Goal: Task Accomplishment & Management: Manage account settings

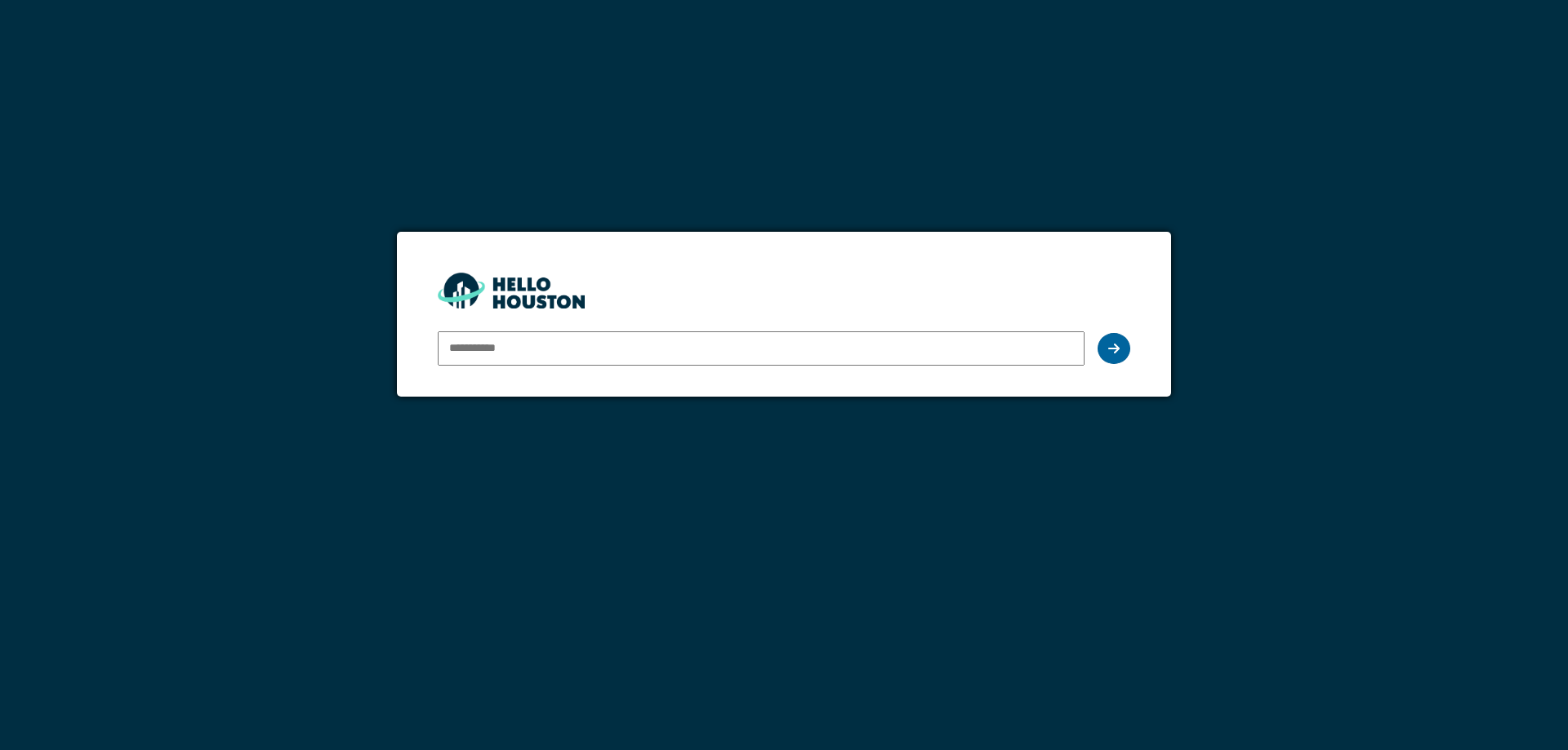
type input "**********"
click at [1118, 352] on icon at bounding box center [1114, 349] width 11 height 13
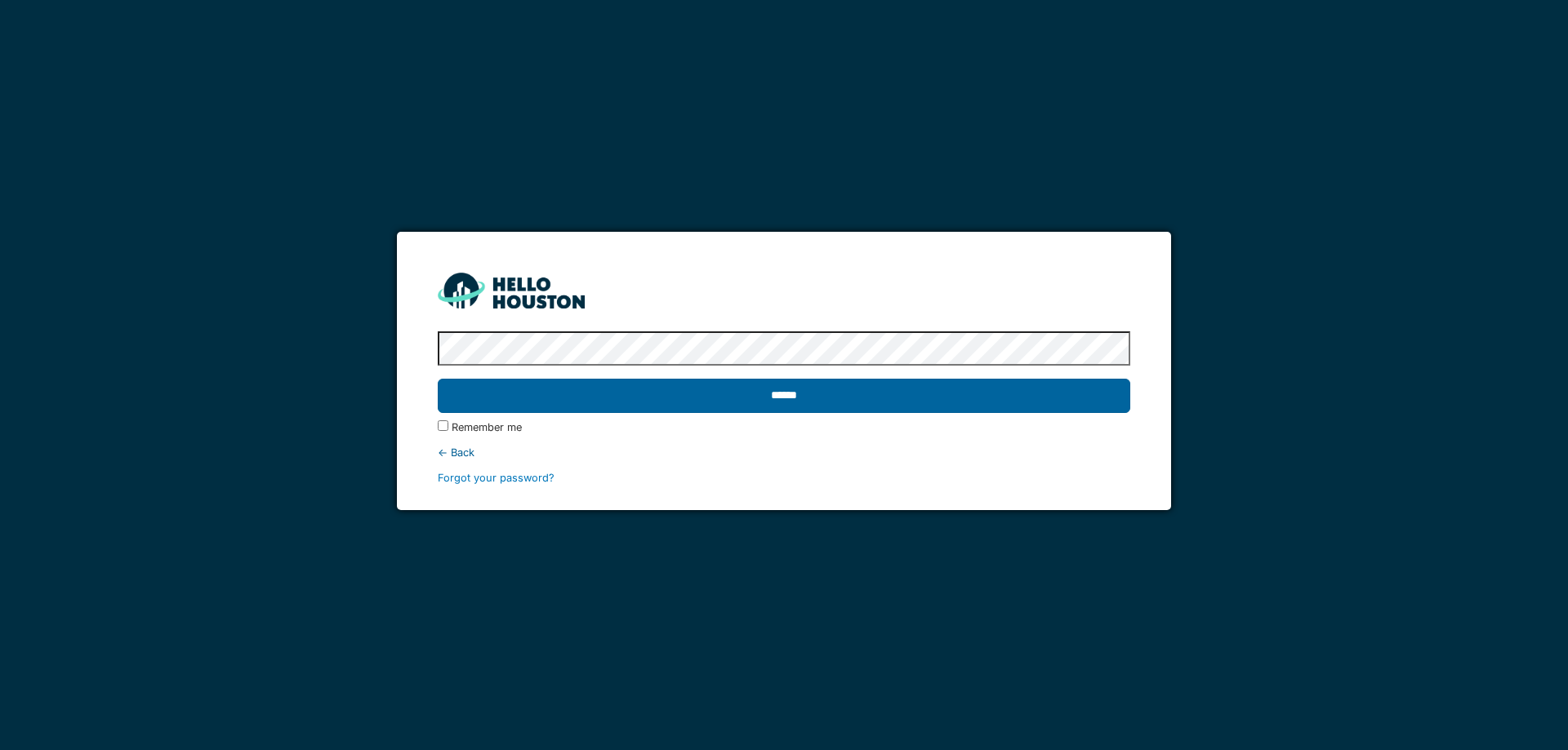
click at [799, 396] on input "******" at bounding box center [784, 395] width 692 height 34
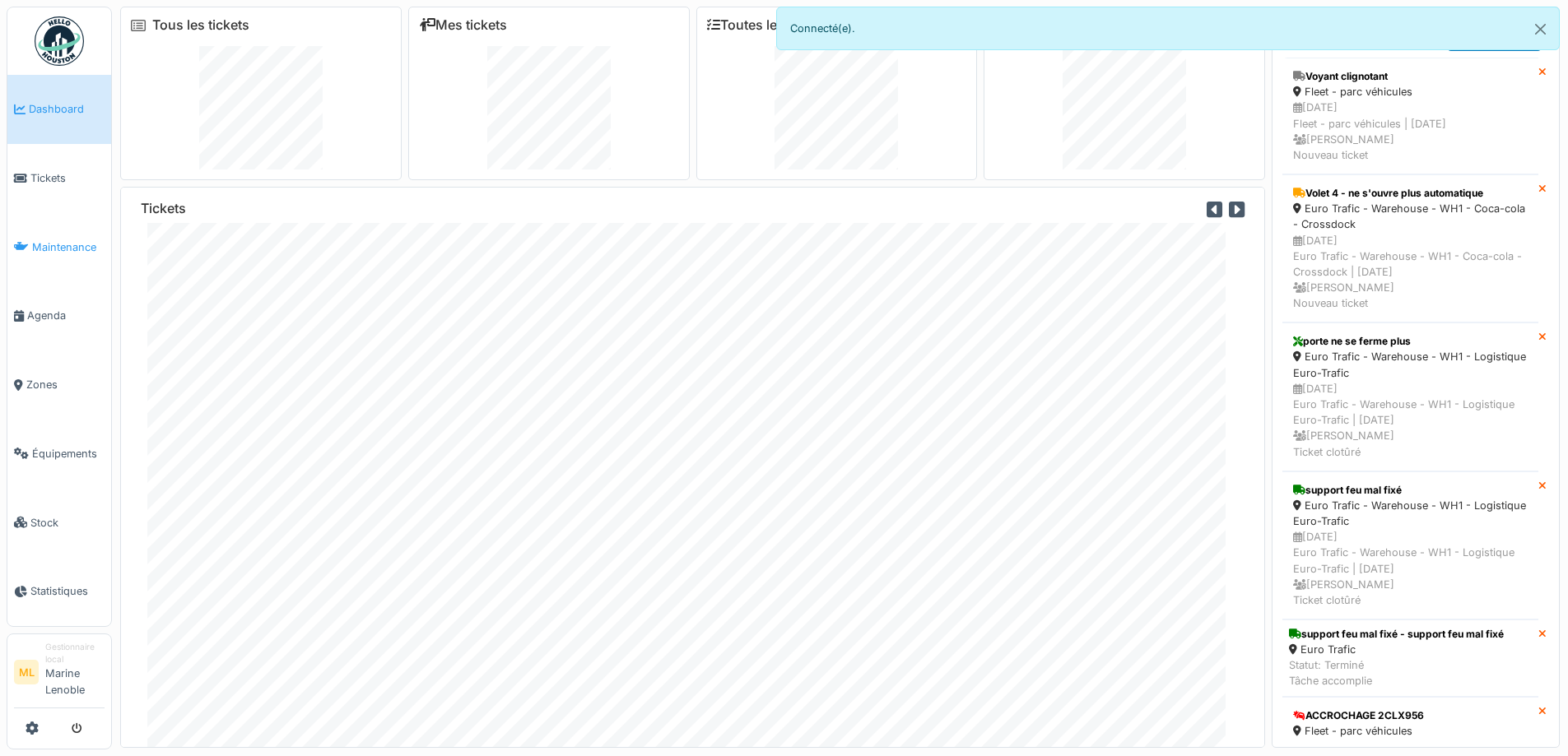
click at [74, 253] on span "Maintenance" at bounding box center [69, 247] width 72 height 15
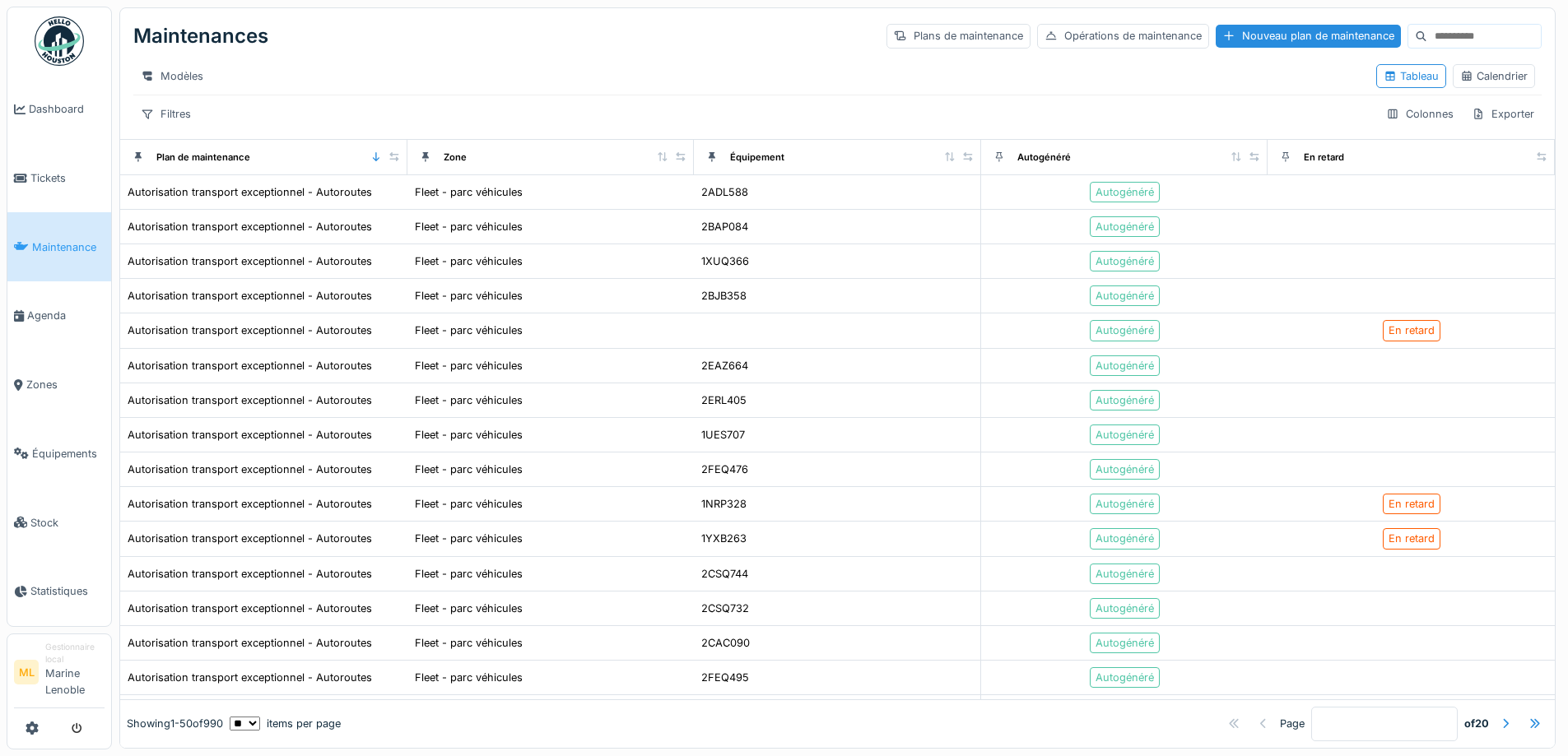
click at [53, 242] on span "Maintenance" at bounding box center [69, 247] width 72 height 15
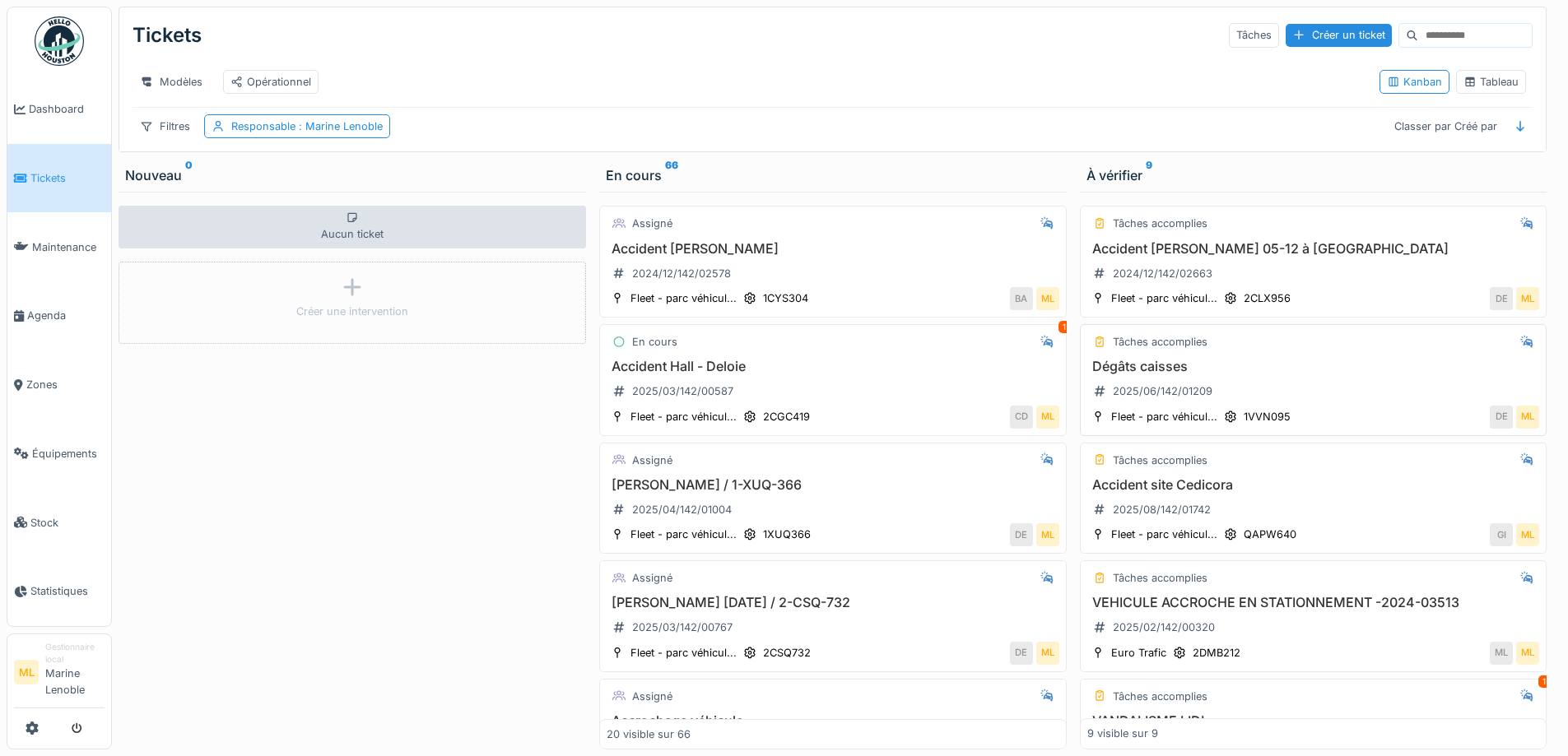
click at [1319, 397] on div "Dégâts caisses 2025/06/142/01209" at bounding box center [1314, 381] width 453 height 46
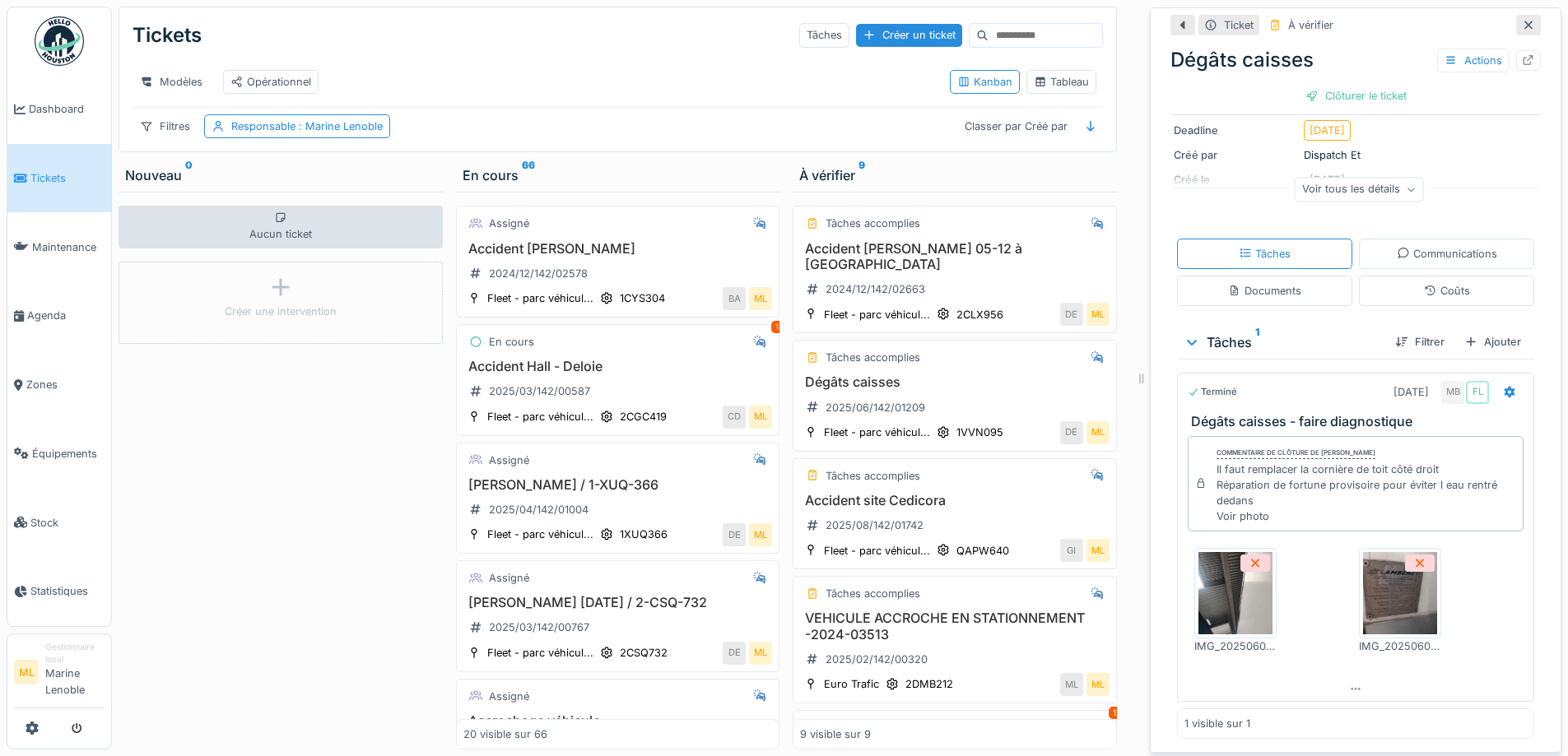
scroll to position [12, 0]
click at [1523, 55] on icon at bounding box center [1528, 60] width 10 height 10
click at [941, 251] on h3 "Accident Mervyn Vandaele 05-12 à Tournai" at bounding box center [954, 256] width 309 height 31
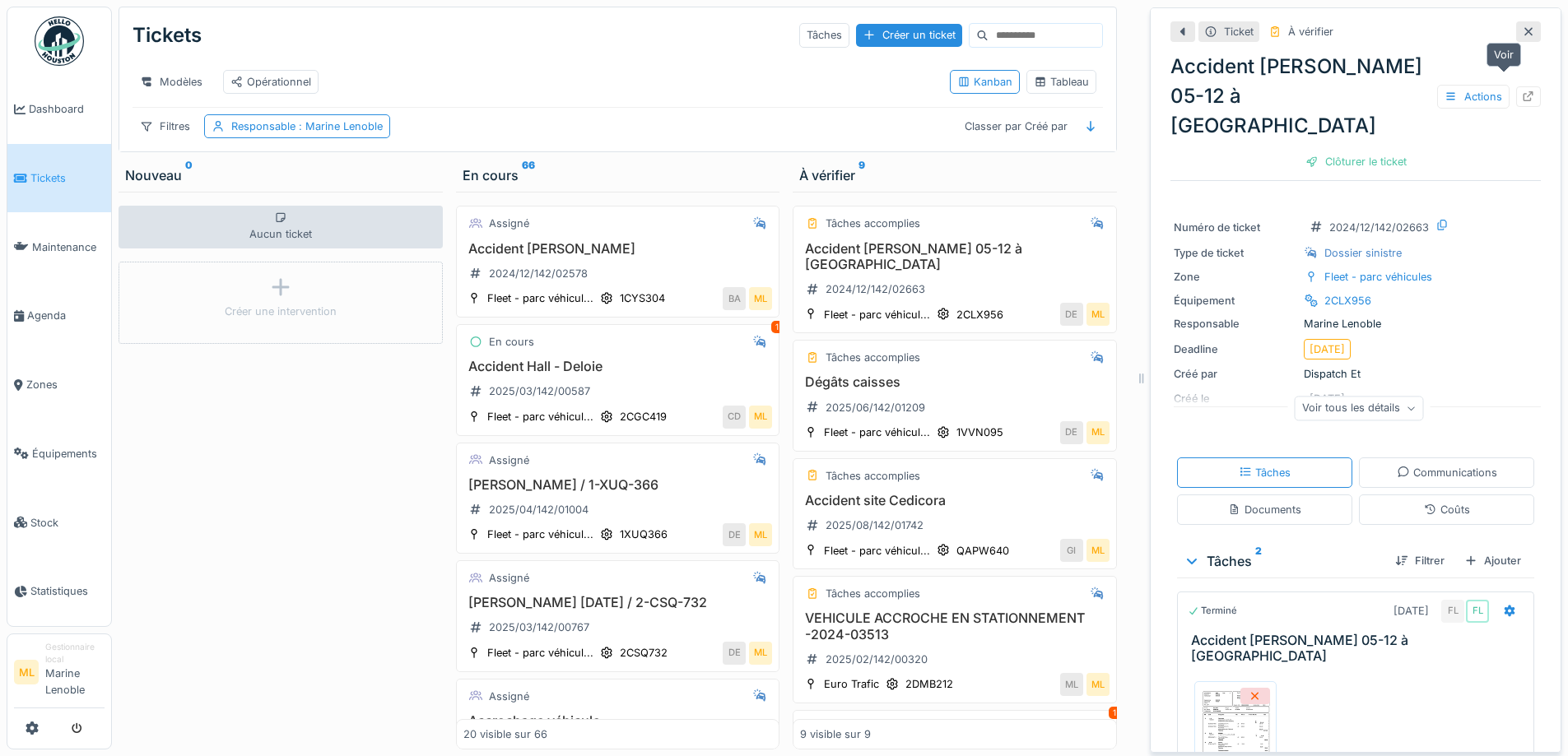
click at [1522, 91] on icon at bounding box center [1529, 96] width 13 height 10
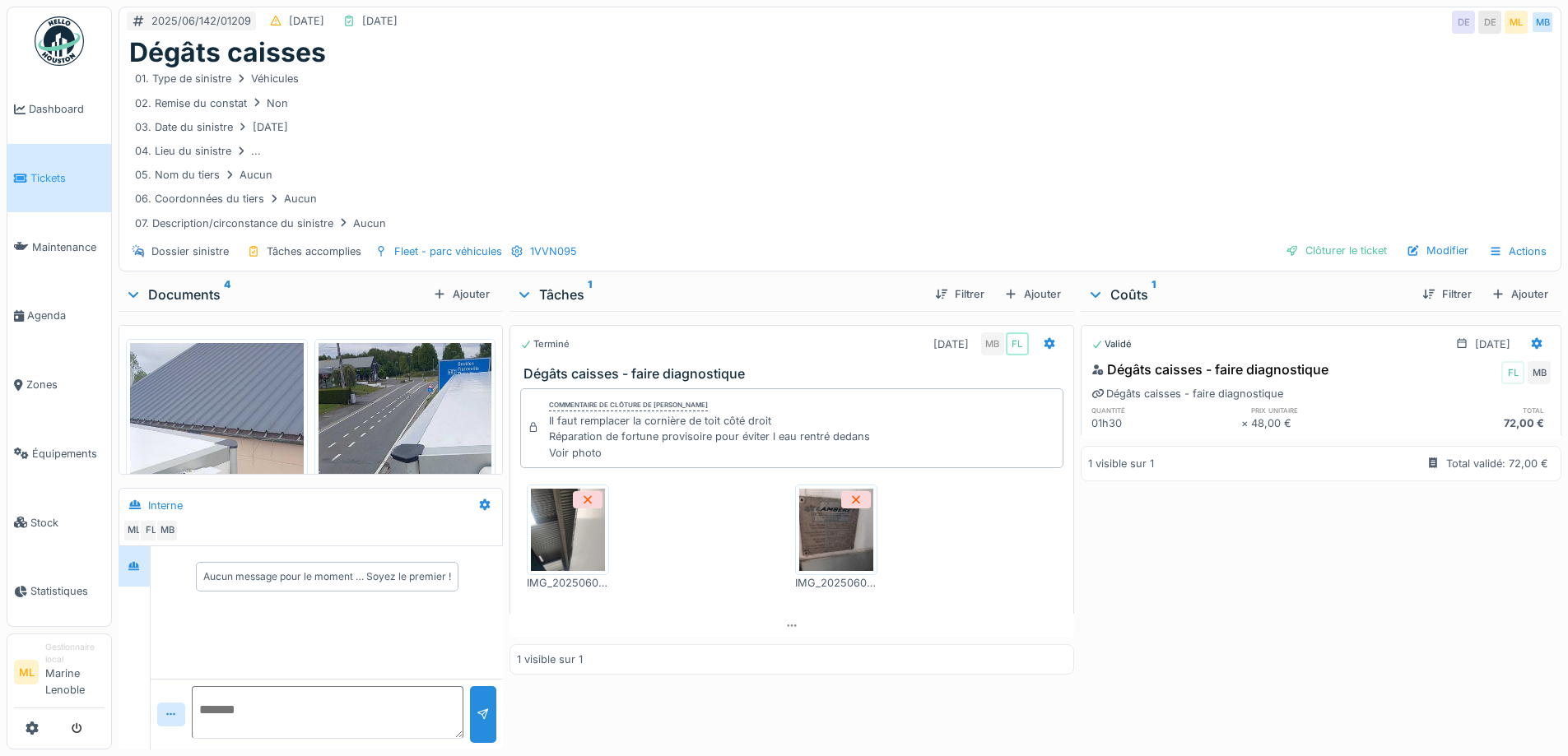
click at [559, 542] on img at bounding box center [568, 530] width 74 height 83
click at [844, 546] on img at bounding box center [836, 530] width 74 height 83
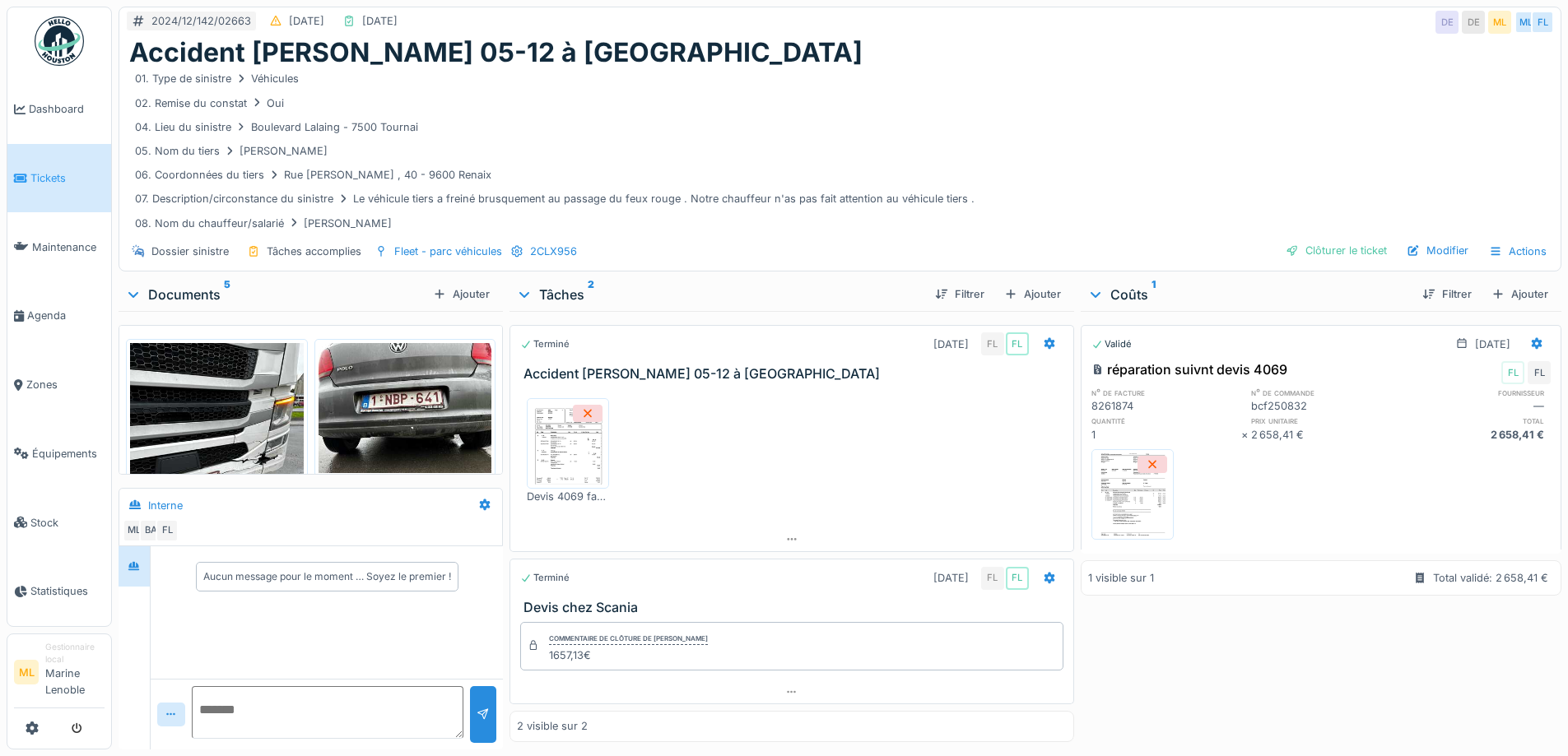
scroll to position [12, 0]
click at [1410, 240] on div "Modifier" at bounding box center [1438, 250] width 75 height 22
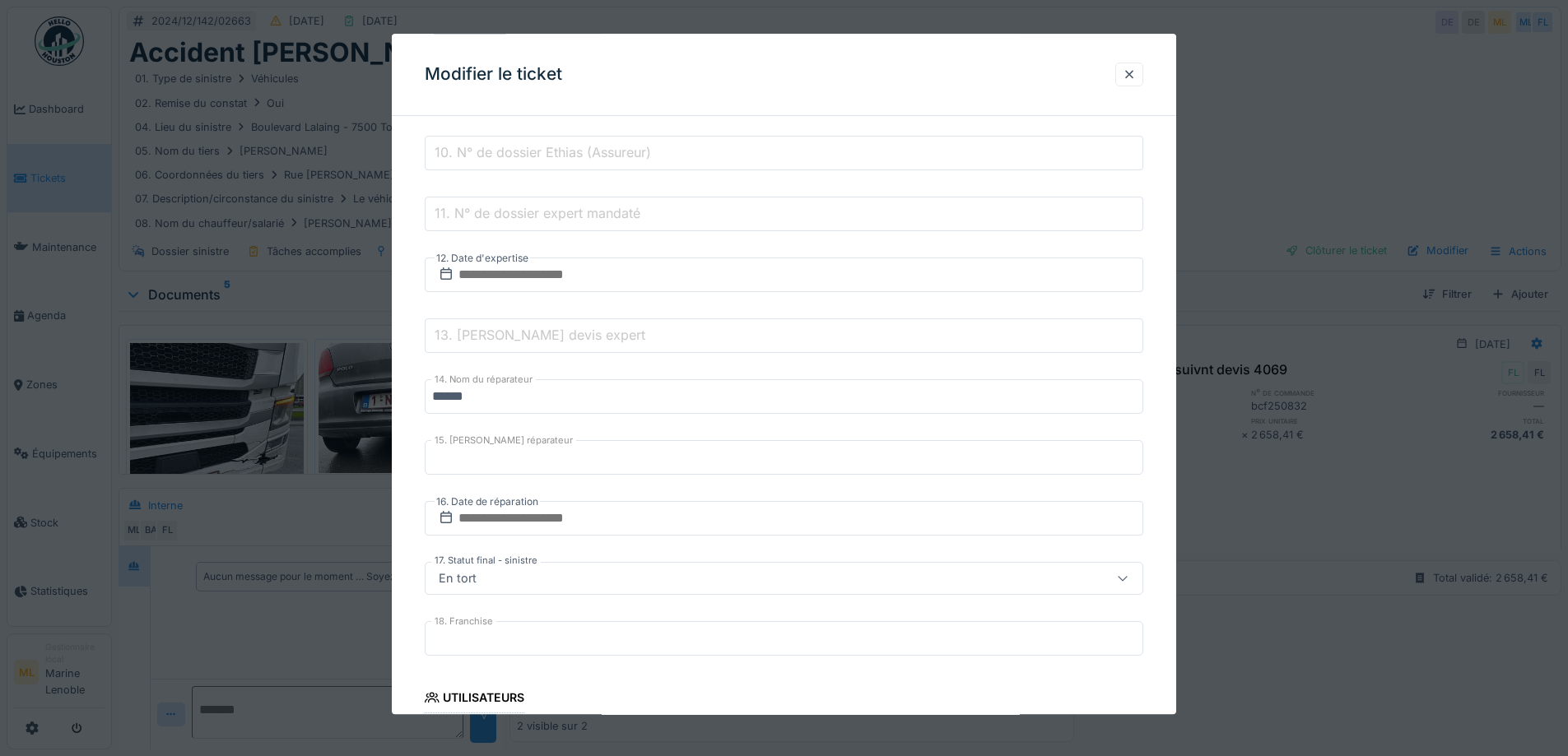
scroll to position [658, 0]
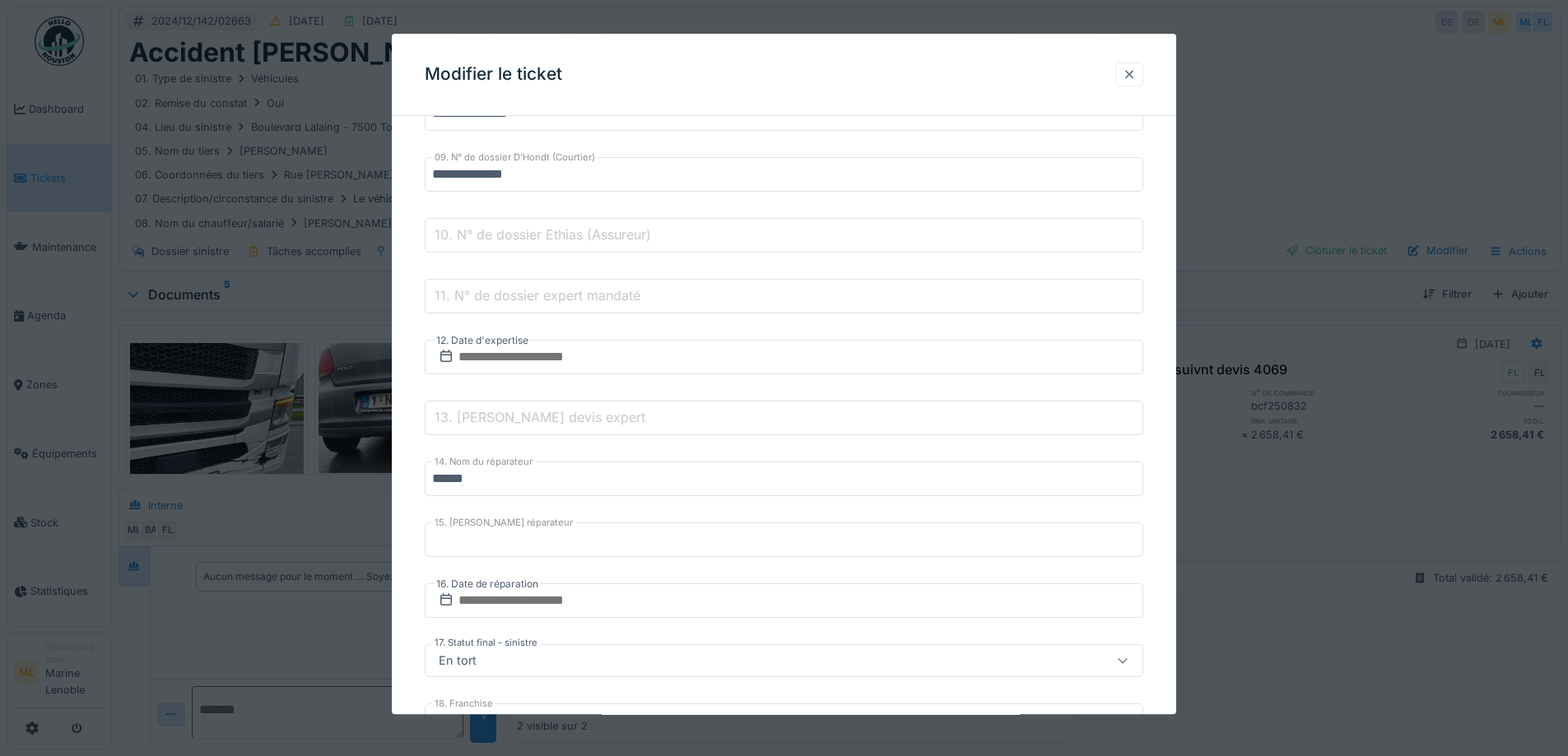
click at [1144, 71] on div at bounding box center [1128, 74] width 28 height 24
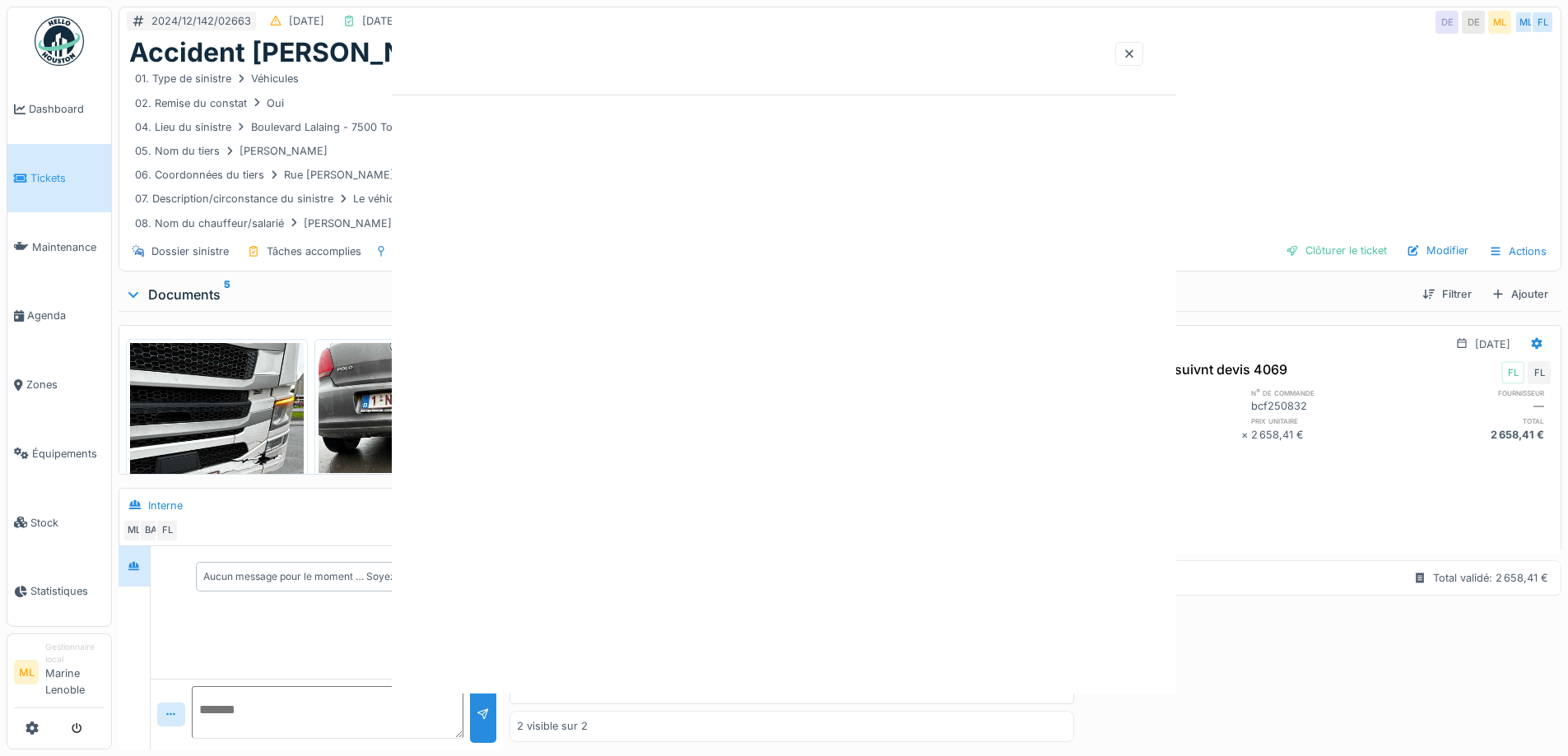
scroll to position [0, 0]
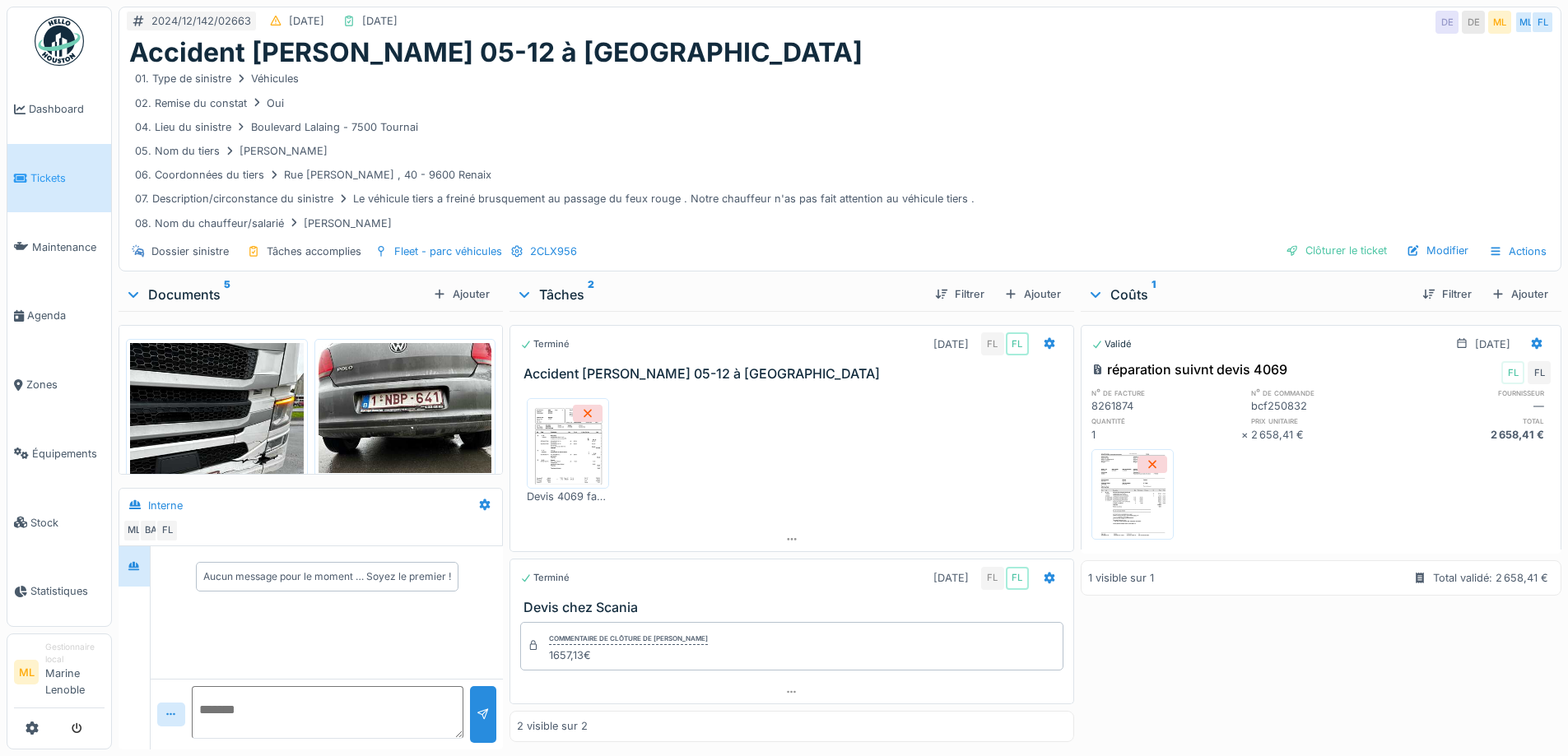
click at [55, 159] on link "Tickets" at bounding box center [59, 178] width 104 height 69
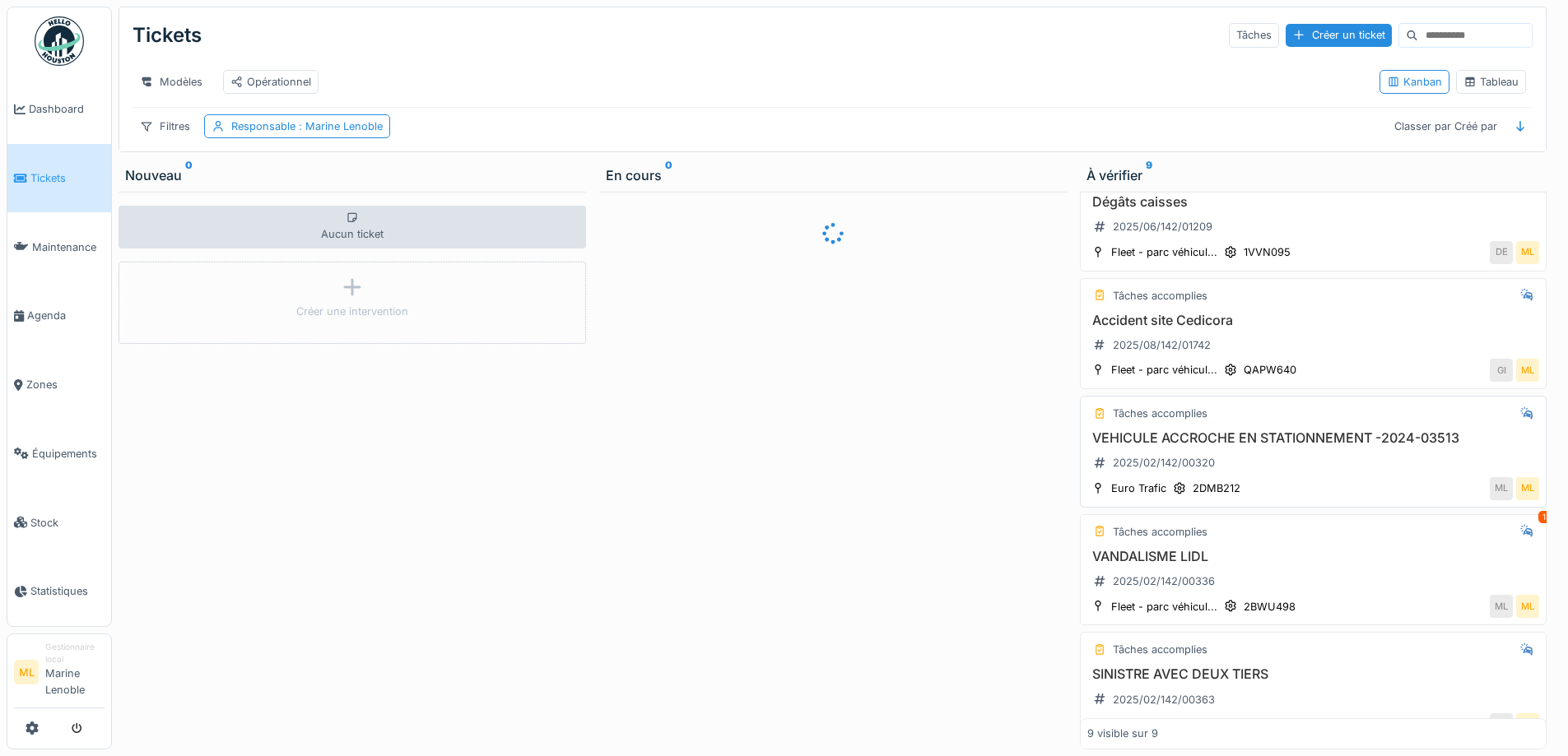
scroll to position [247, 0]
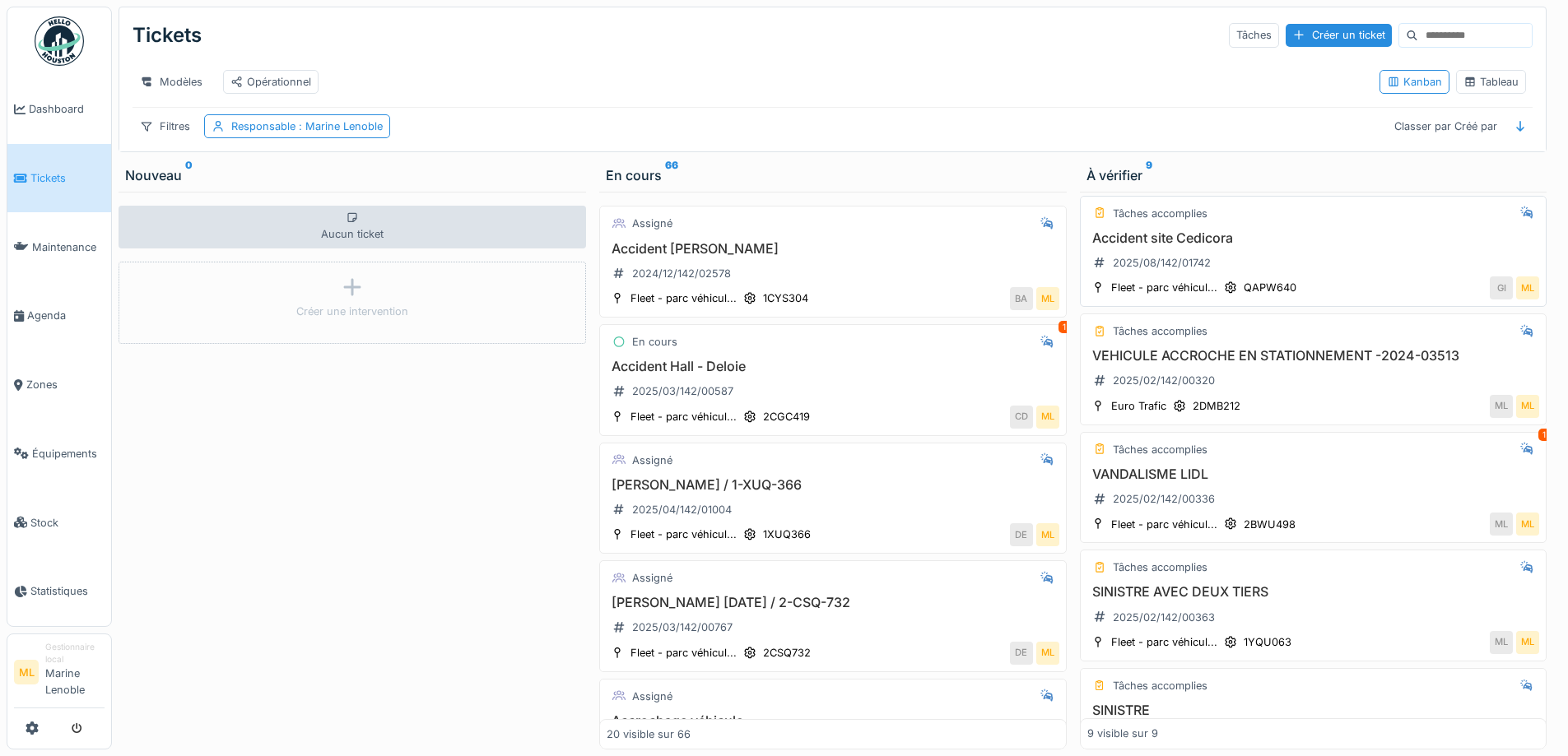
click at [1285, 267] on div "Accident site Cedicora 2025/08/142/01742" at bounding box center [1314, 253] width 453 height 46
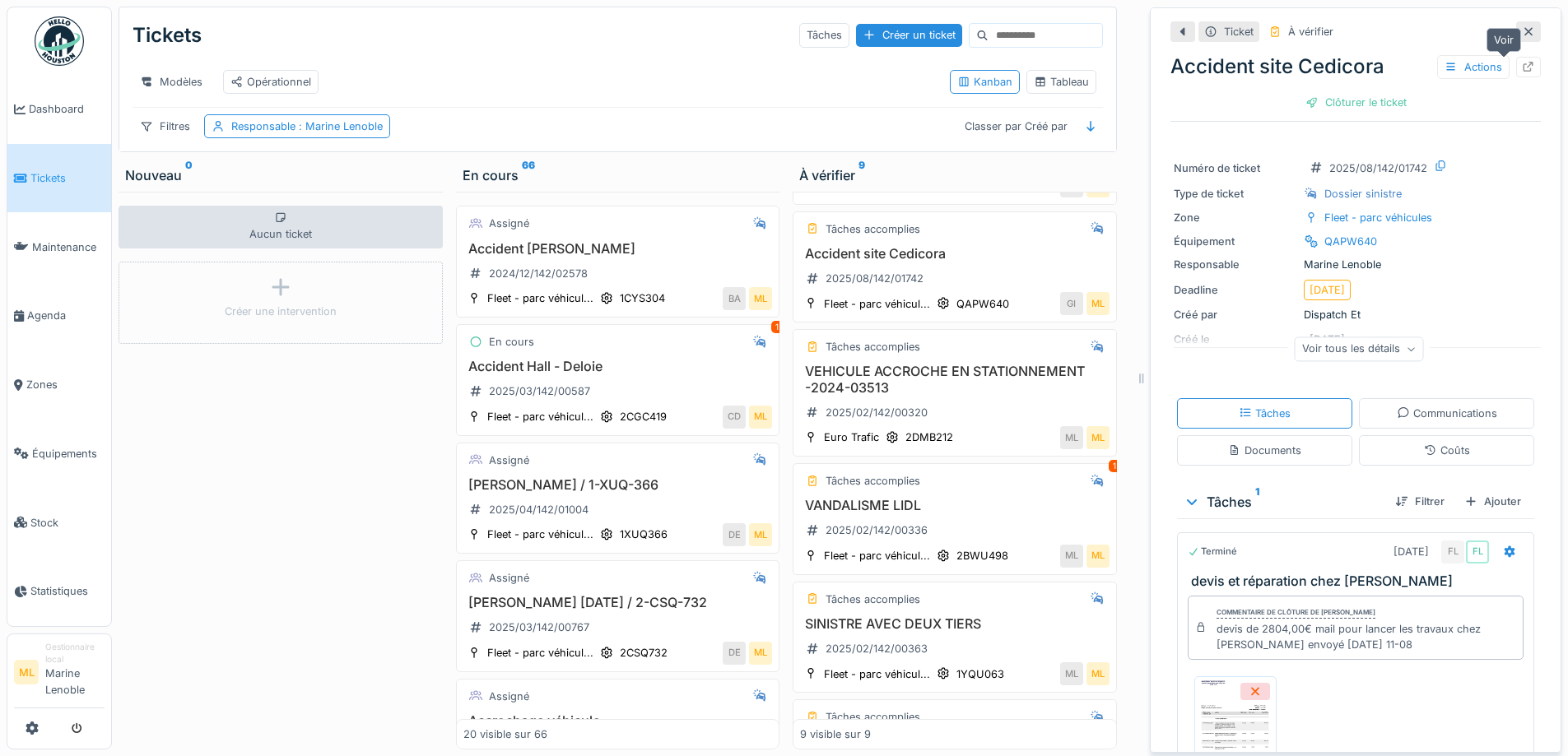
click at [1523, 66] on icon at bounding box center [1528, 67] width 10 height 10
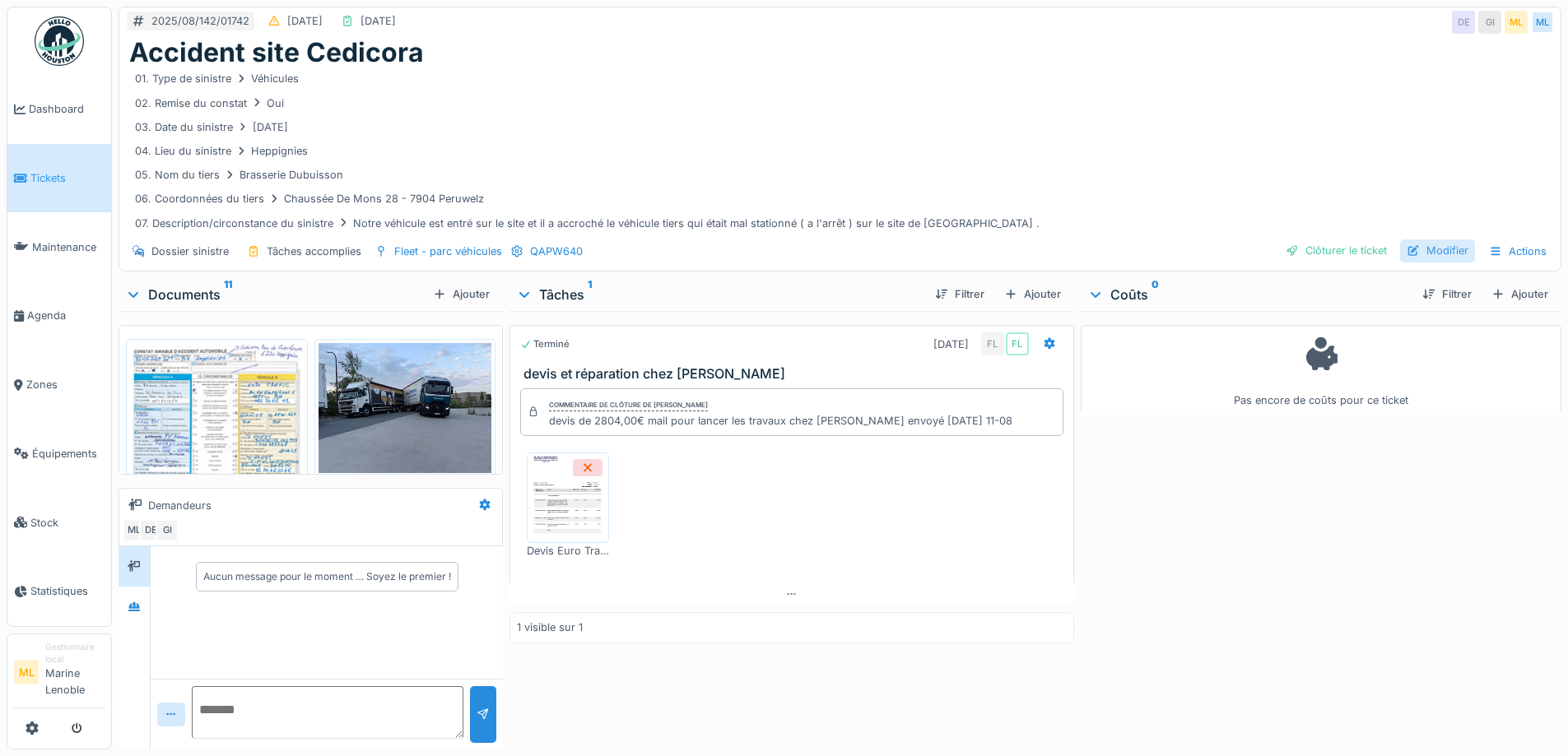
click at [1424, 247] on div "Modifier" at bounding box center [1438, 250] width 75 height 22
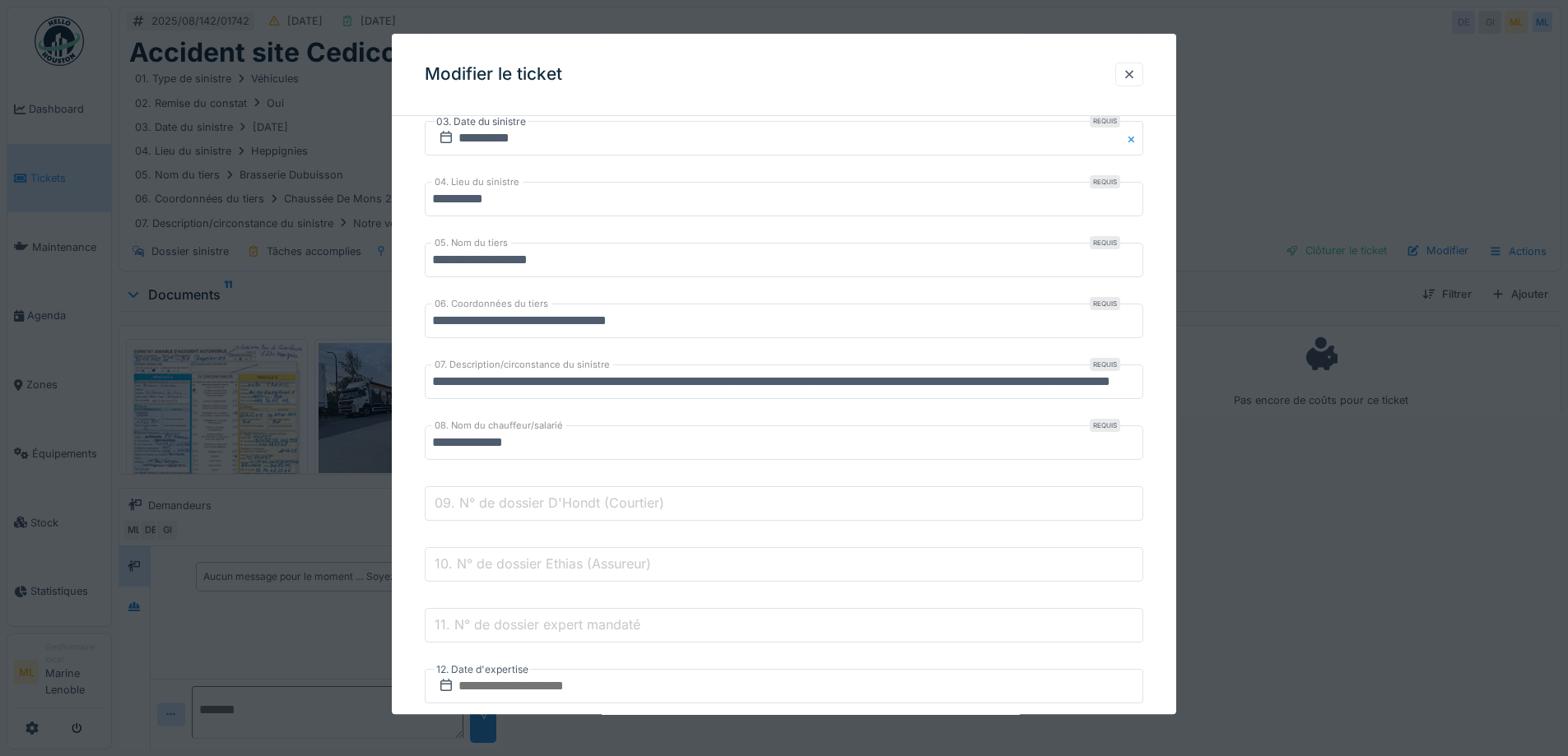
scroll to position [494, 0]
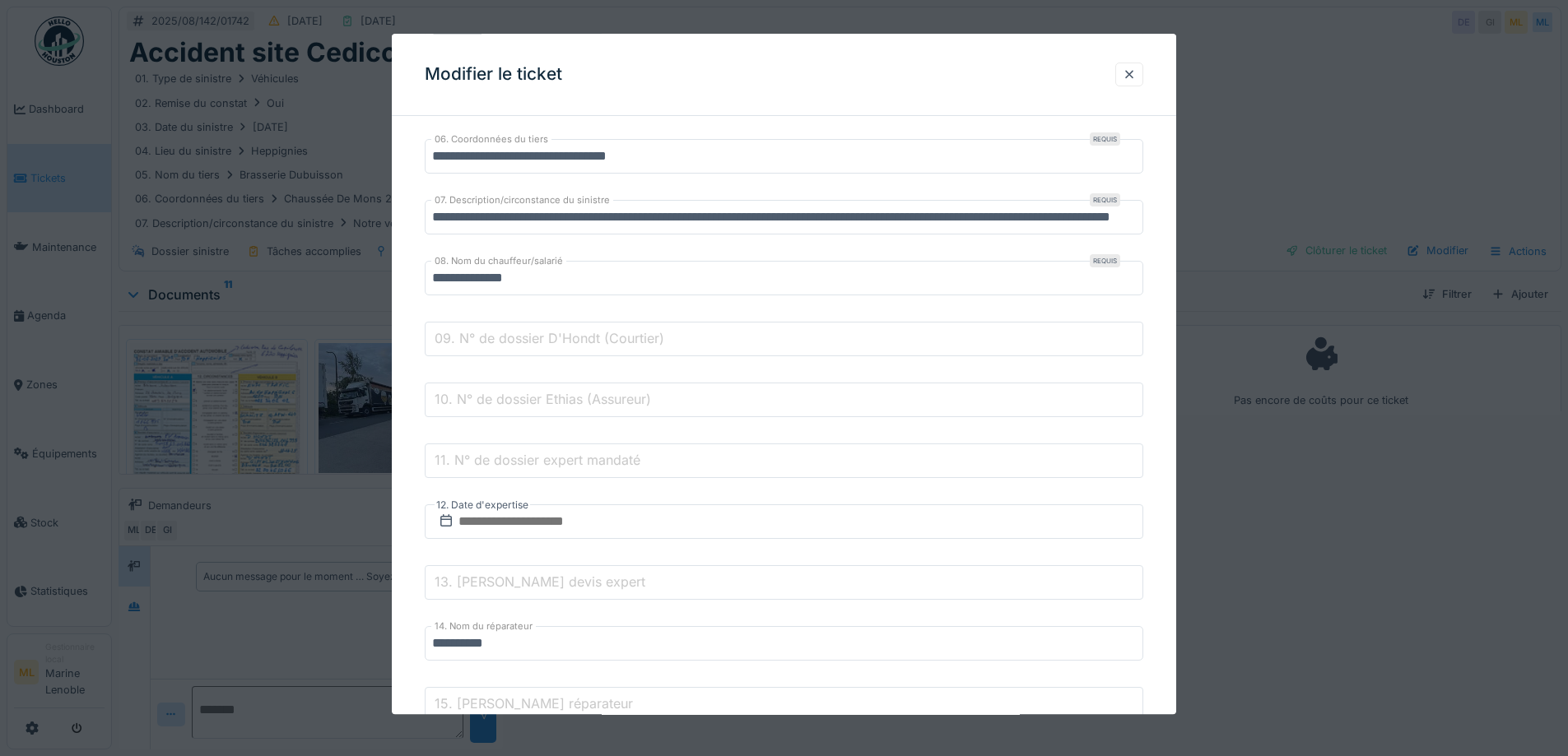
click at [608, 324] on input "09. N° de dossier D'Hondt (Courtier)" at bounding box center [783, 339] width 718 height 34
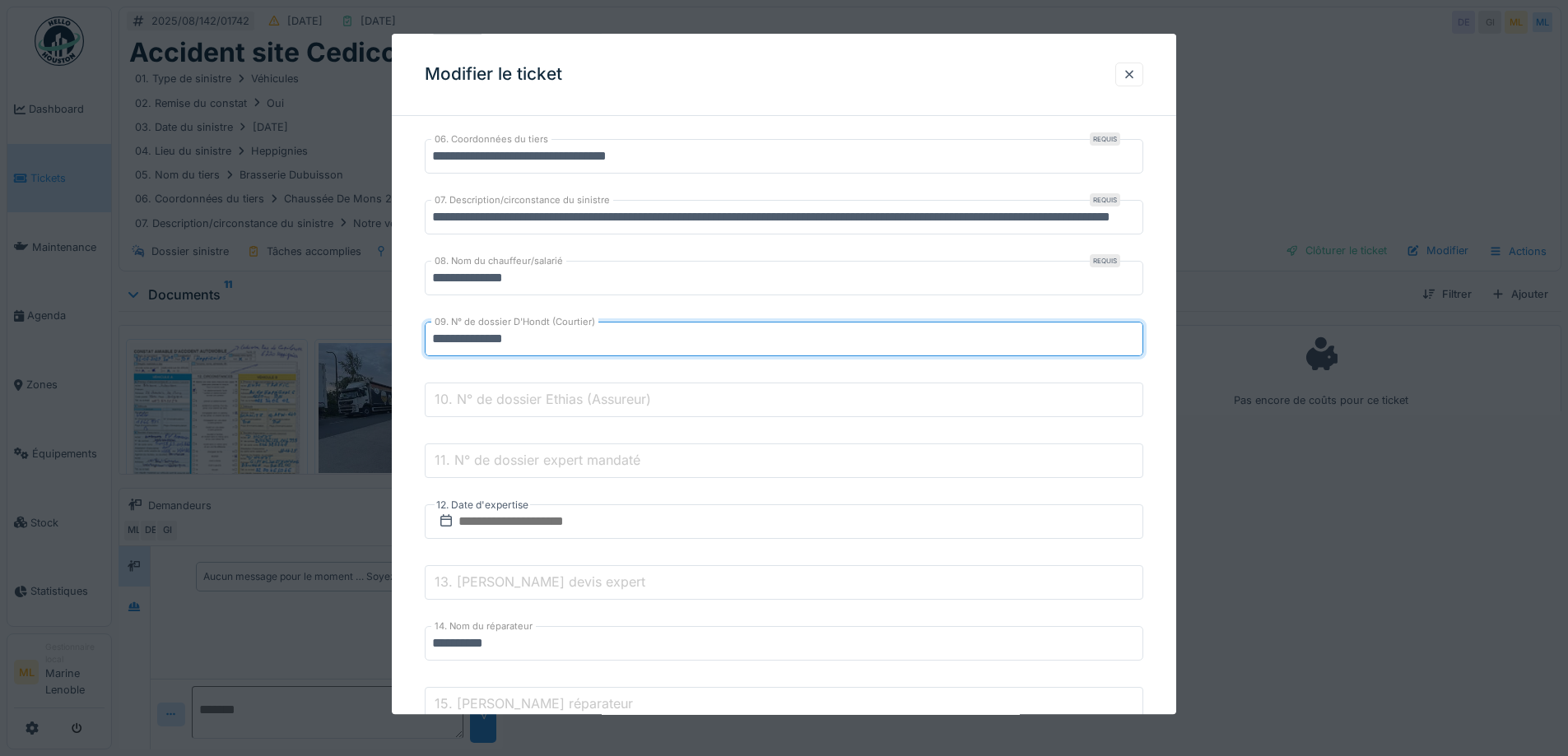
type input "**********"
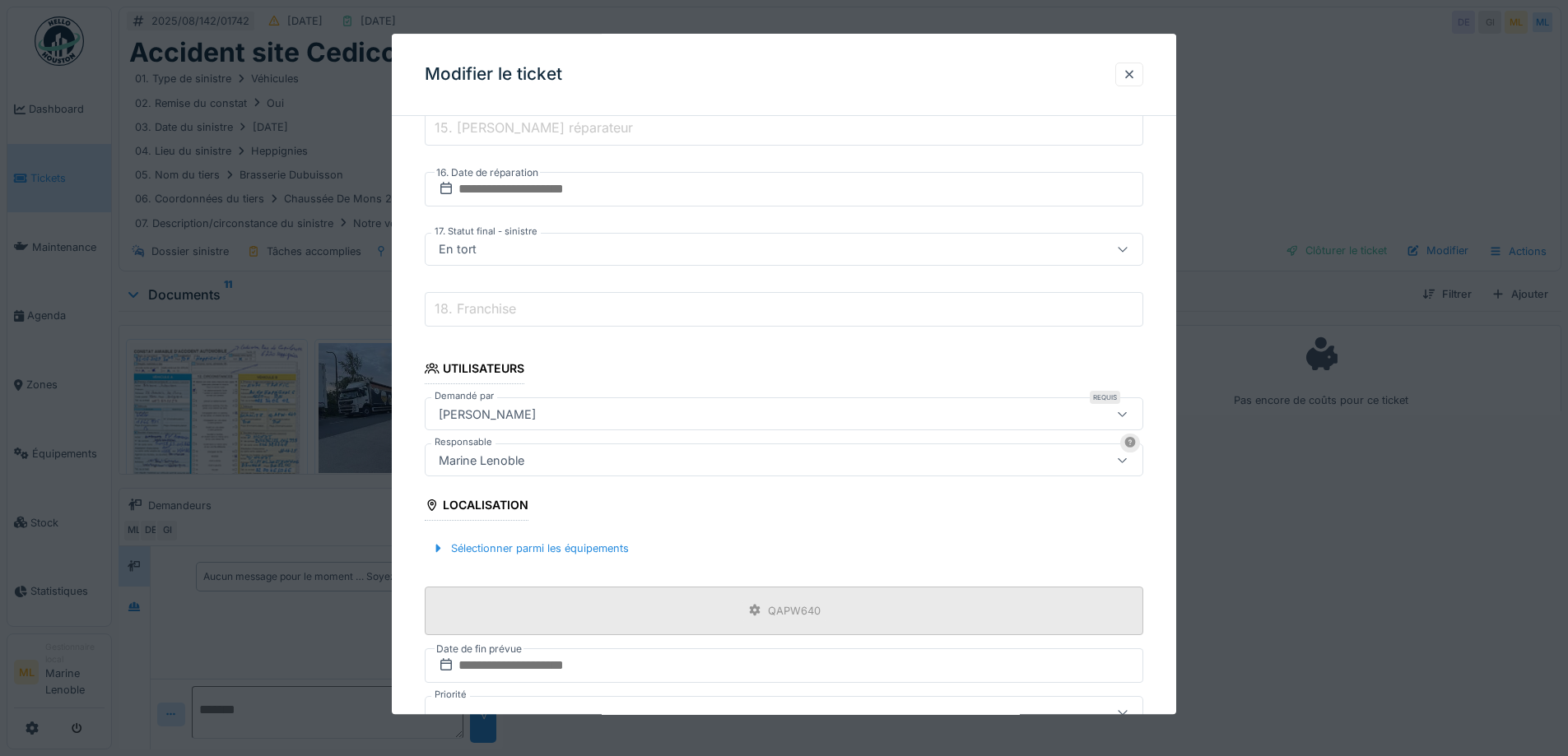
scroll to position [1178, 0]
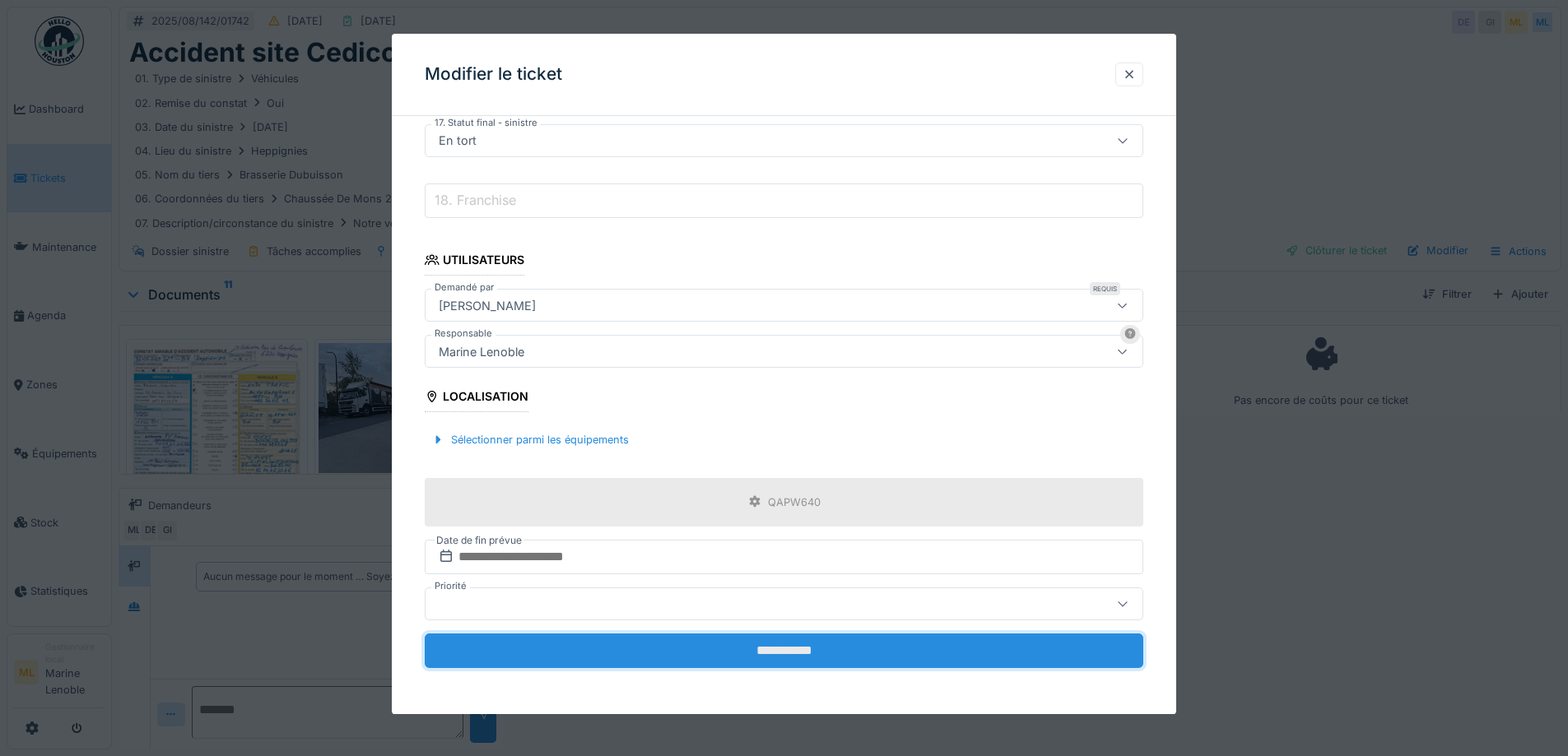
click at [802, 654] on input "**********" at bounding box center [783, 650] width 718 height 34
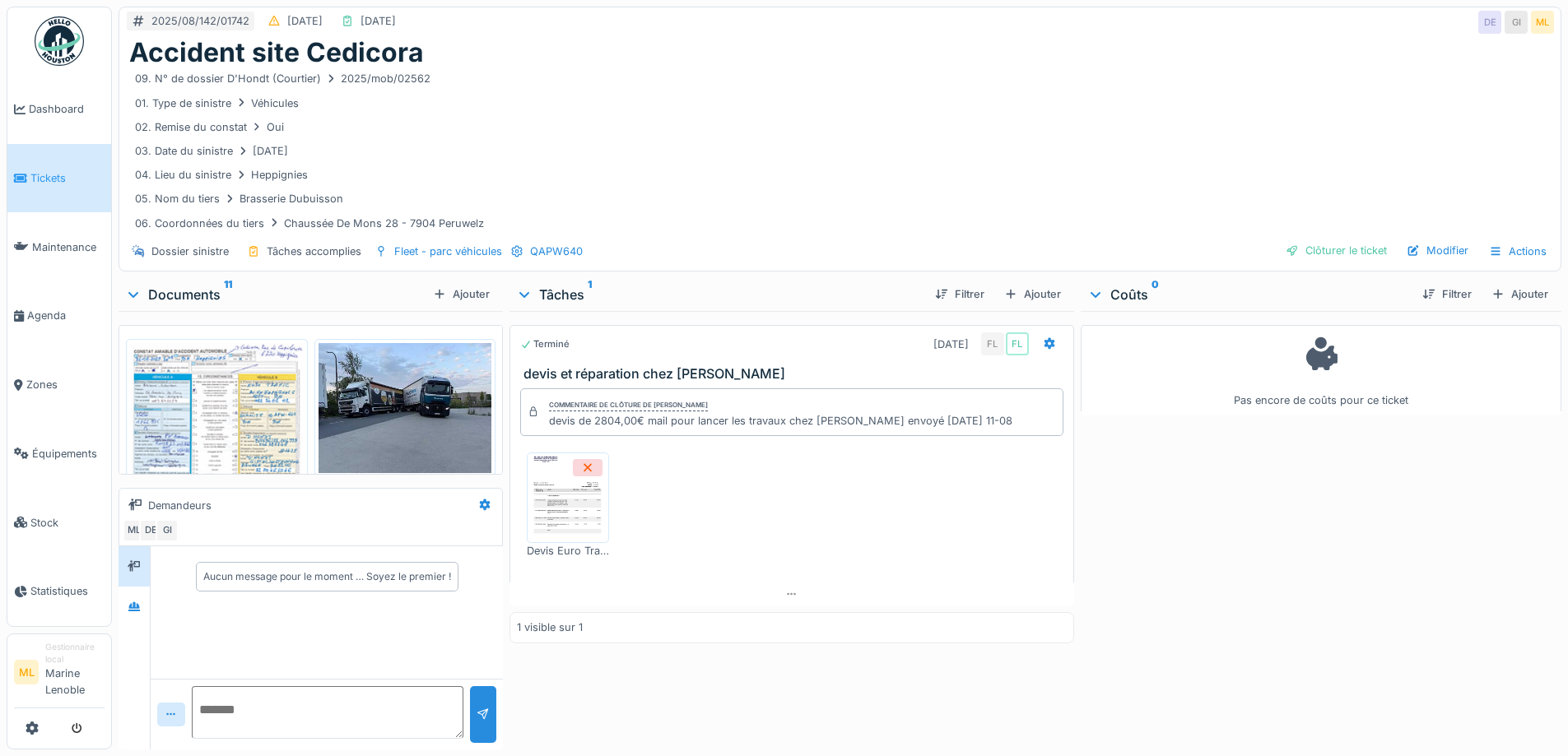
scroll to position [12, 0]
click at [66, 167] on link "Tickets" at bounding box center [59, 178] width 104 height 69
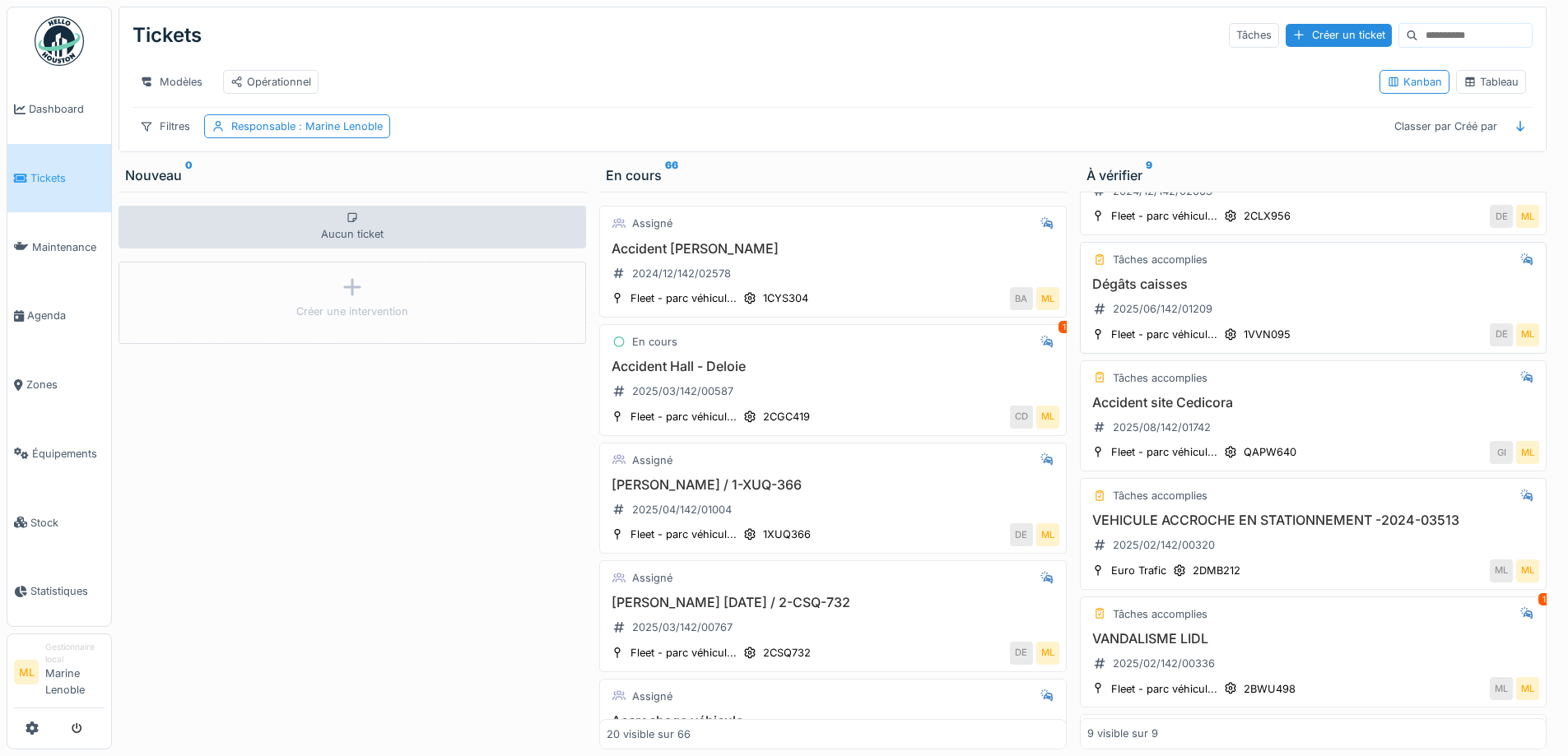
scroll to position [165, 0]
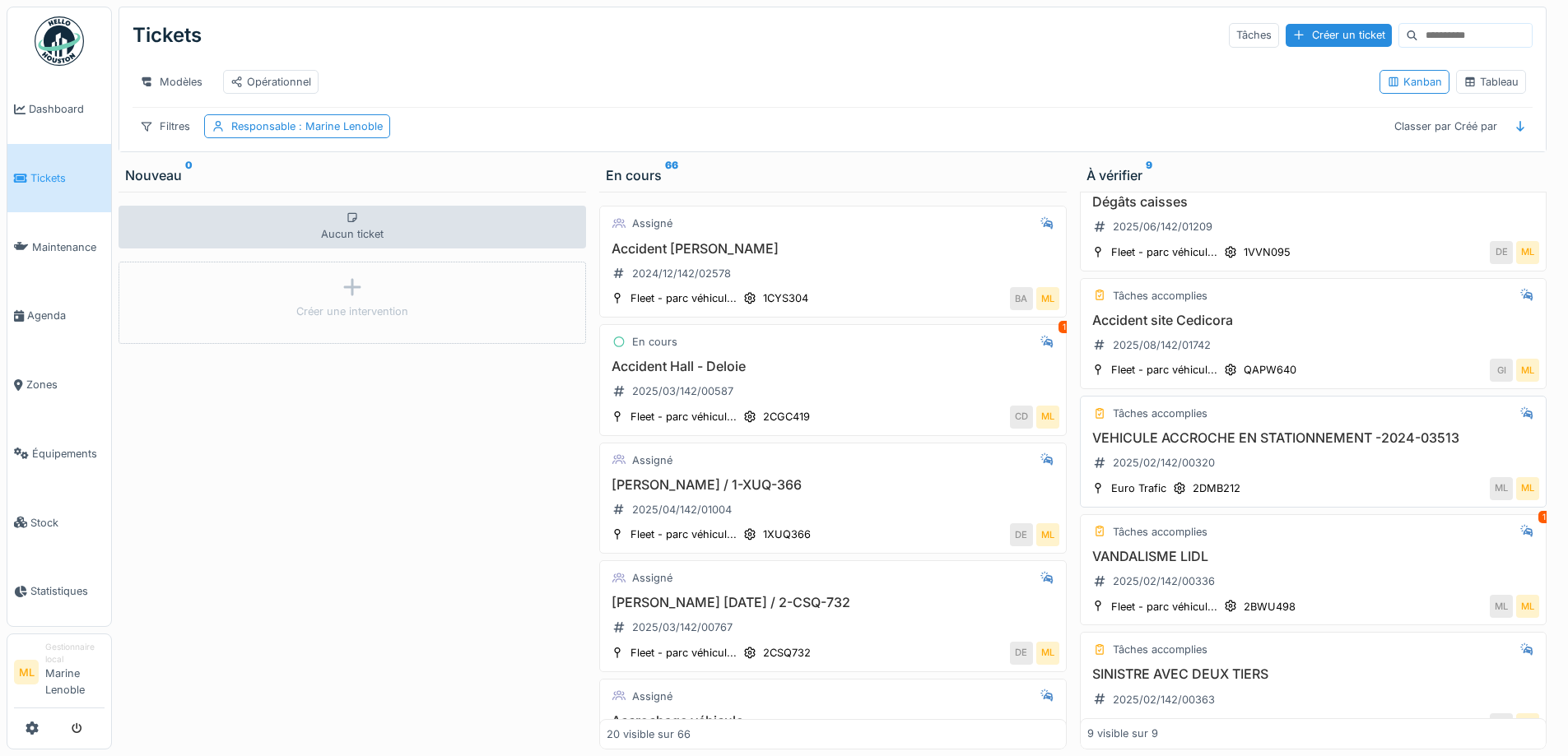
click at [1312, 476] on div "VEHICULE ACCROCHE EN STATIONNEMENT -2024-03513 2025/02/142/00320" at bounding box center [1314, 453] width 453 height 46
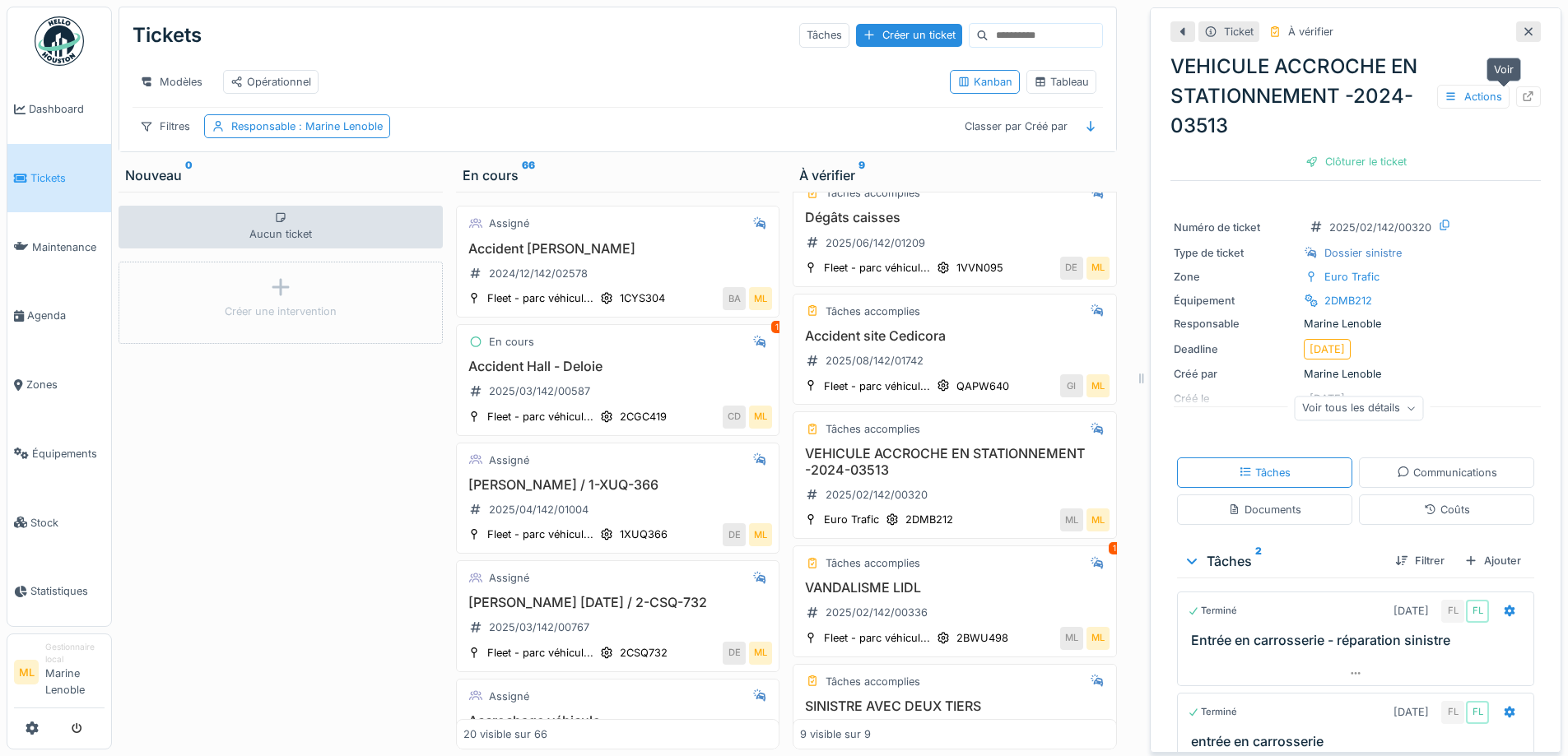
click at [1522, 98] on icon at bounding box center [1529, 96] width 13 height 10
click at [1522, 32] on icon at bounding box center [1529, 31] width 13 height 10
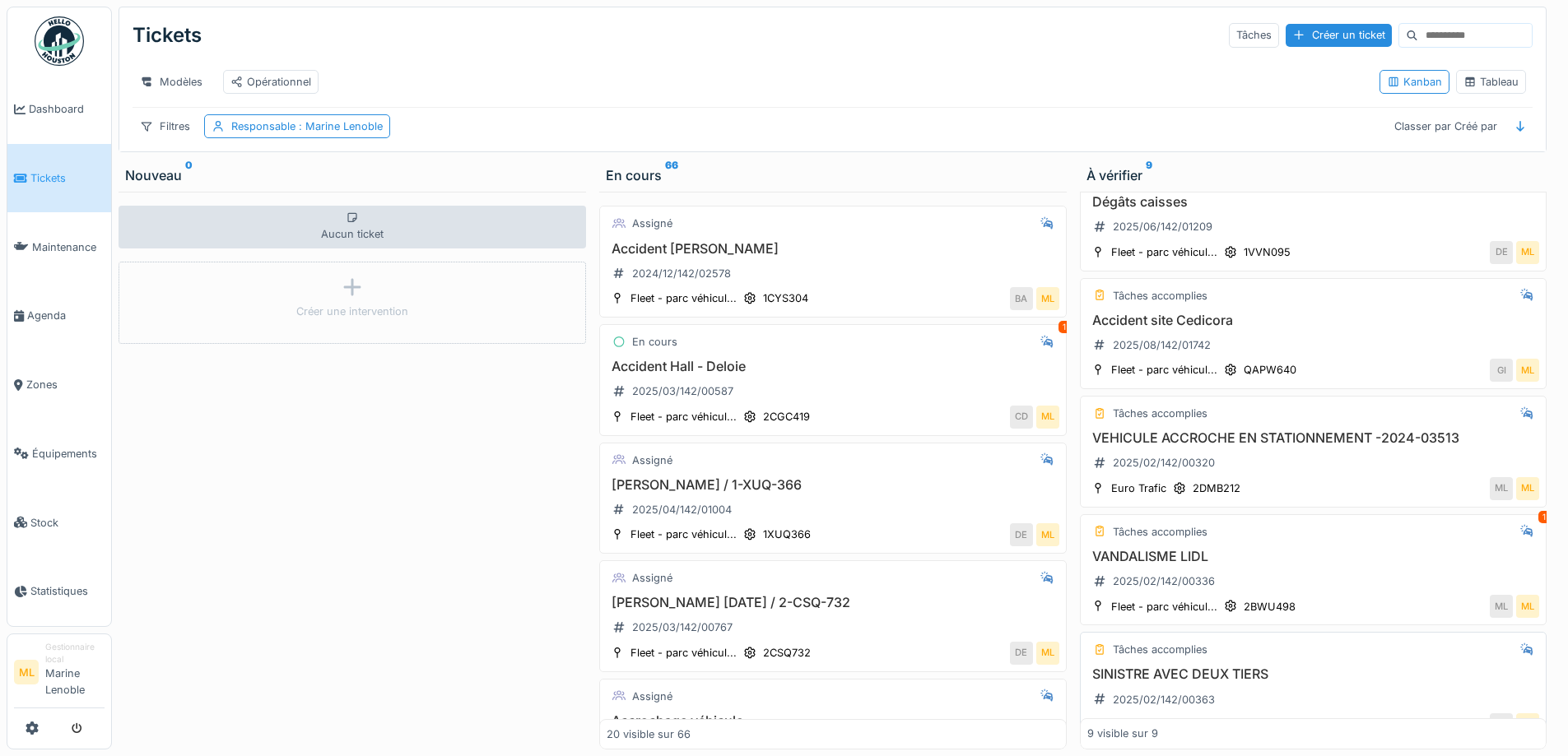
scroll to position [247, 0]
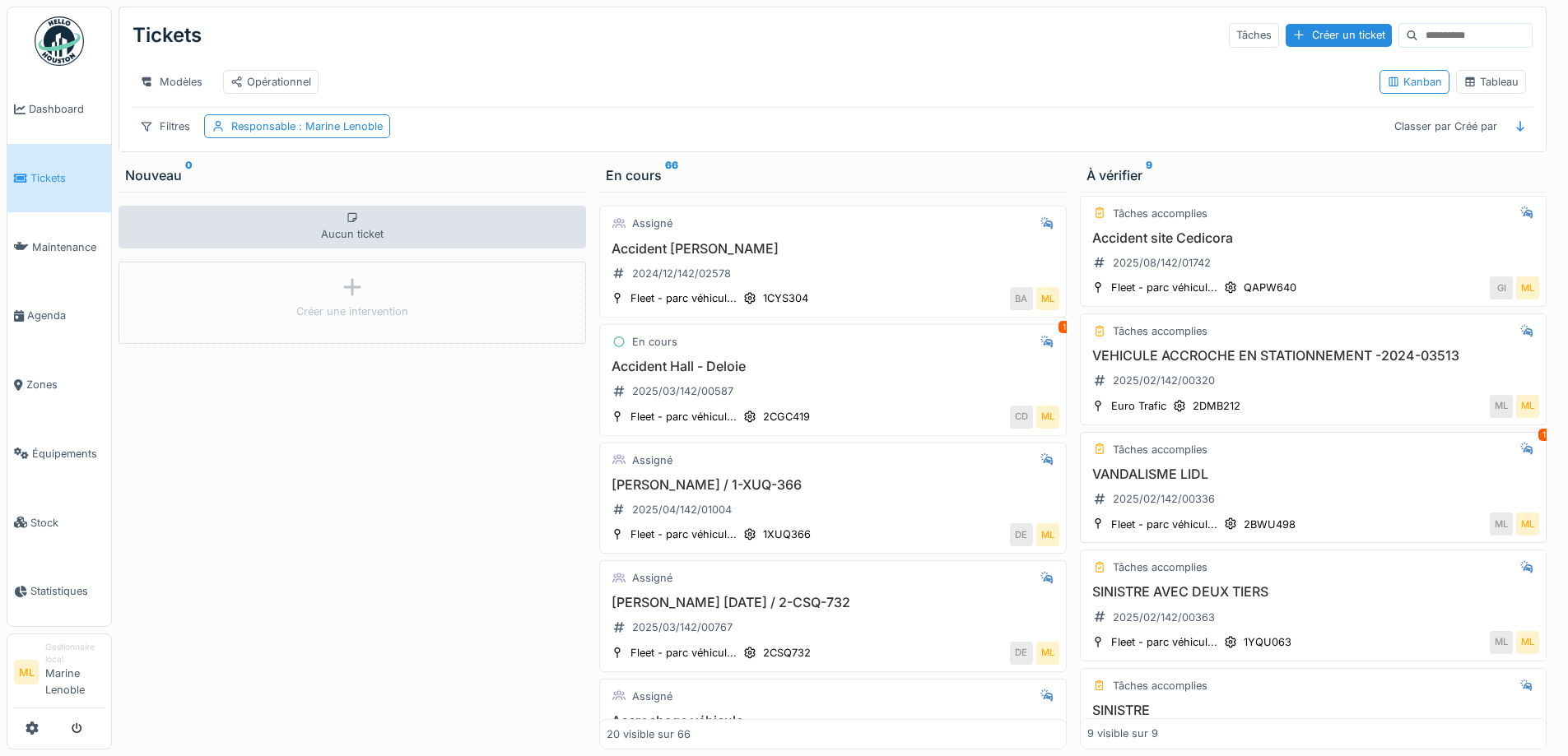
click at [1310, 510] on div "VANDALISME LIDL 2025/02/142/00336" at bounding box center [1314, 490] width 453 height 46
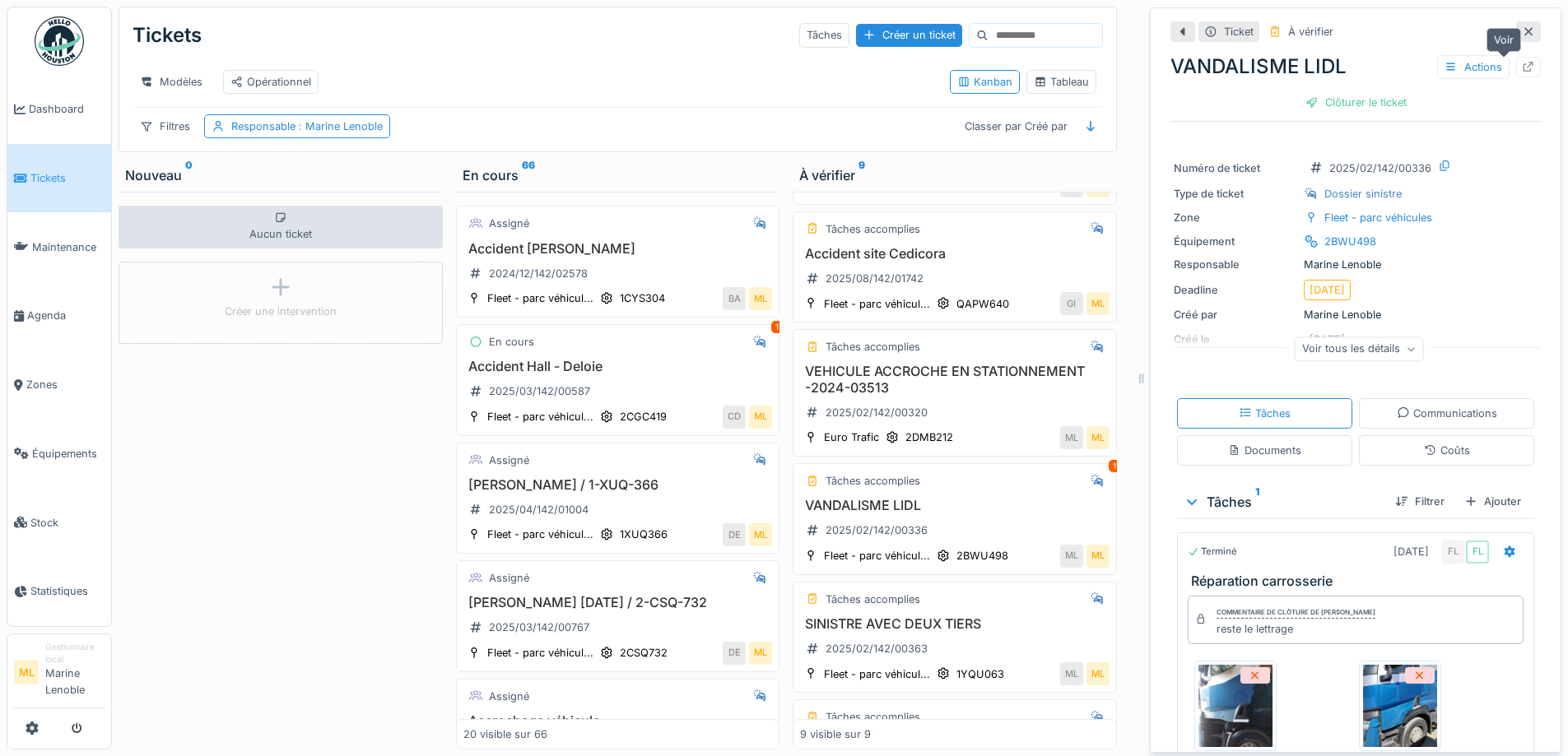
click at [1522, 67] on icon at bounding box center [1529, 67] width 13 height 10
drag, startPoint x: 1499, startPoint y: 34, endPoint x: 1428, endPoint y: 82, distance: 85.7
click at [1522, 36] on icon at bounding box center [1529, 31] width 13 height 10
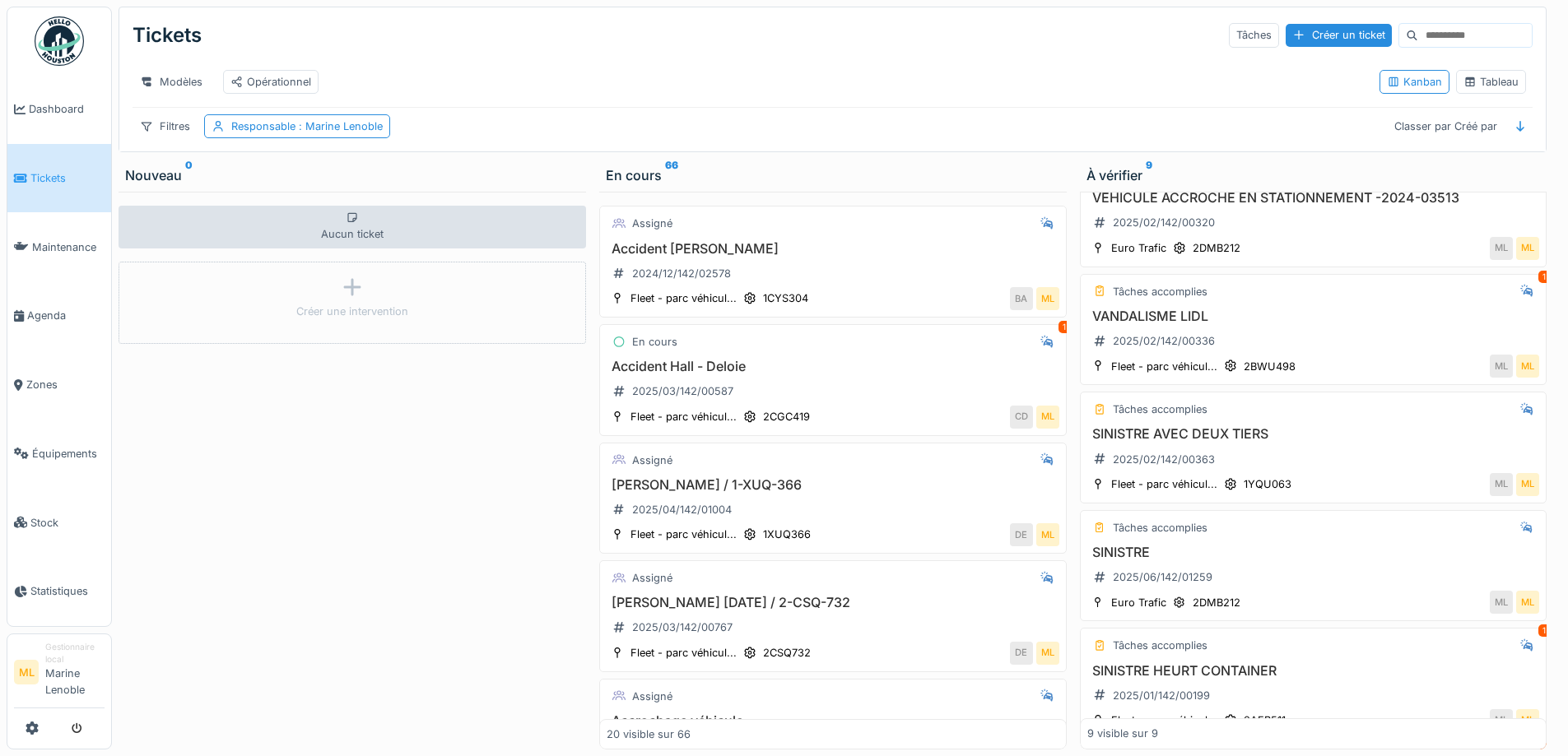
scroll to position [444, 0]
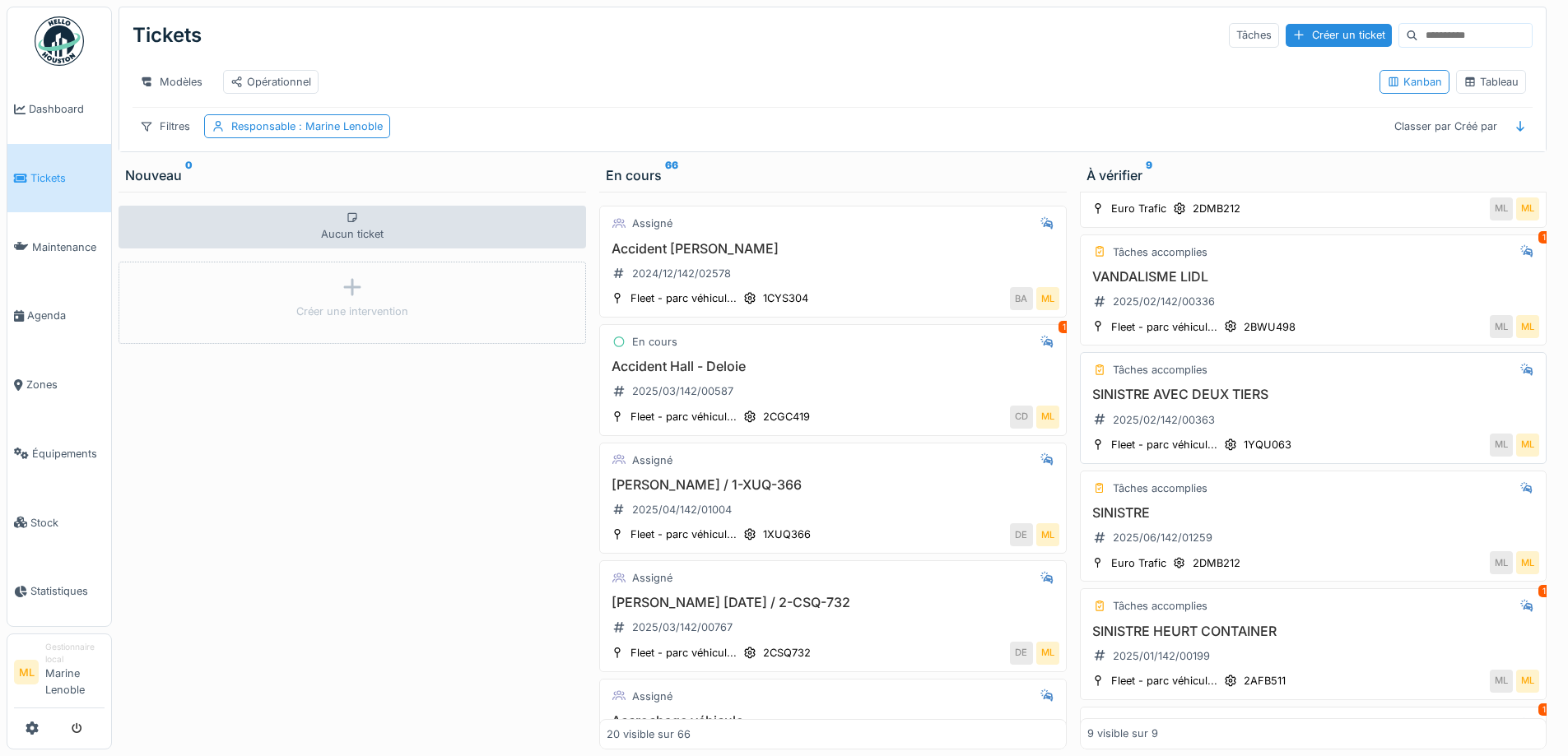
click at [1303, 433] on div "SINISTRE AVEC DEUX TIERS 2025/02/142/00363" at bounding box center [1314, 410] width 453 height 46
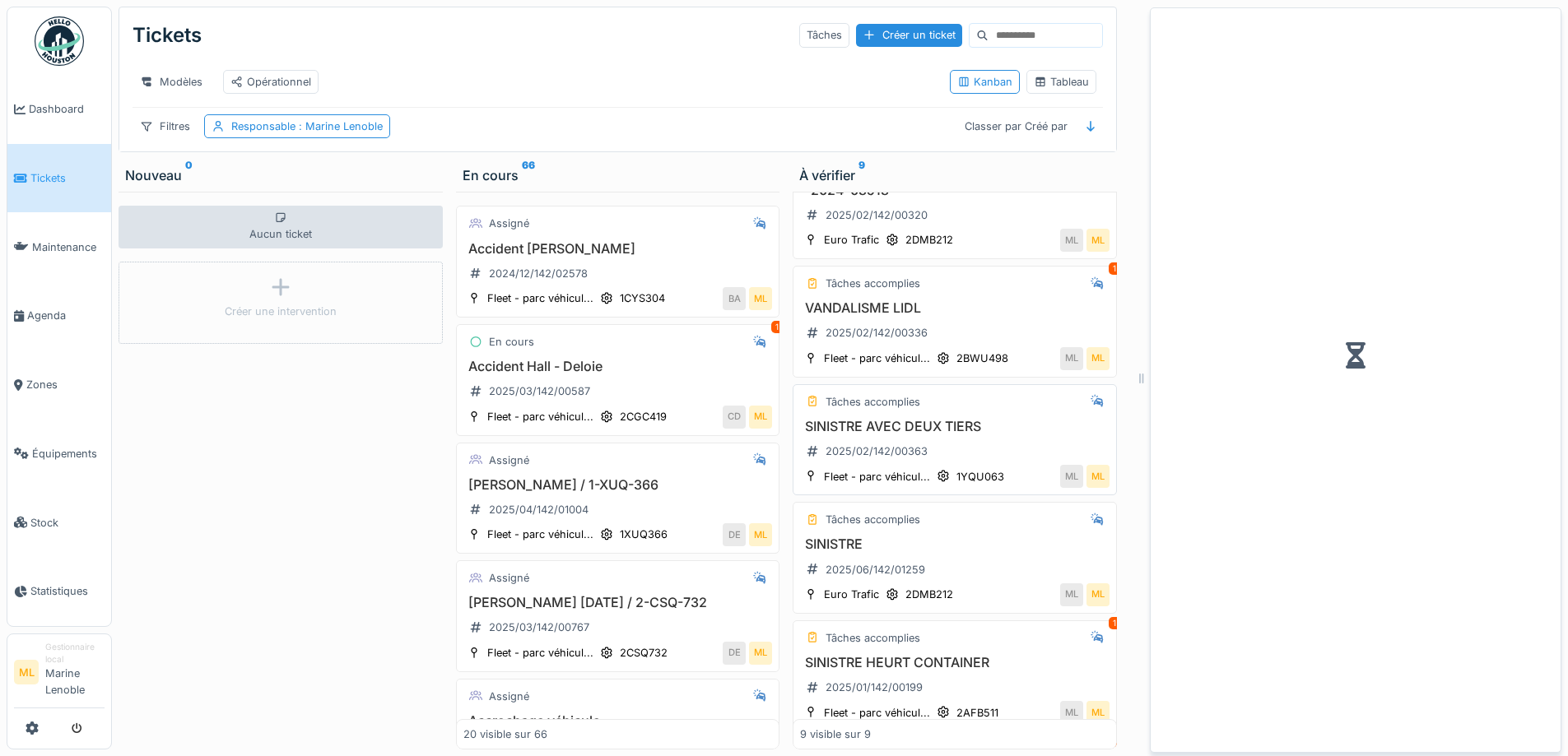
scroll to position [460, 0]
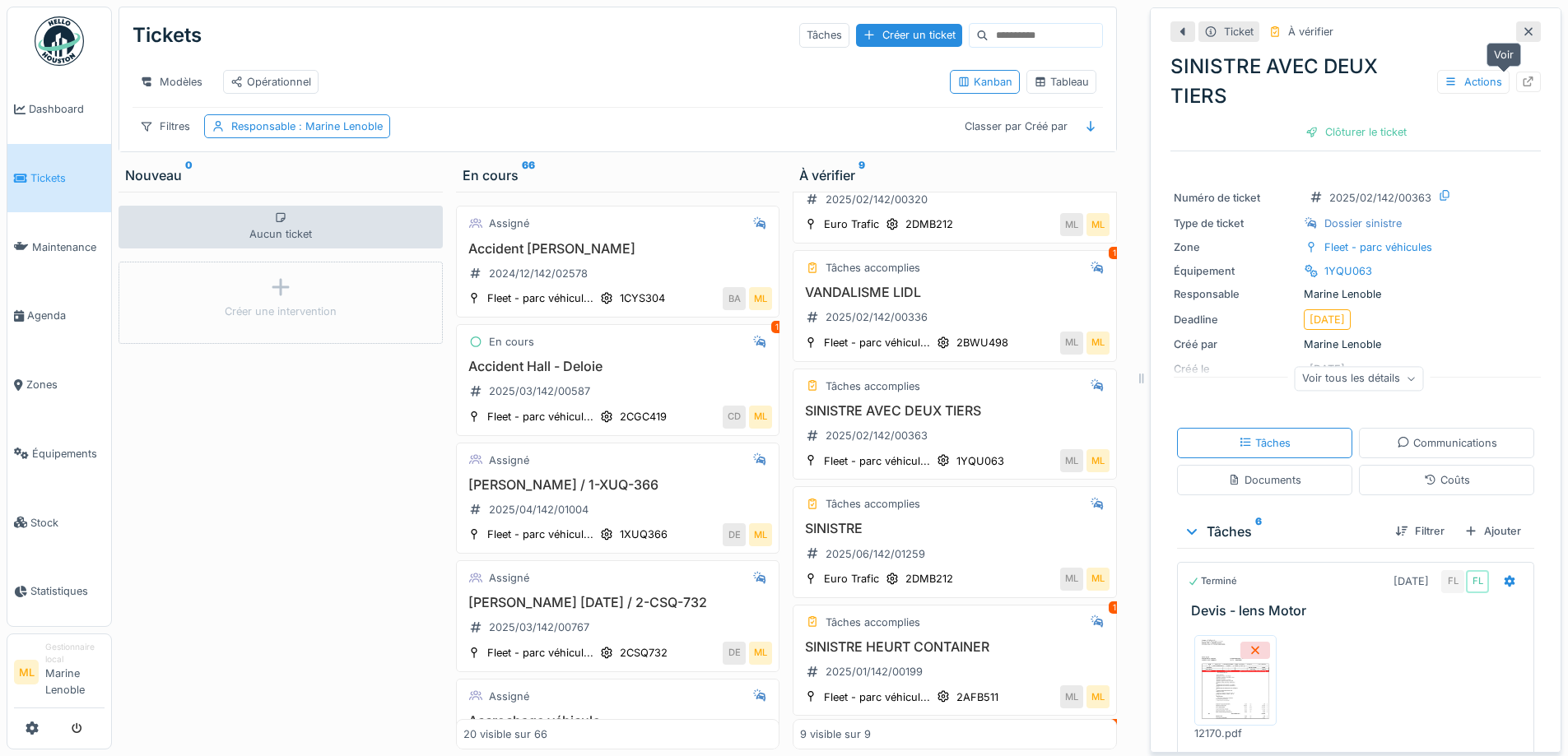
click at [1522, 83] on icon at bounding box center [1529, 81] width 13 height 10
click at [1522, 87] on icon at bounding box center [1529, 81] width 13 height 10
click at [1522, 34] on icon at bounding box center [1529, 31] width 13 height 10
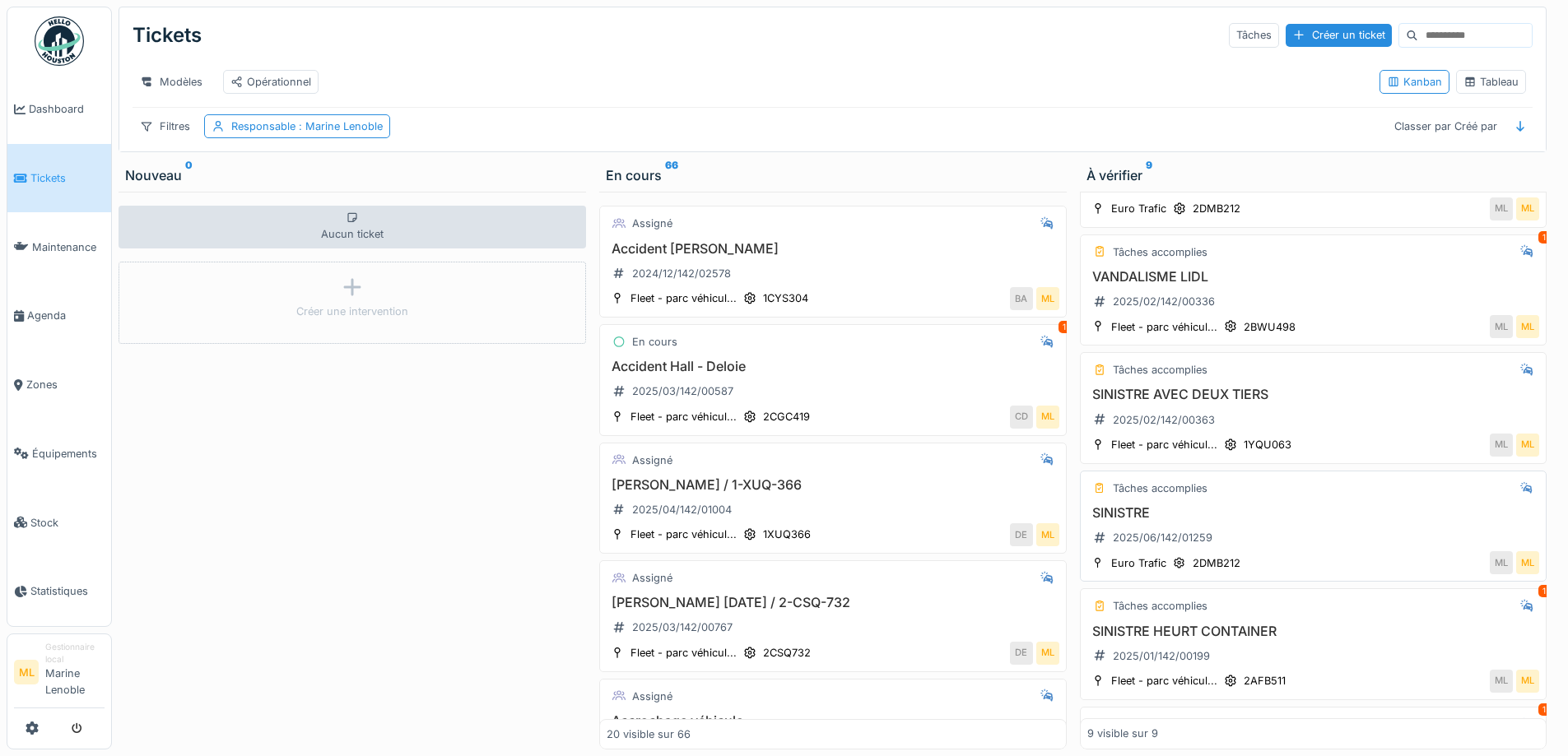
scroll to position [527, 0]
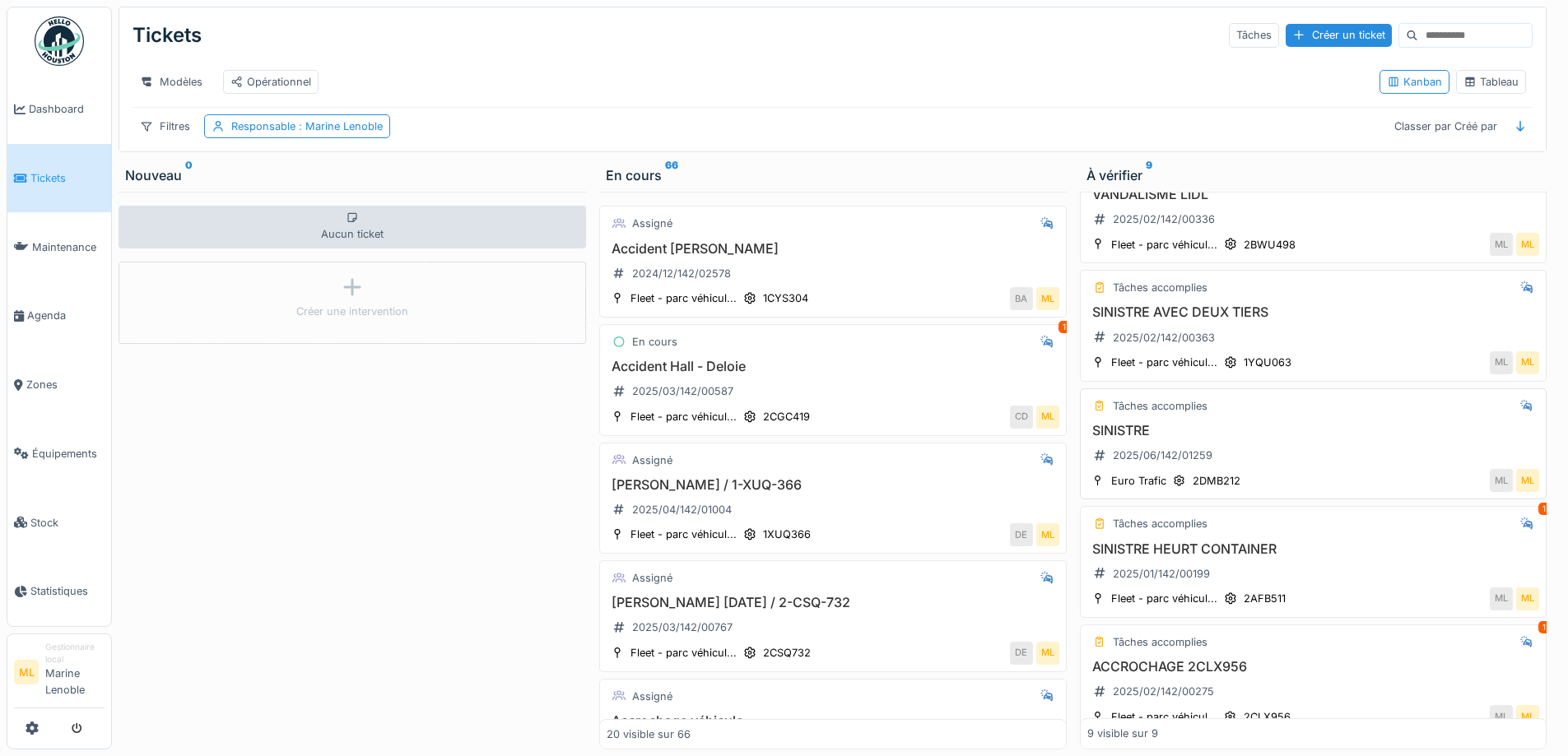
click at [1279, 469] on div "SINISTRE 2025/06/142/01259" at bounding box center [1314, 446] width 453 height 46
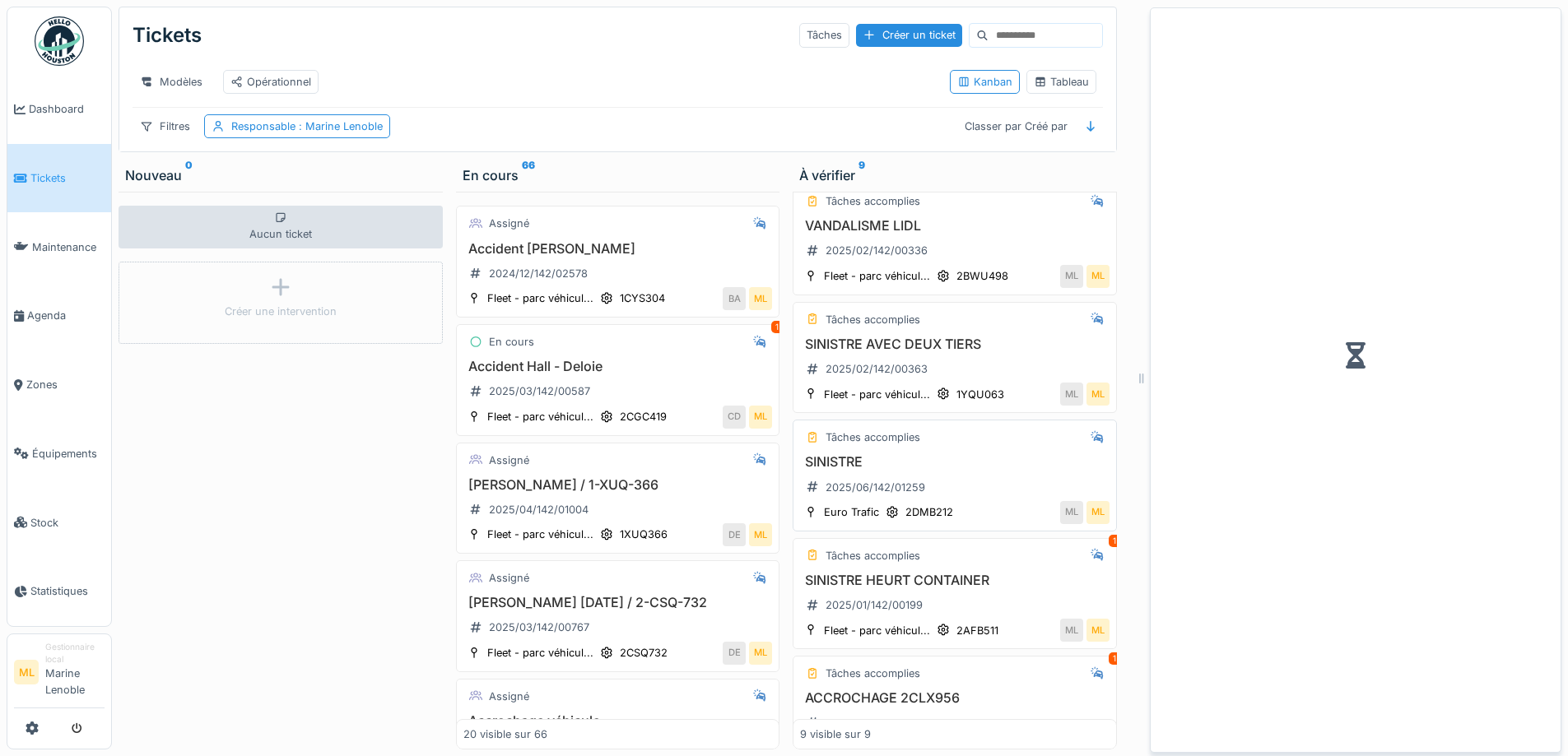
scroll to position [543, 0]
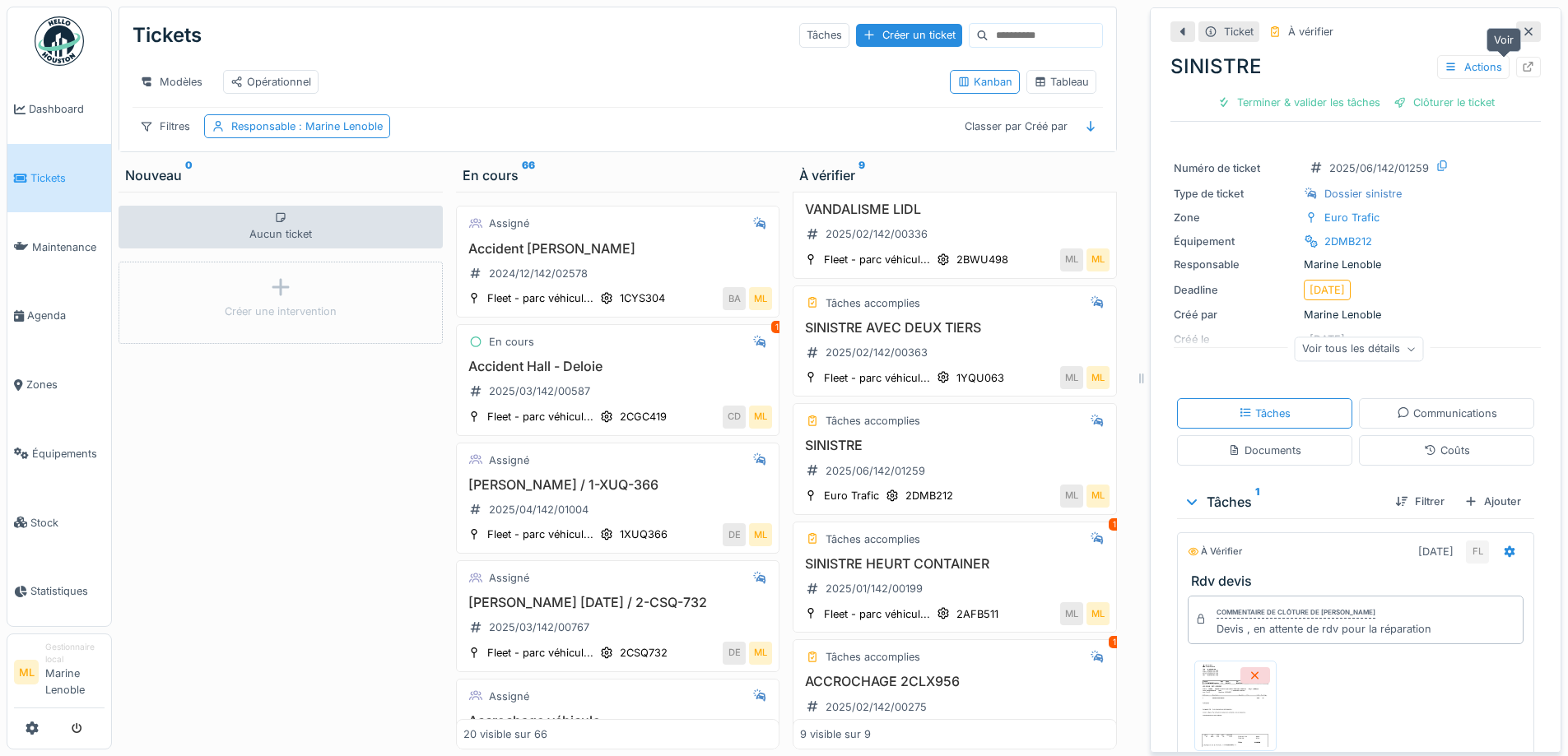
click at [1522, 68] on icon at bounding box center [1529, 67] width 13 height 10
click at [1524, 29] on icon at bounding box center [1528, 31] width 9 height 9
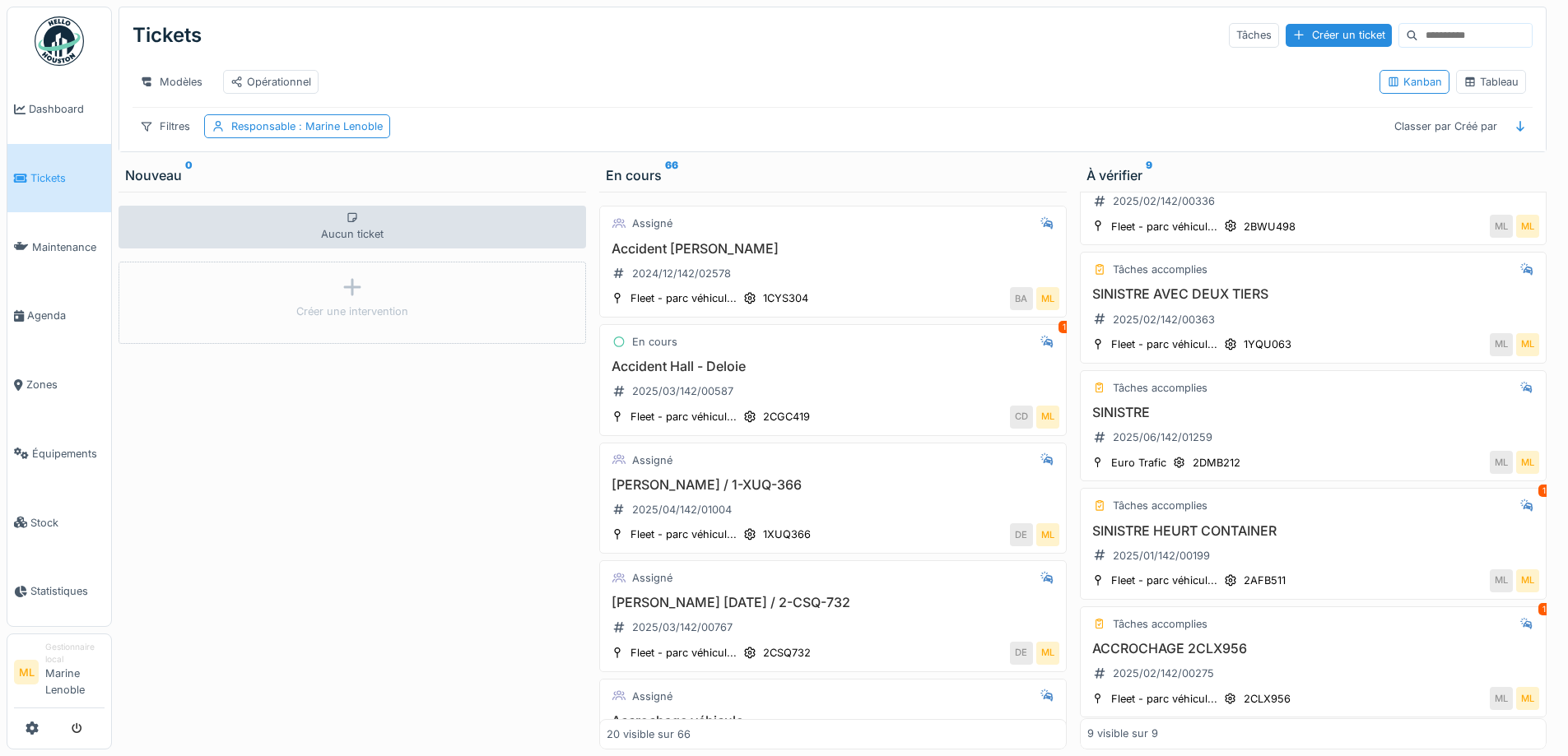
scroll to position [574, 0]
click at [1316, 542] on div "SINISTRE HEURT CONTAINER 2025/01/142/00199" at bounding box center [1314, 541] width 453 height 46
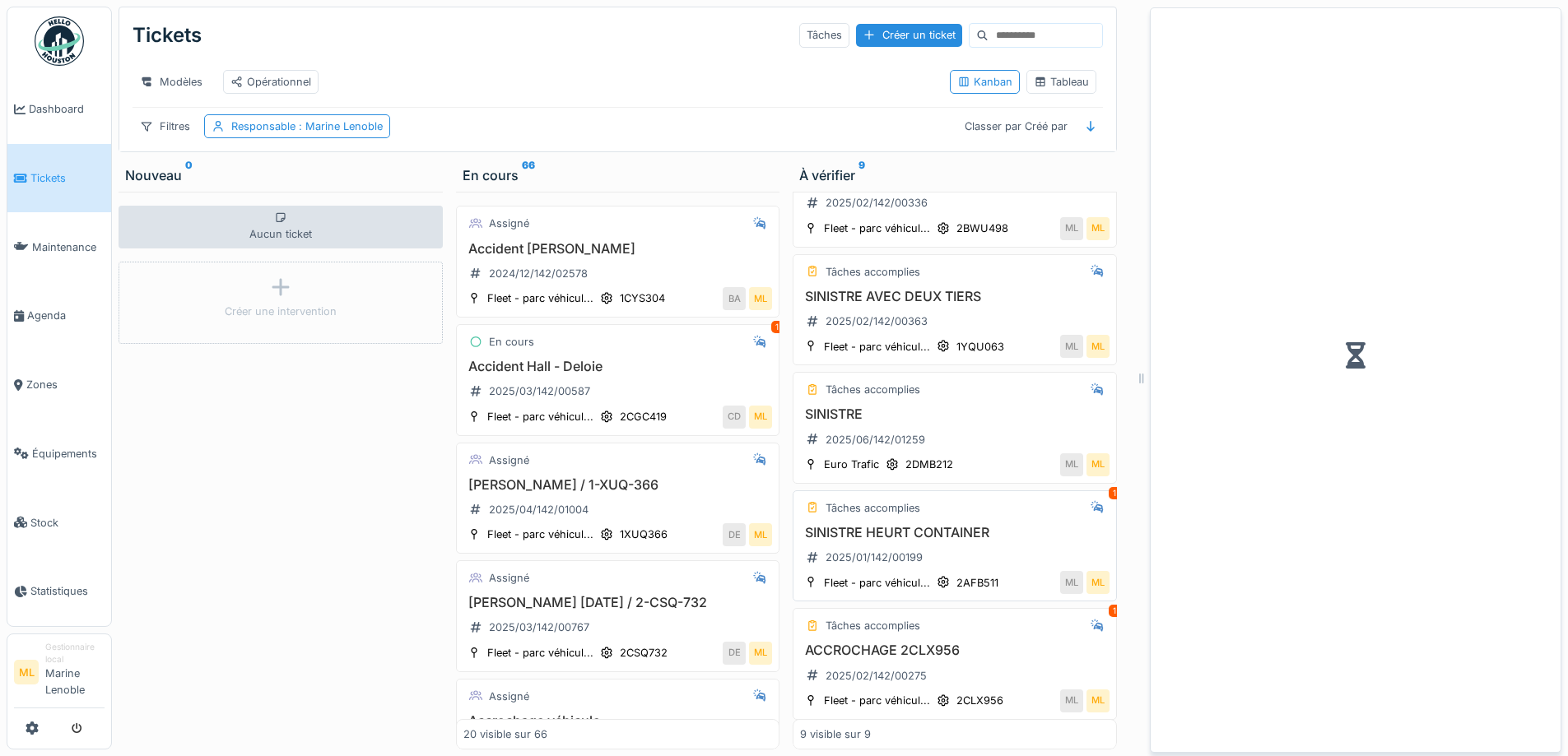
scroll to position [590, 0]
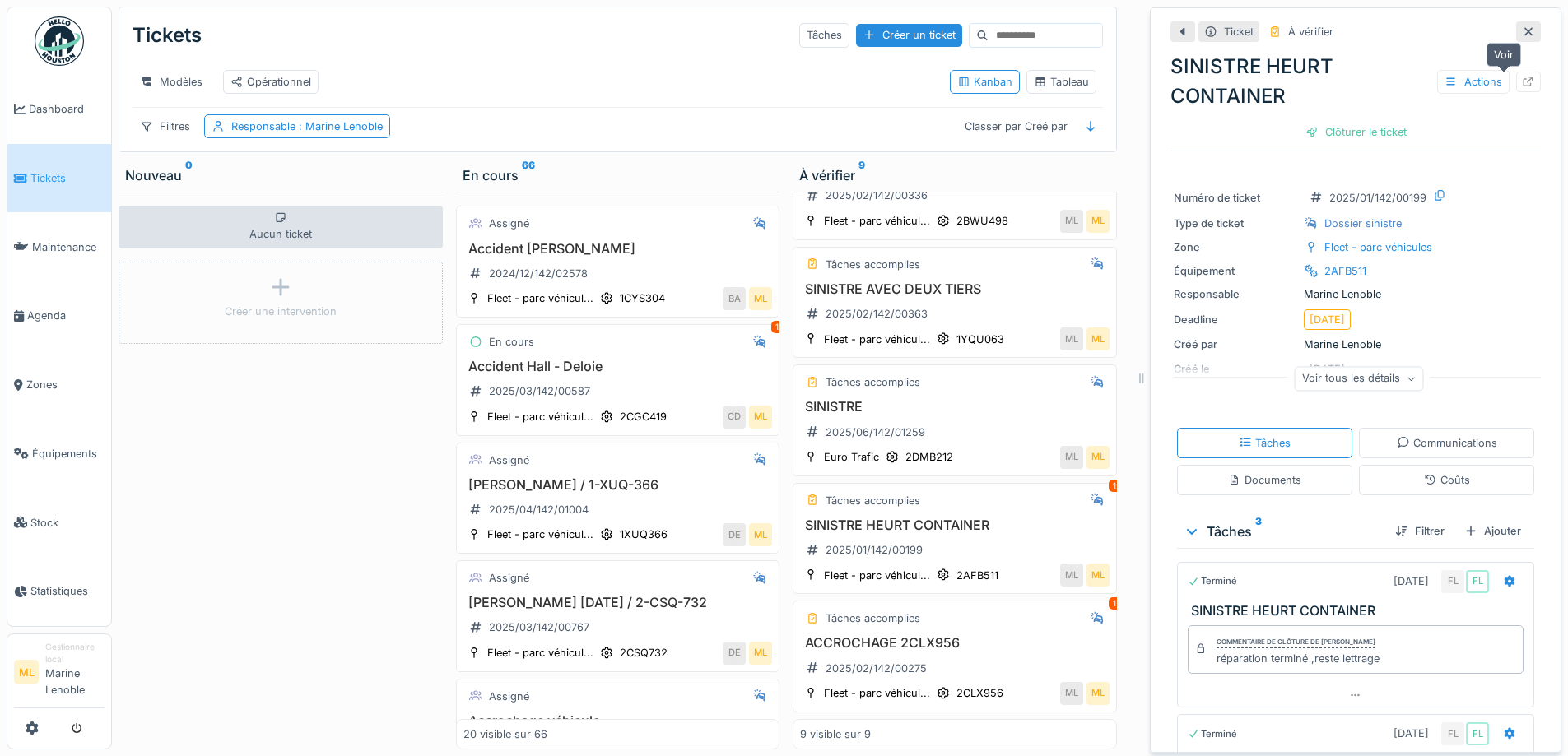
click at [1523, 84] on icon at bounding box center [1528, 81] width 10 height 10
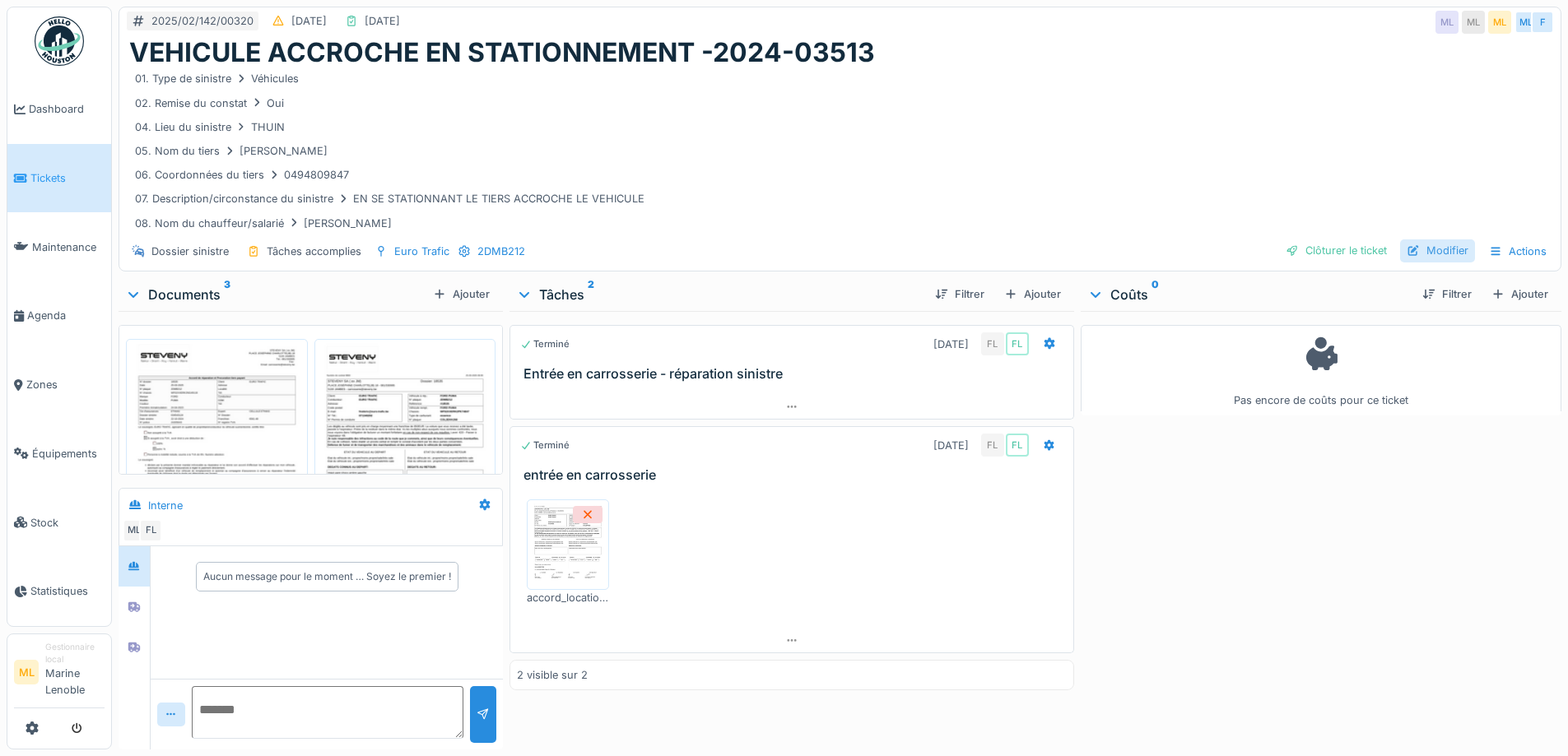
click at [1420, 247] on div "Modifier" at bounding box center [1438, 250] width 75 height 22
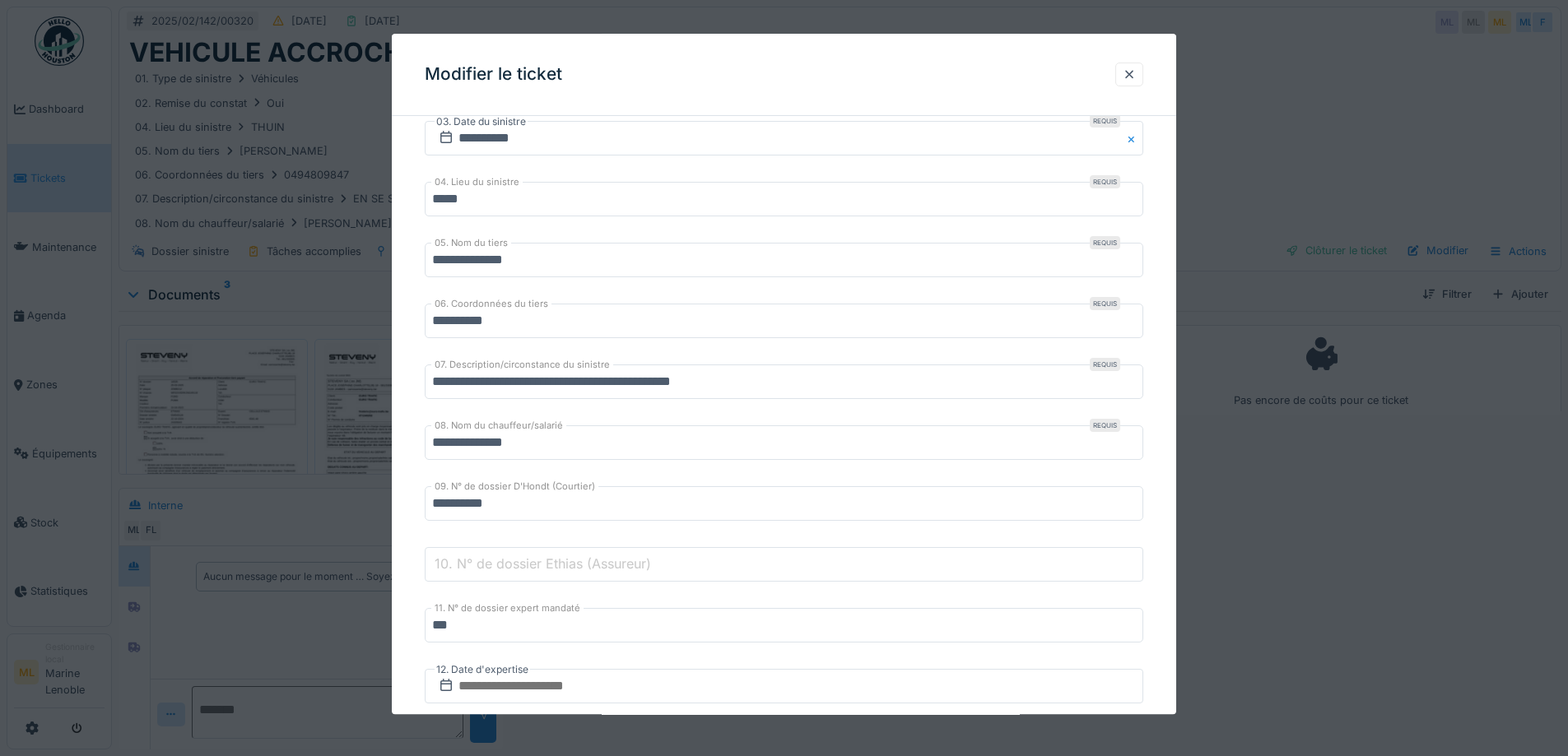
scroll to position [412, 0]
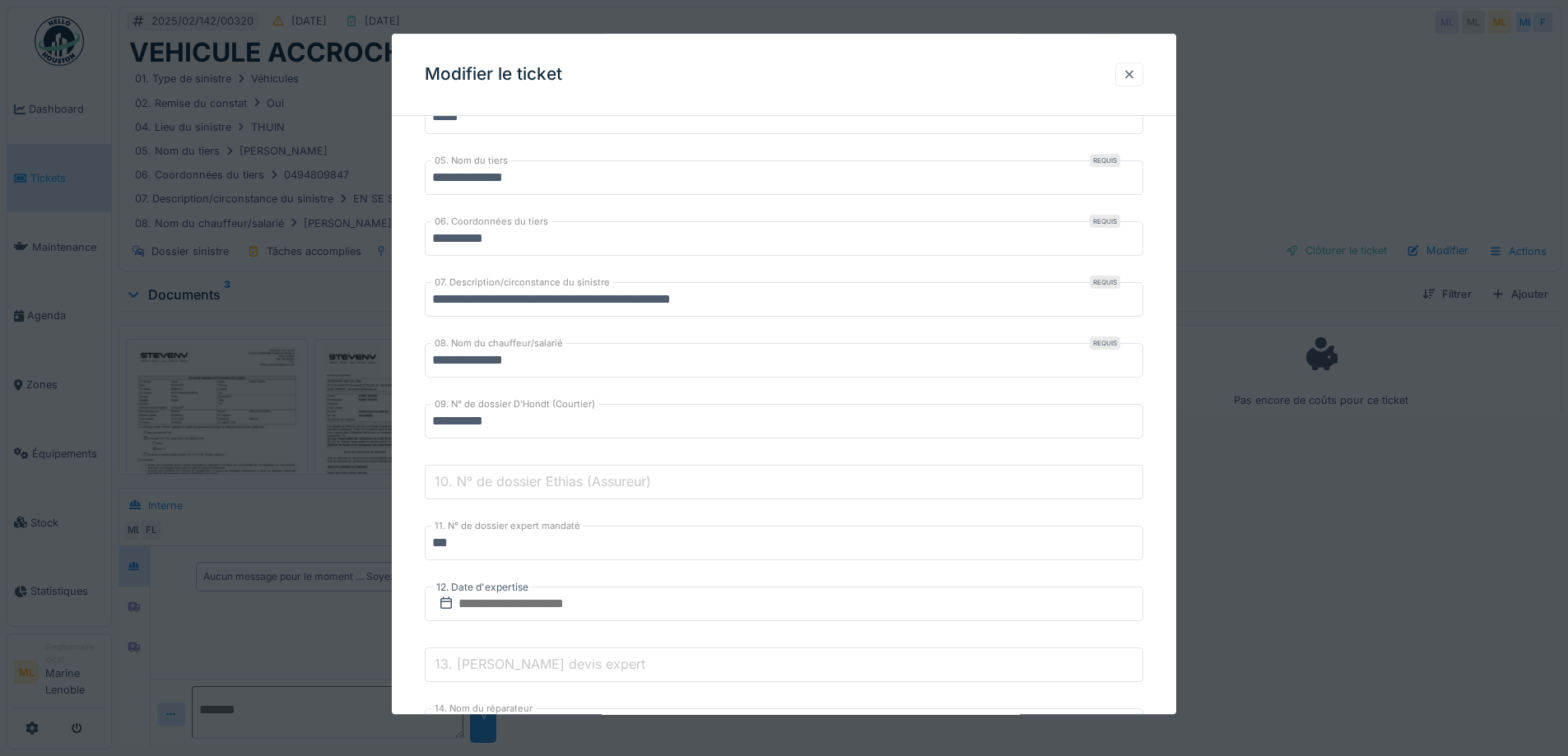
click at [1136, 70] on div at bounding box center [1129, 74] width 13 height 15
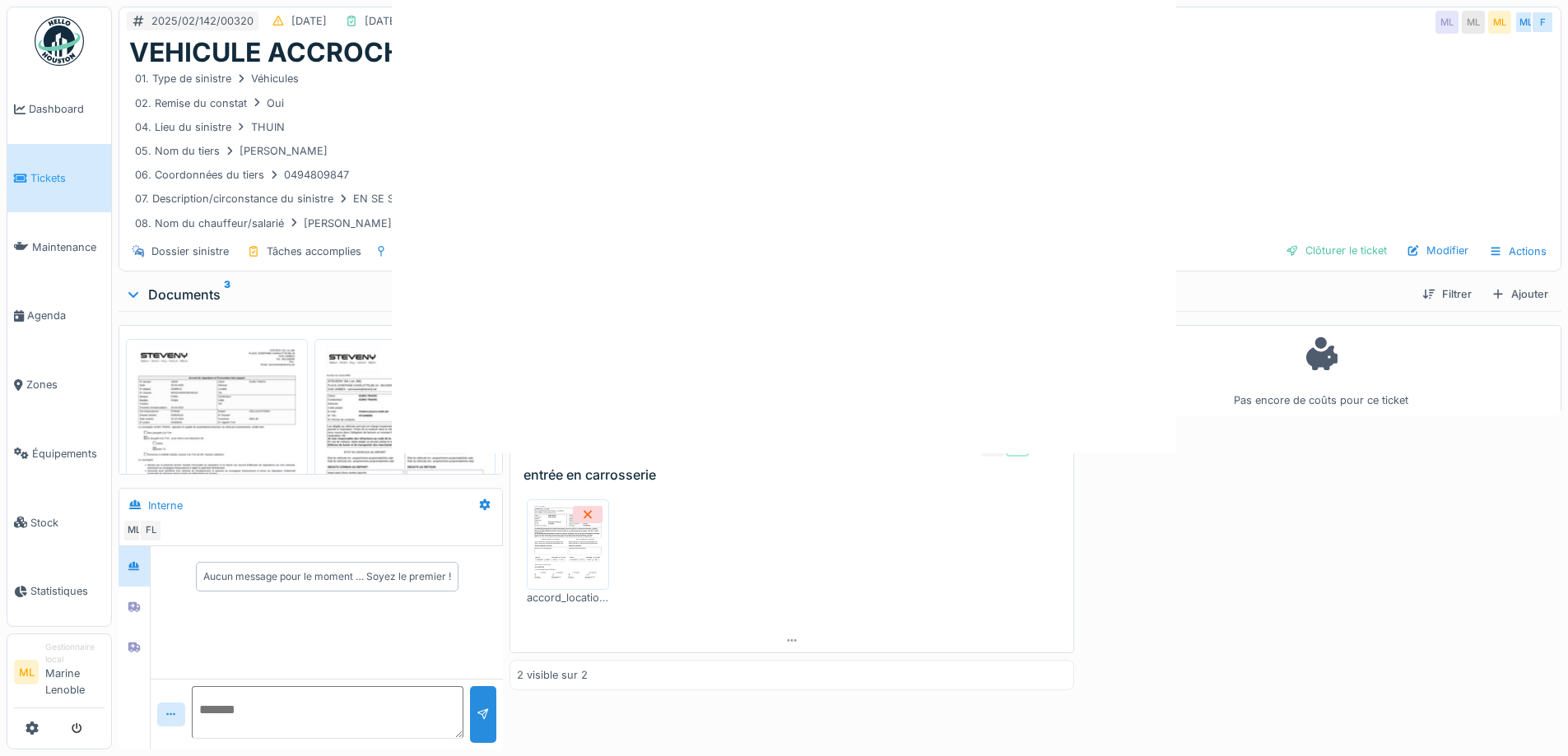
scroll to position [0, 0]
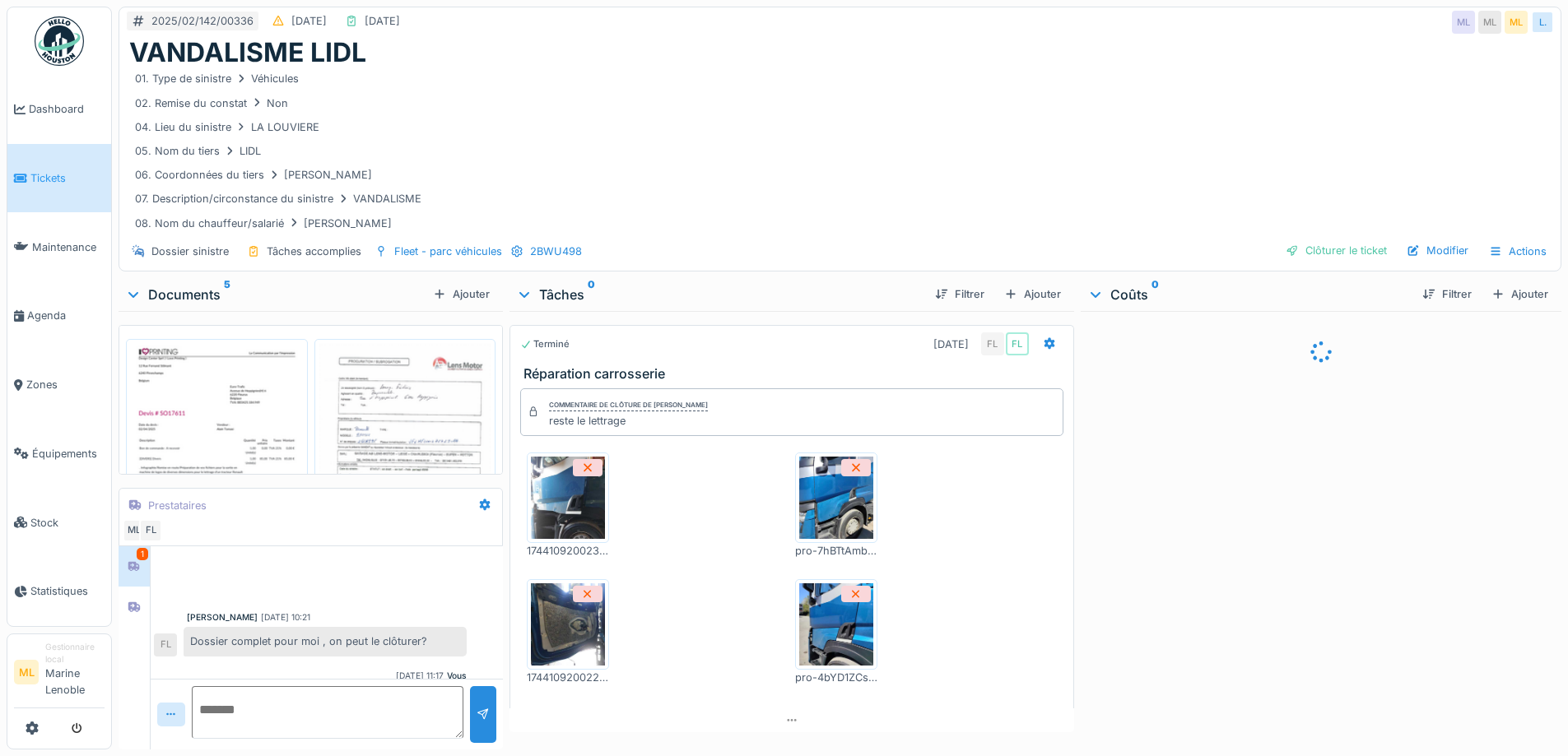
scroll to position [43, 0]
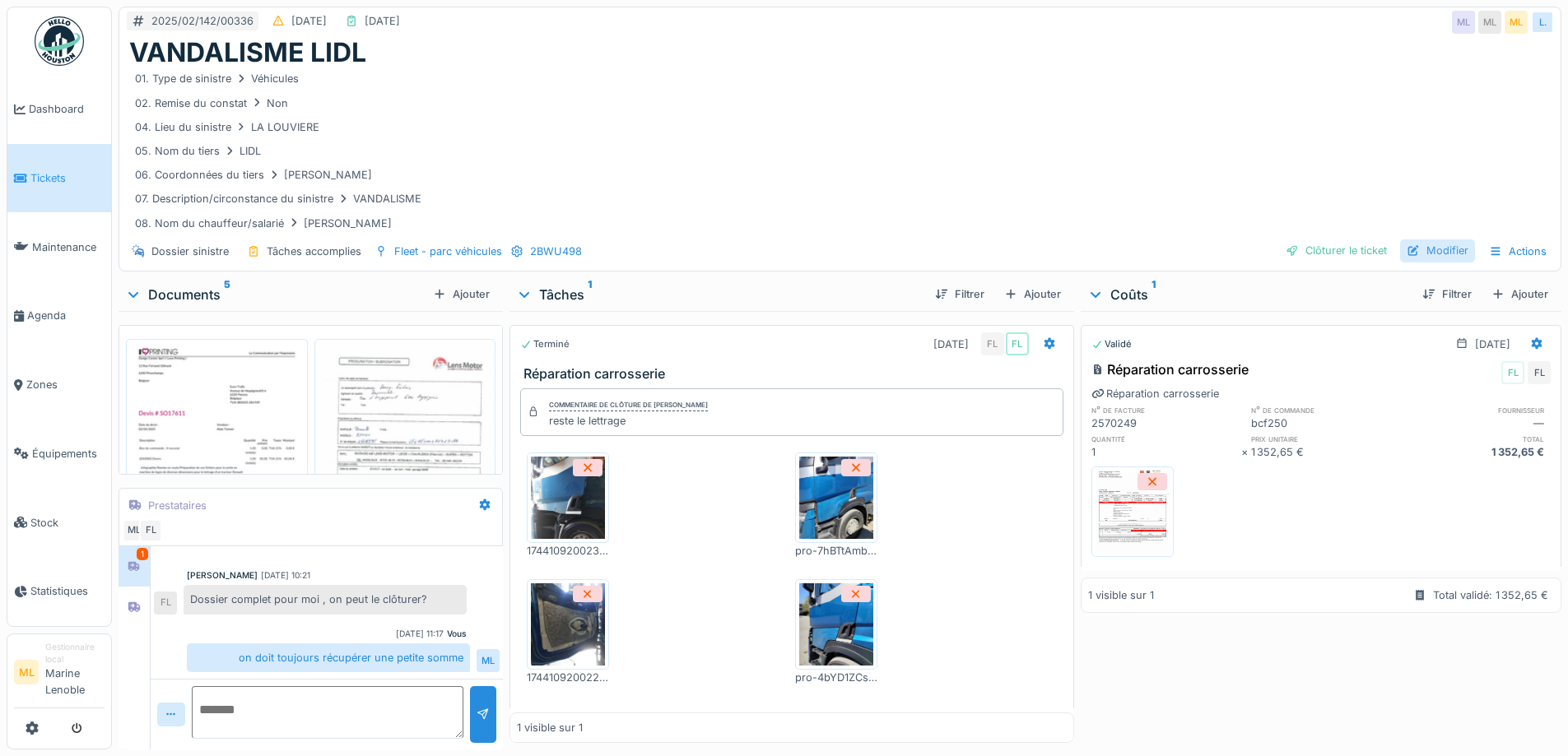
click at [1416, 249] on div "Modifier" at bounding box center [1438, 250] width 75 height 22
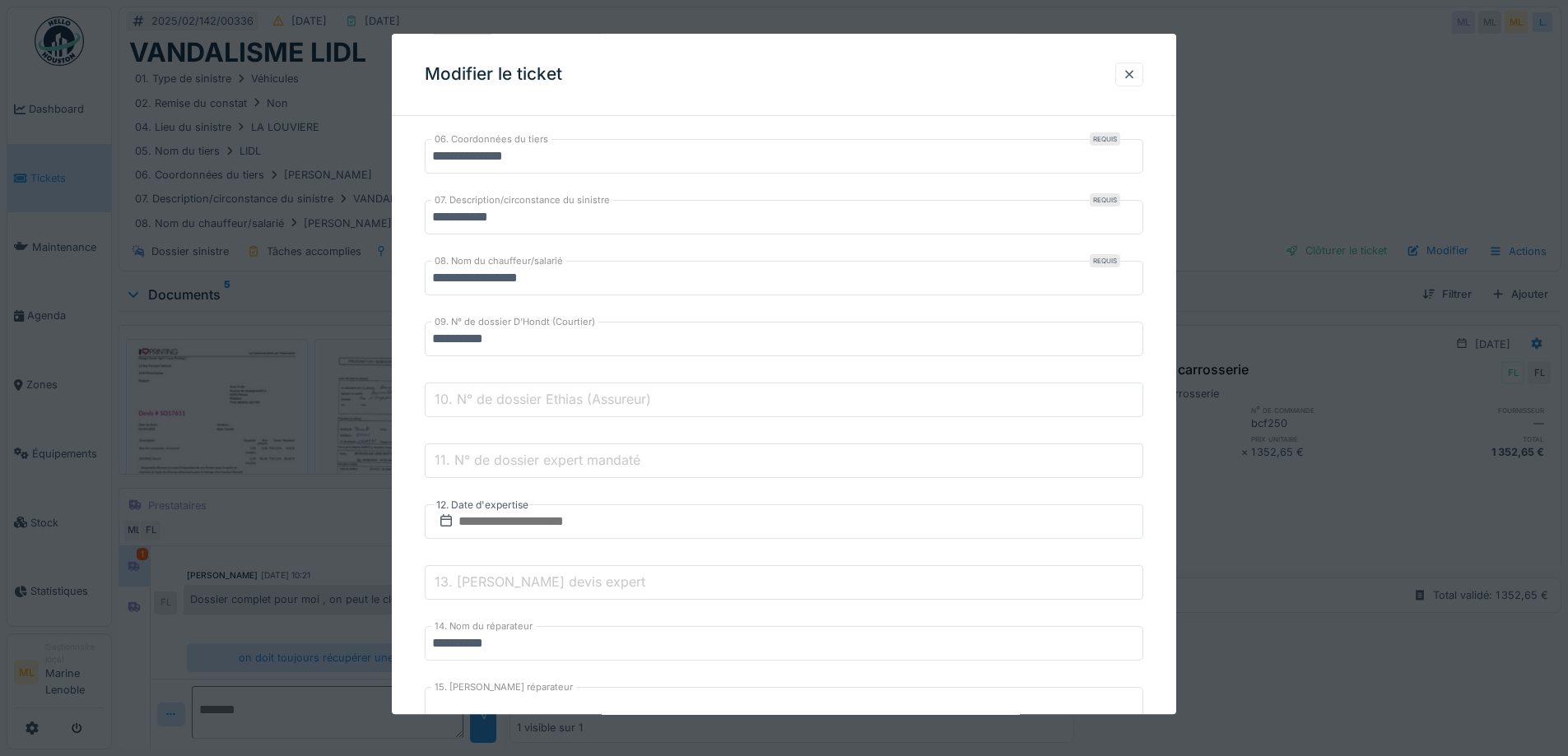
scroll to position [576, 0]
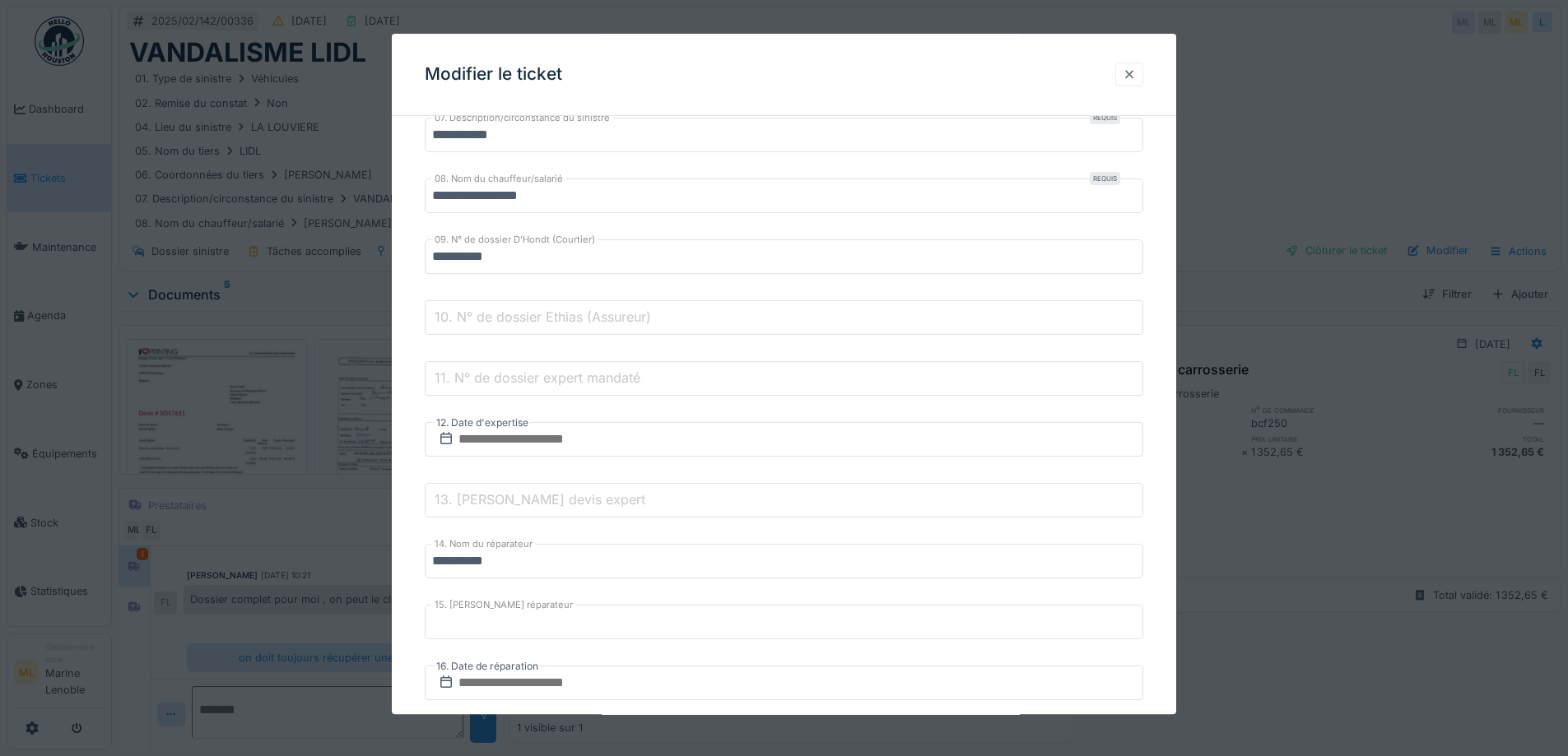
click at [1136, 73] on div at bounding box center [1129, 74] width 13 height 15
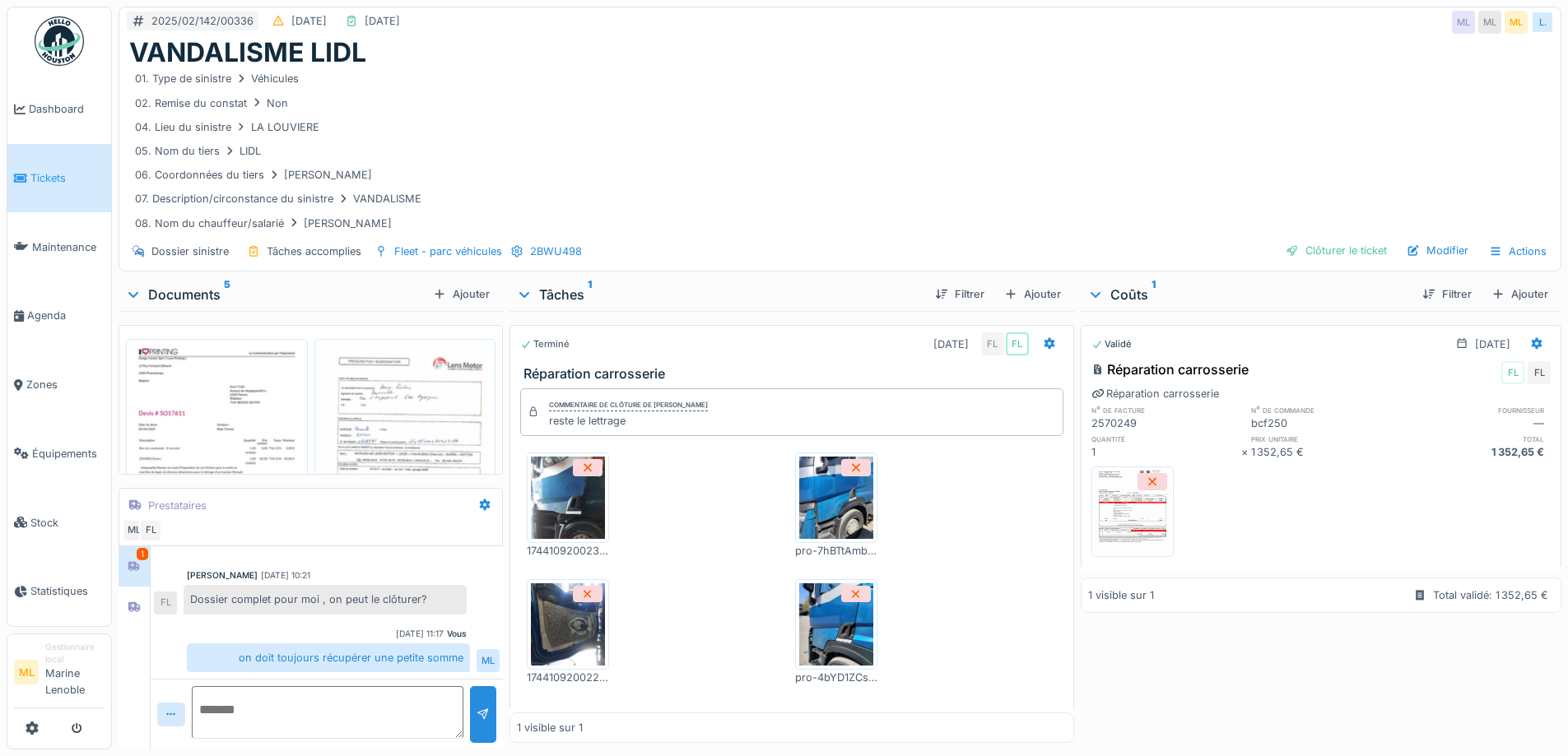
scroll to position [28, 0]
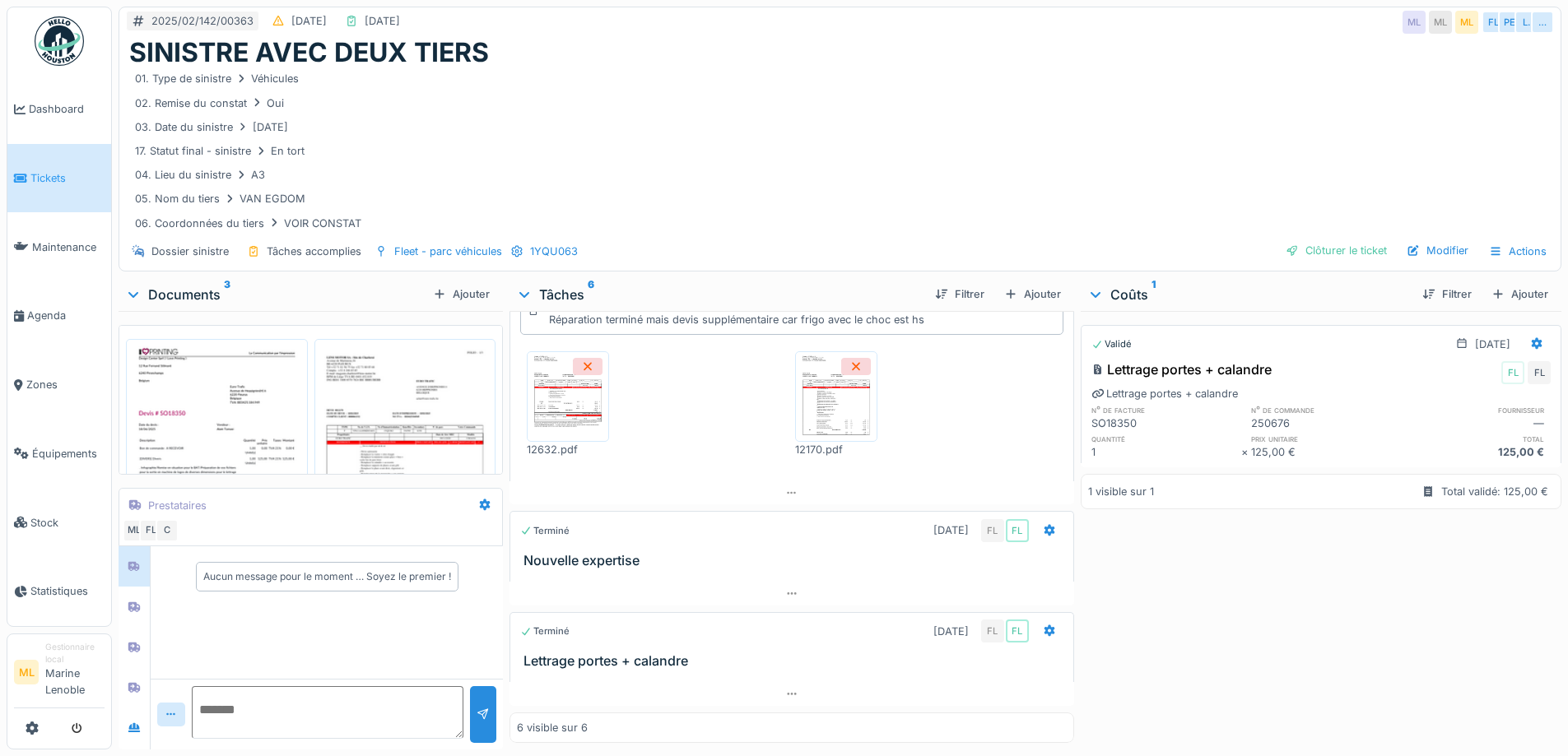
scroll to position [12, 0]
click at [1428, 241] on div "Modifier" at bounding box center [1438, 250] width 75 height 22
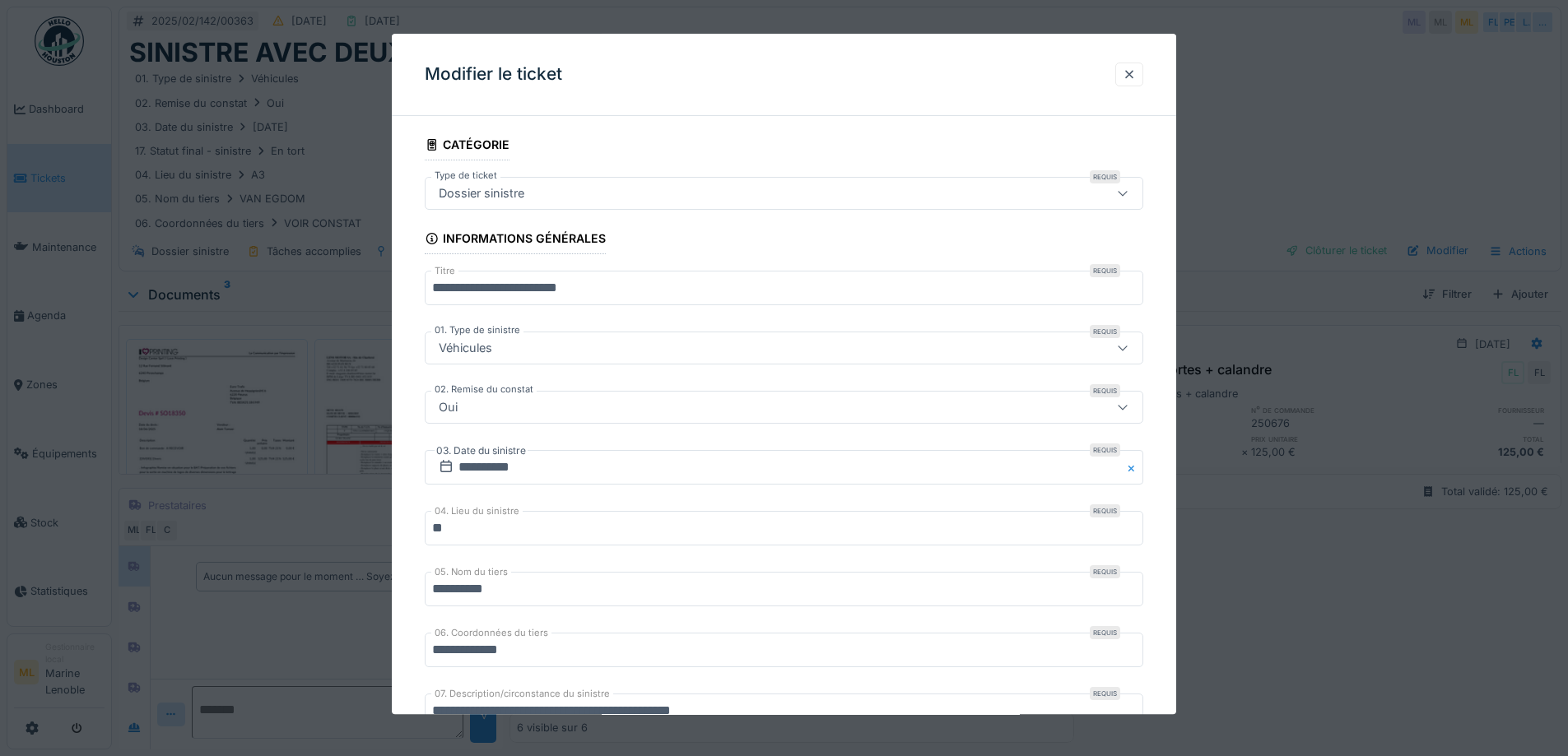
scroll to position [494, 0]
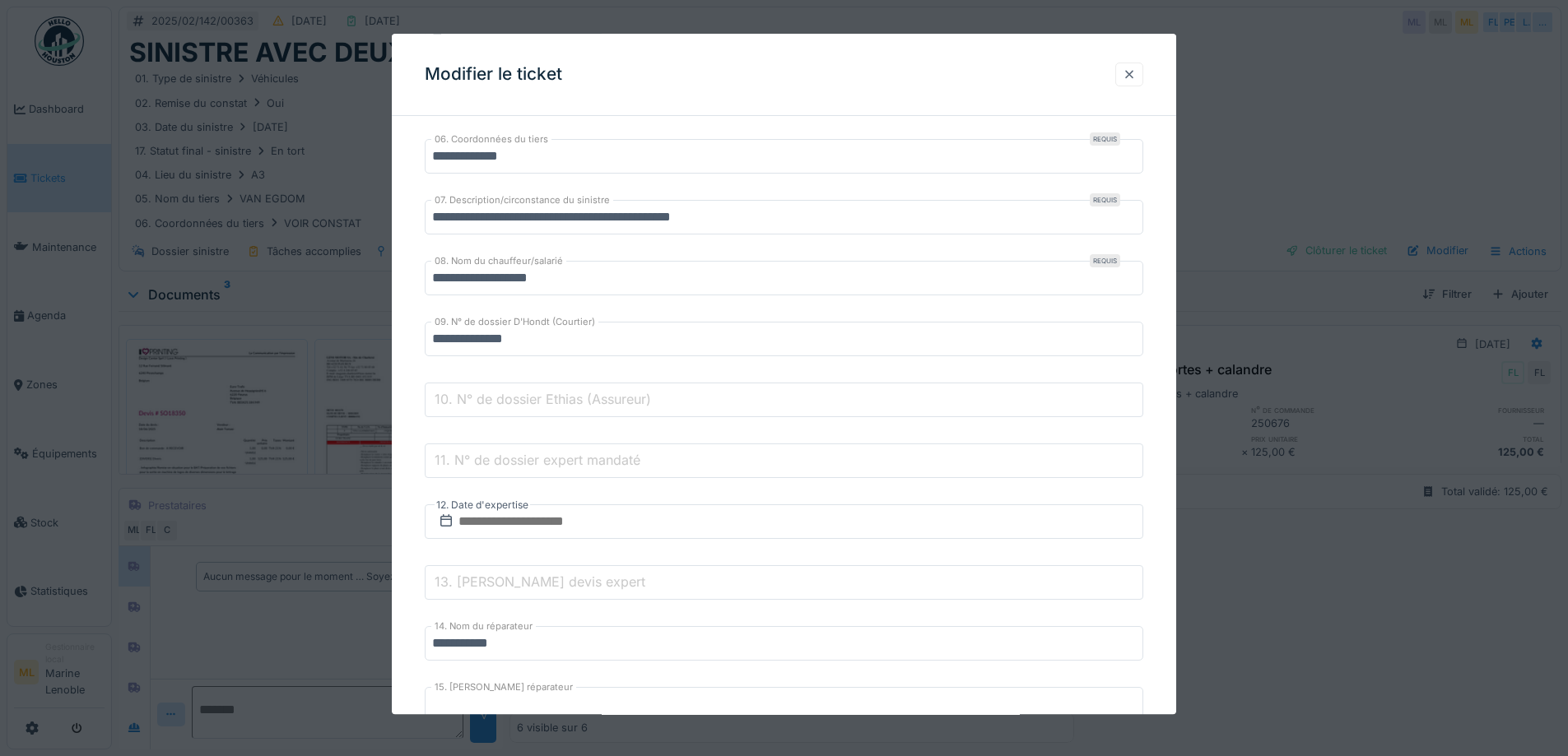
click at [1132, 77] on div at bounding box center [1129, 74] width 13 height 15
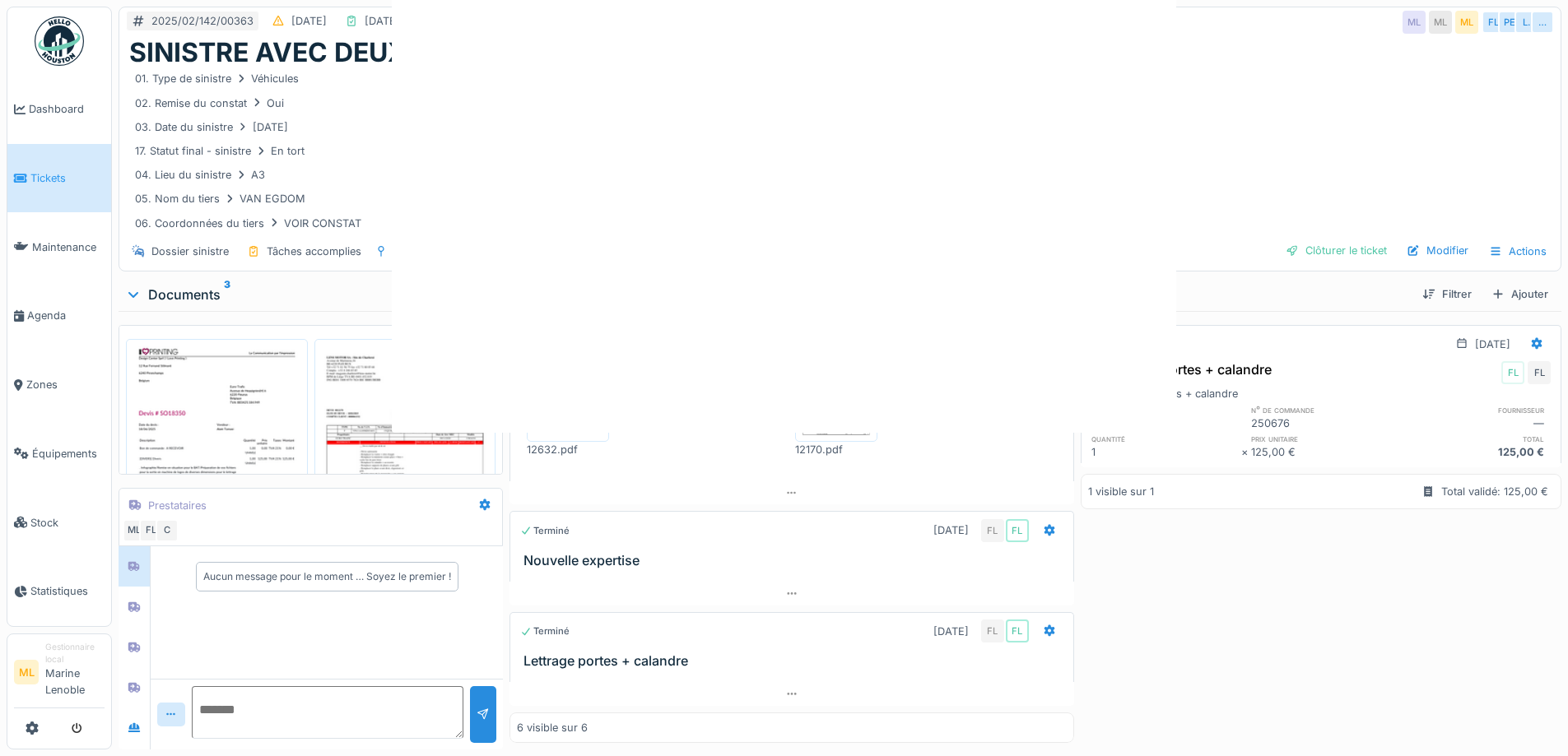
scroll to position [0, 0]
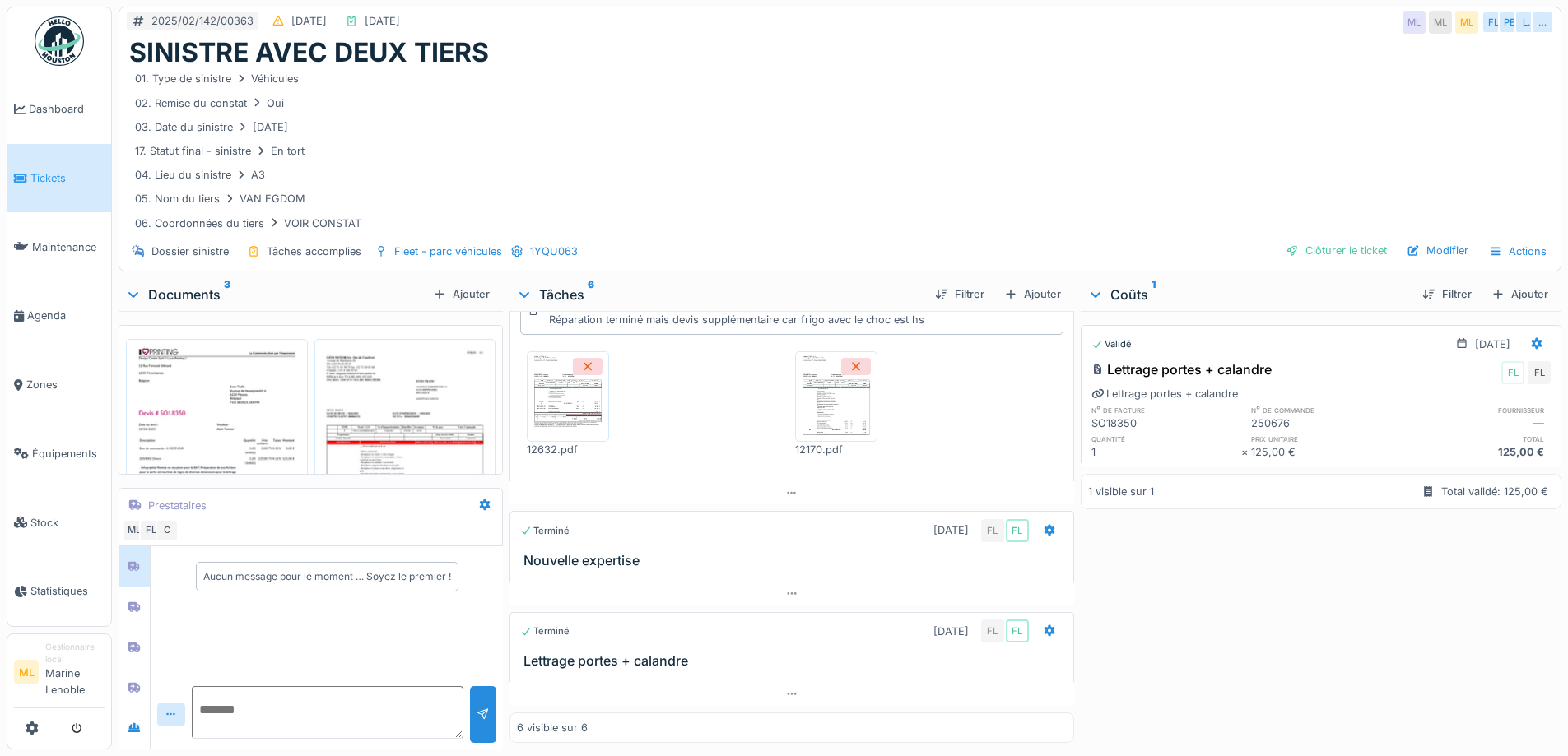
click at [575, 387] on img at bounding box center [568, 397] width 74 height 83
click at [831, 396] on img at bounding box center [836, 397] width 74 height 83
click at [551, 389] on img at bounding box center [568, 397] width 74 height 83
click at [410, 394] on img at bounding box center [405, 466] width 174 height 245
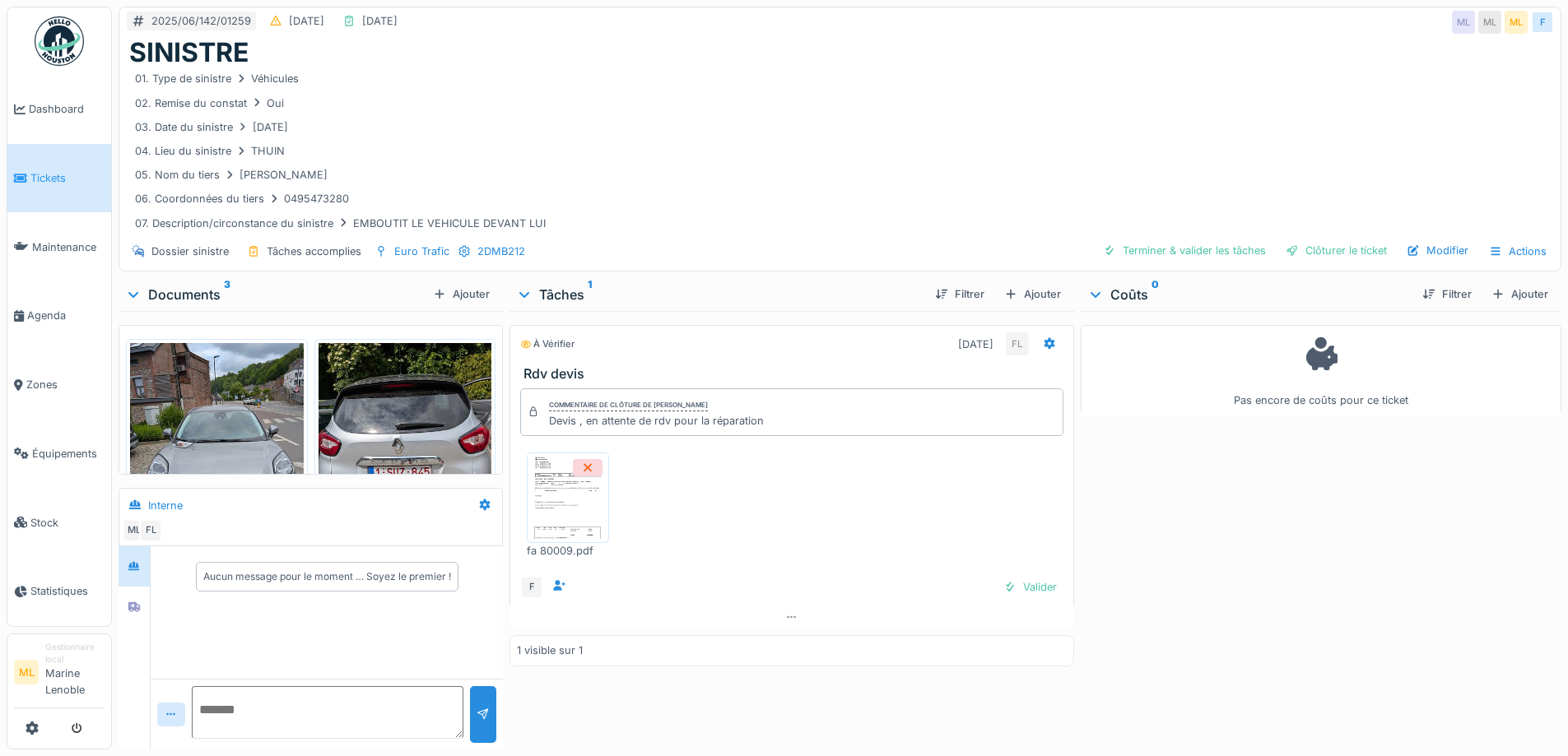
scroll to position [12, 0]
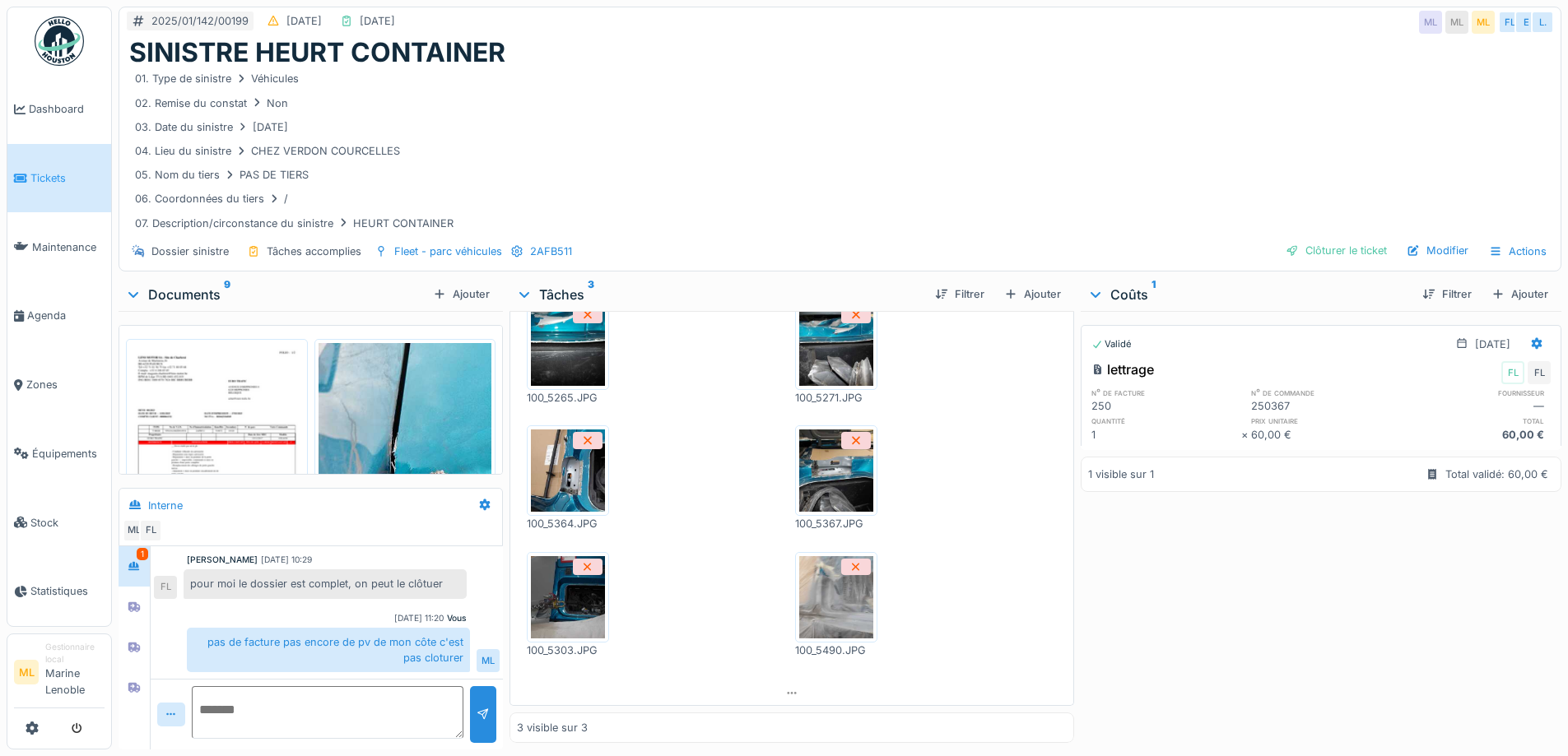
scroll to position [12, 0]
click at [207, 381] on img at bounding box center [217, 466] width 174 height 245
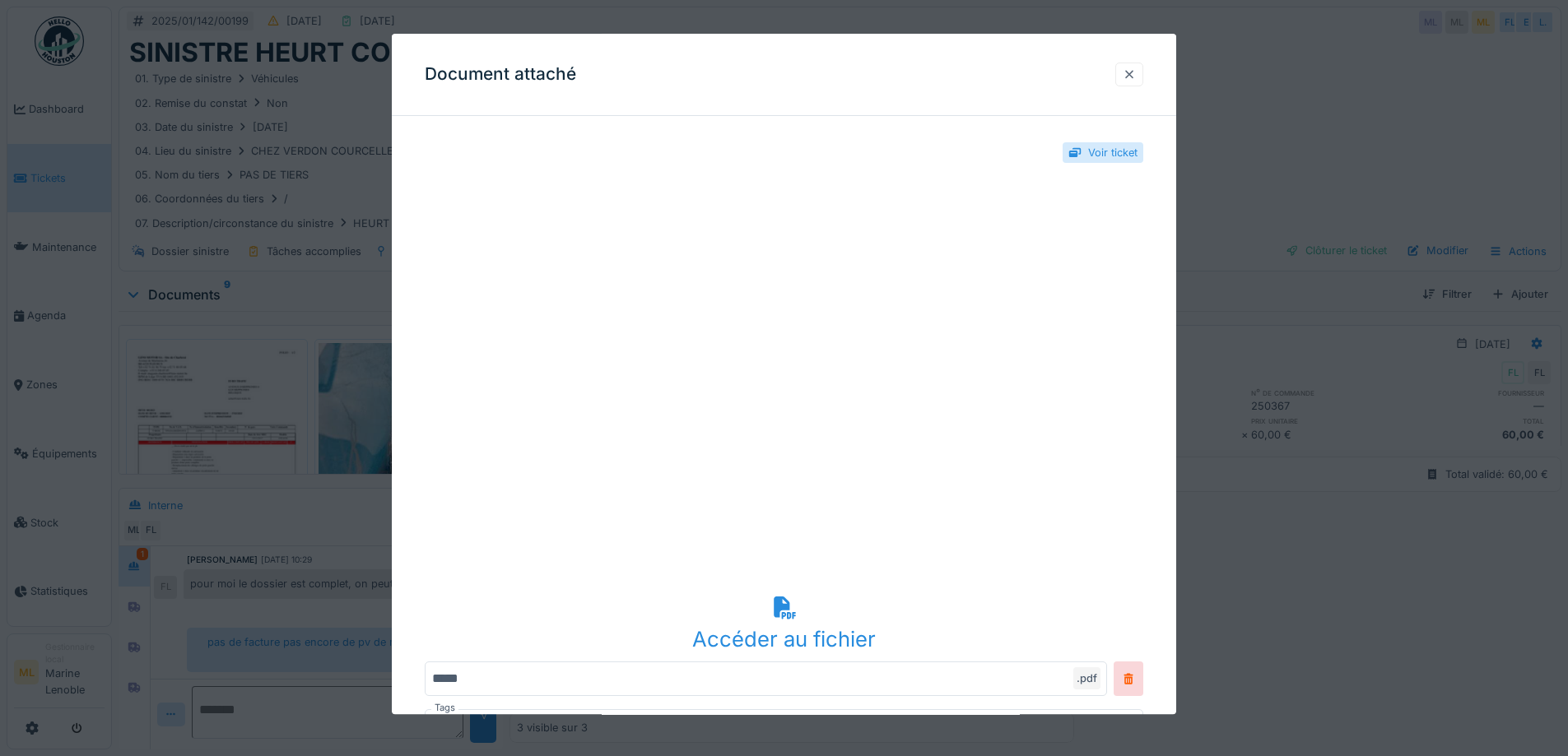
click at [1132, 81] on div at bounding box center [1129, 74] width 13 height 15
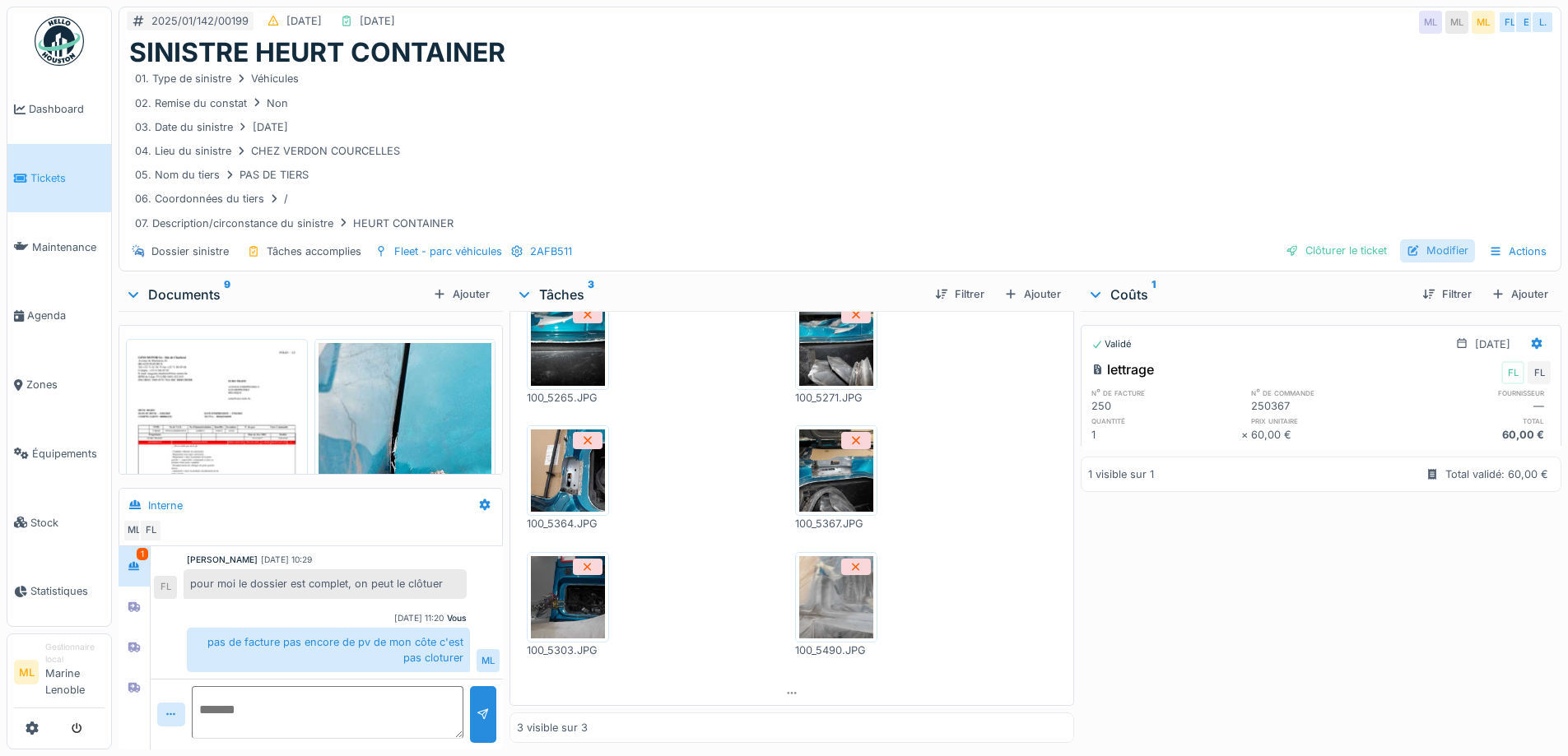
click at [1434, 242] on div "Modifier" at bounding box center [1438, 250] width 75 height 22
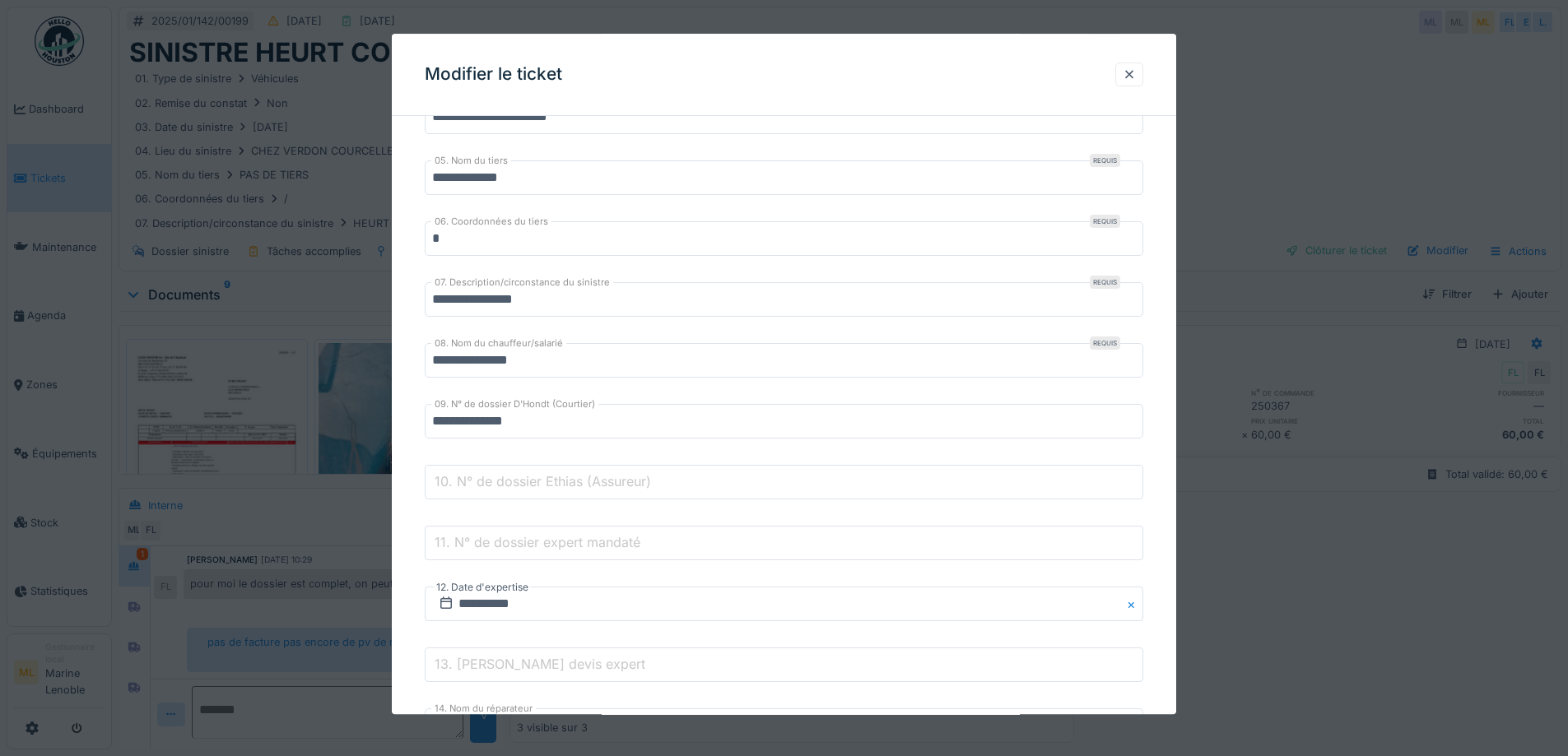
scroll to position [494, 0]
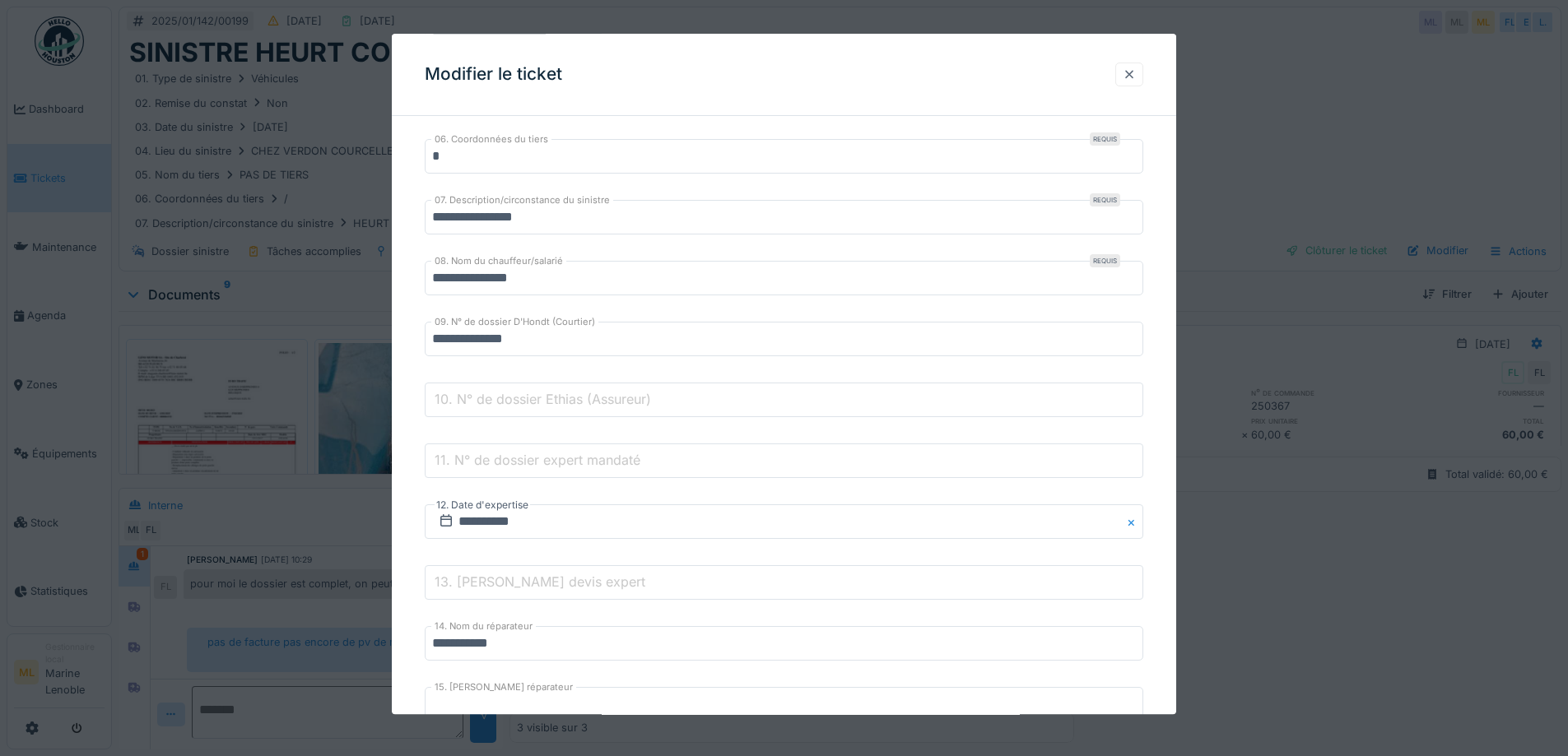
drag, startPoint x: 1131, startPoint y: 74, endPoint x: 919, endPoint y: 12, distance: 220.9
click at [1131, 73] on div at bounding box center [1129, 74] width 13 height 15
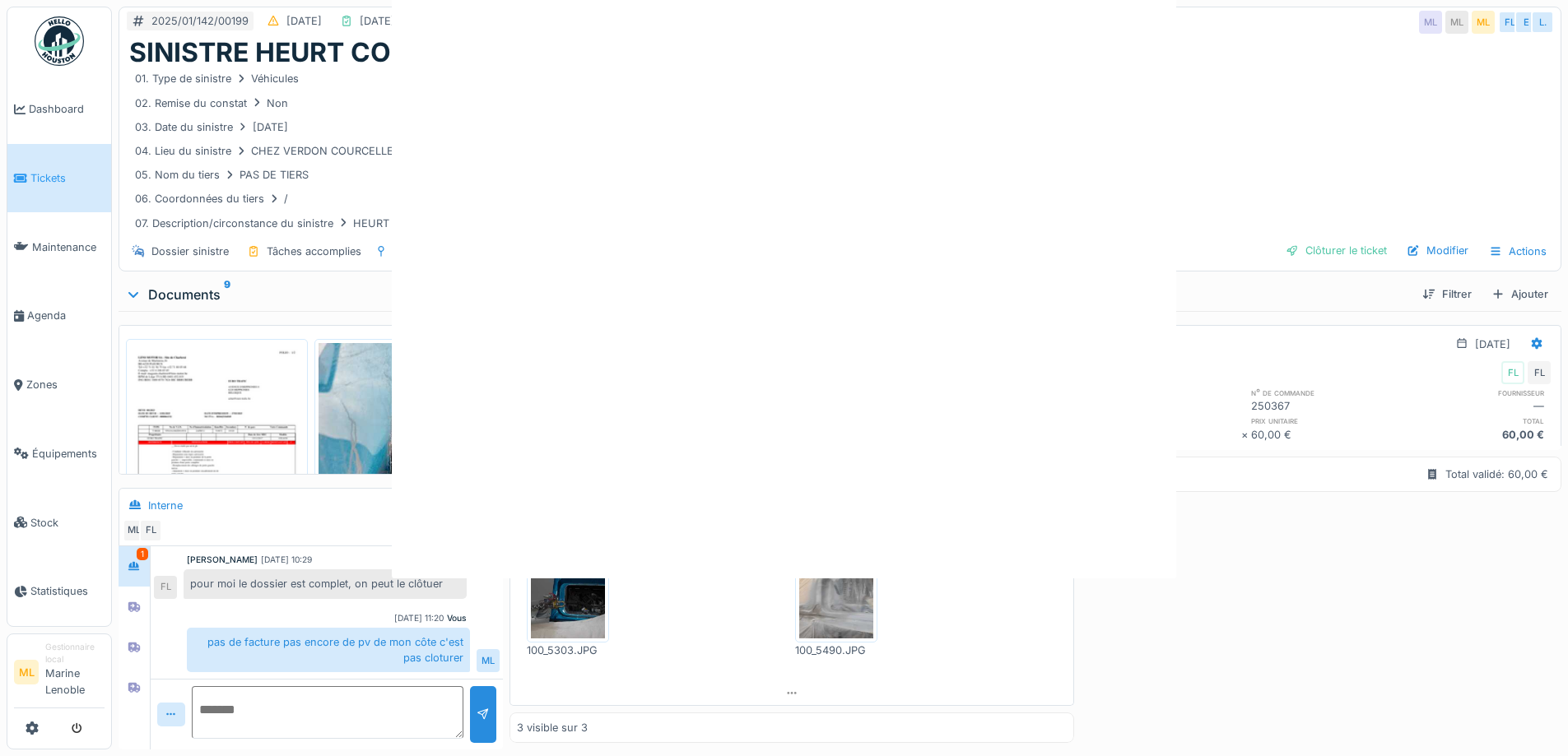
scroll to position [0, 0]
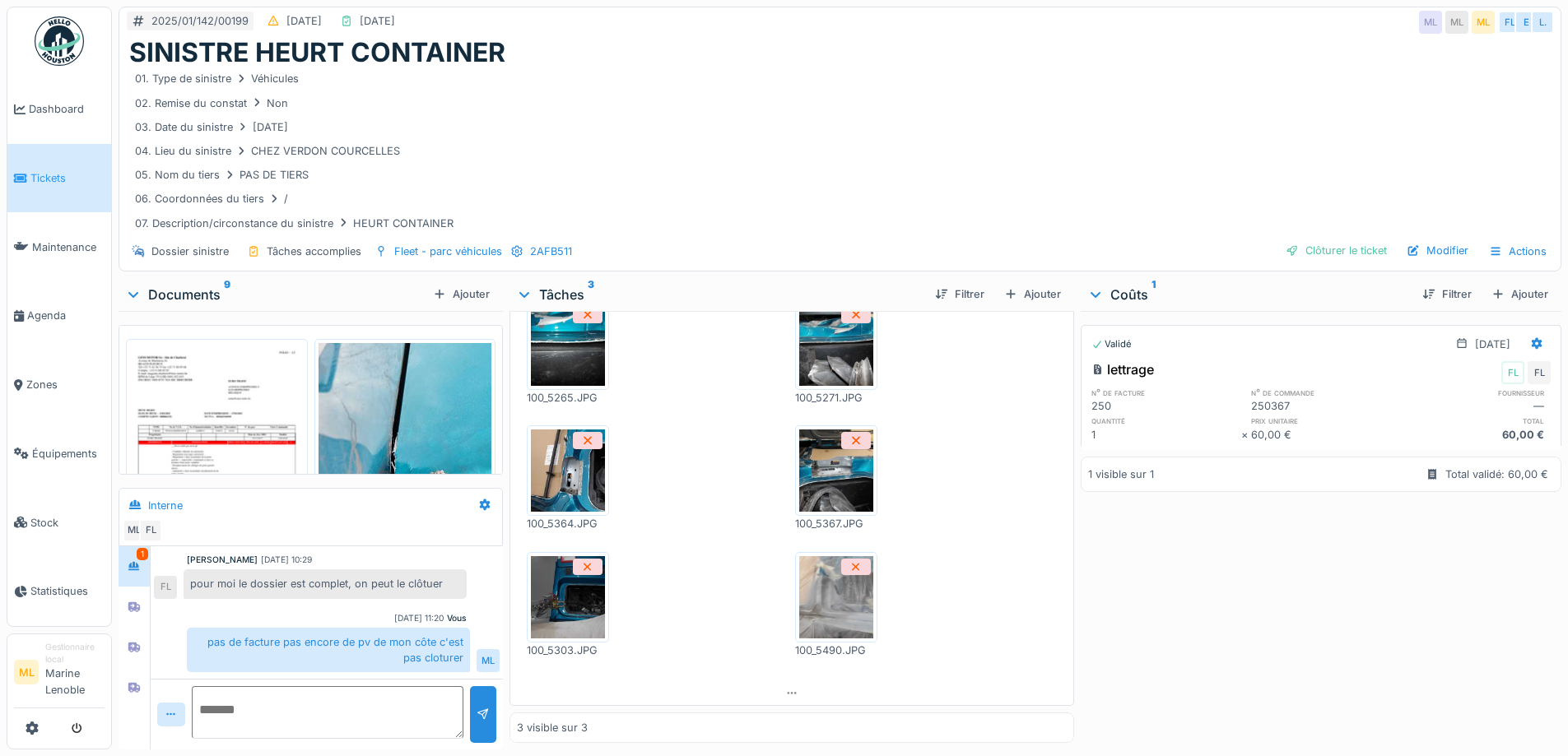
click at [52, 162] on link "Tickets" at bounding box center [59, 178] width 104 height 69
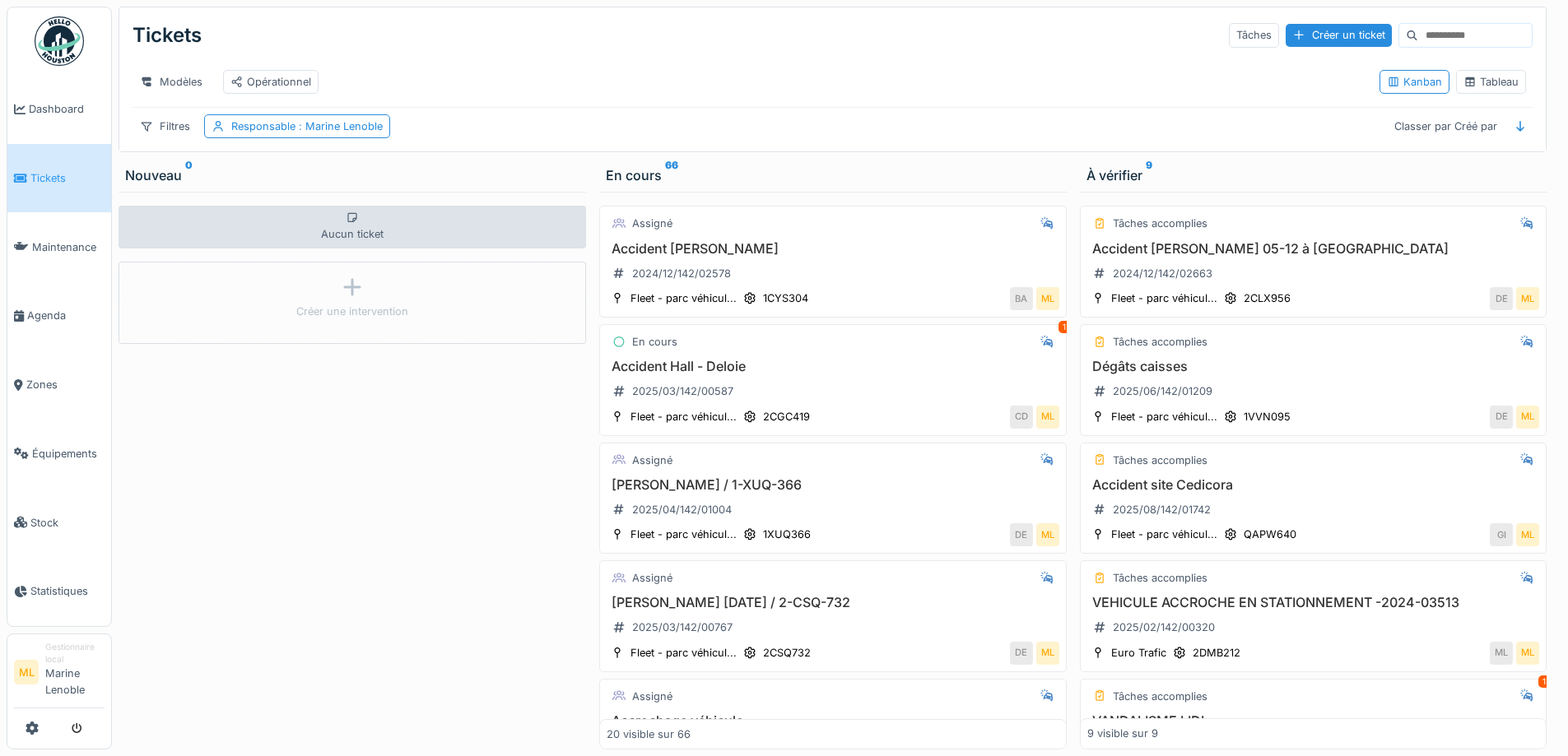
scroll to position [62, 0]
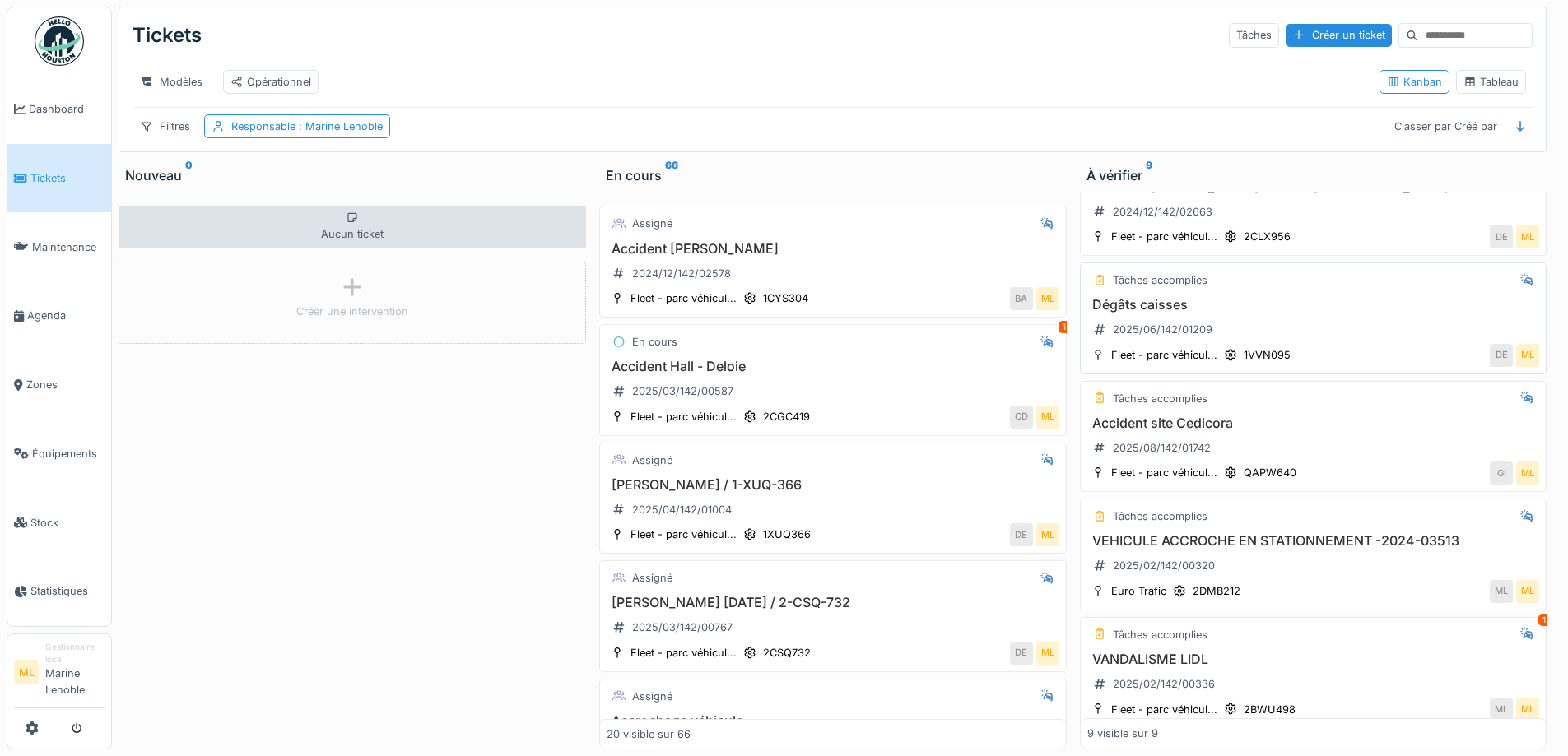
click at [1302, 356] on div "DE ML" at bounding box center [1420, 356] width 241 height 23
click at [1291, 343] on div "Dégâts caisses 2025/06/142/01209" at bounding box center [1314, 320] width 453 height 46
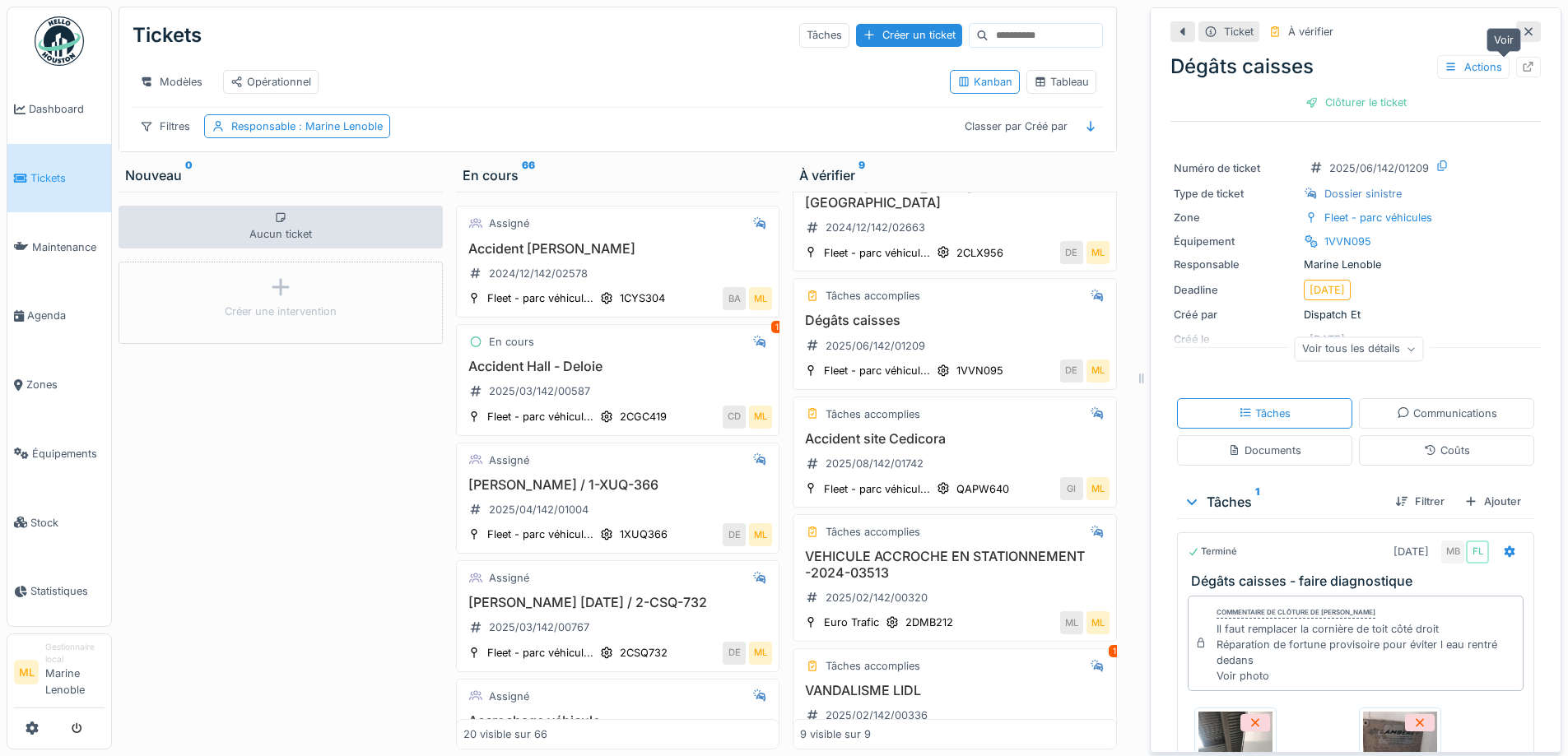
click at [1522, 65] on icon at bounding box center [1529, 67] width 13 height 10
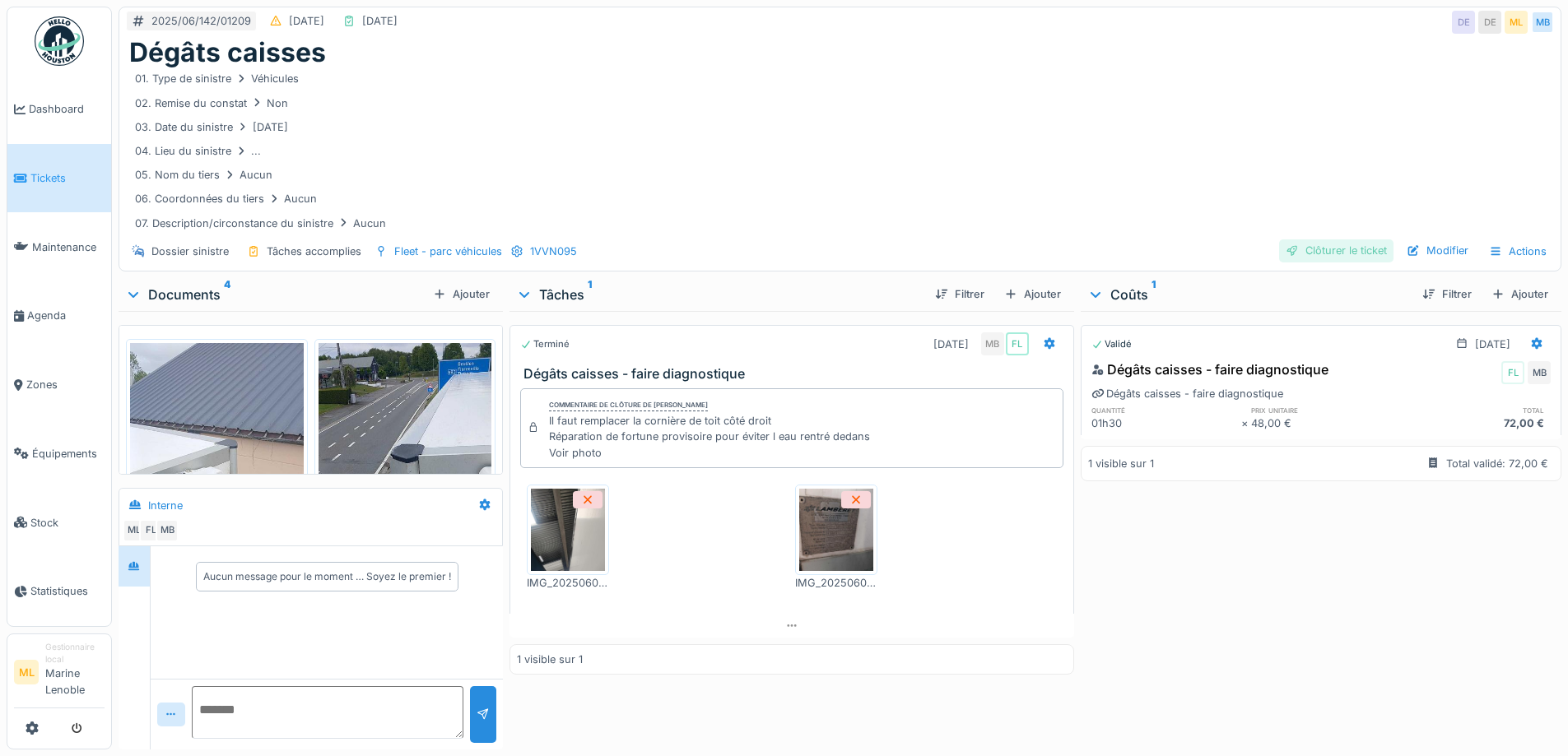
click at [1354, 248] on div "Clôturer le ticket" at bounding box center [1336, 250] width 114 height 22
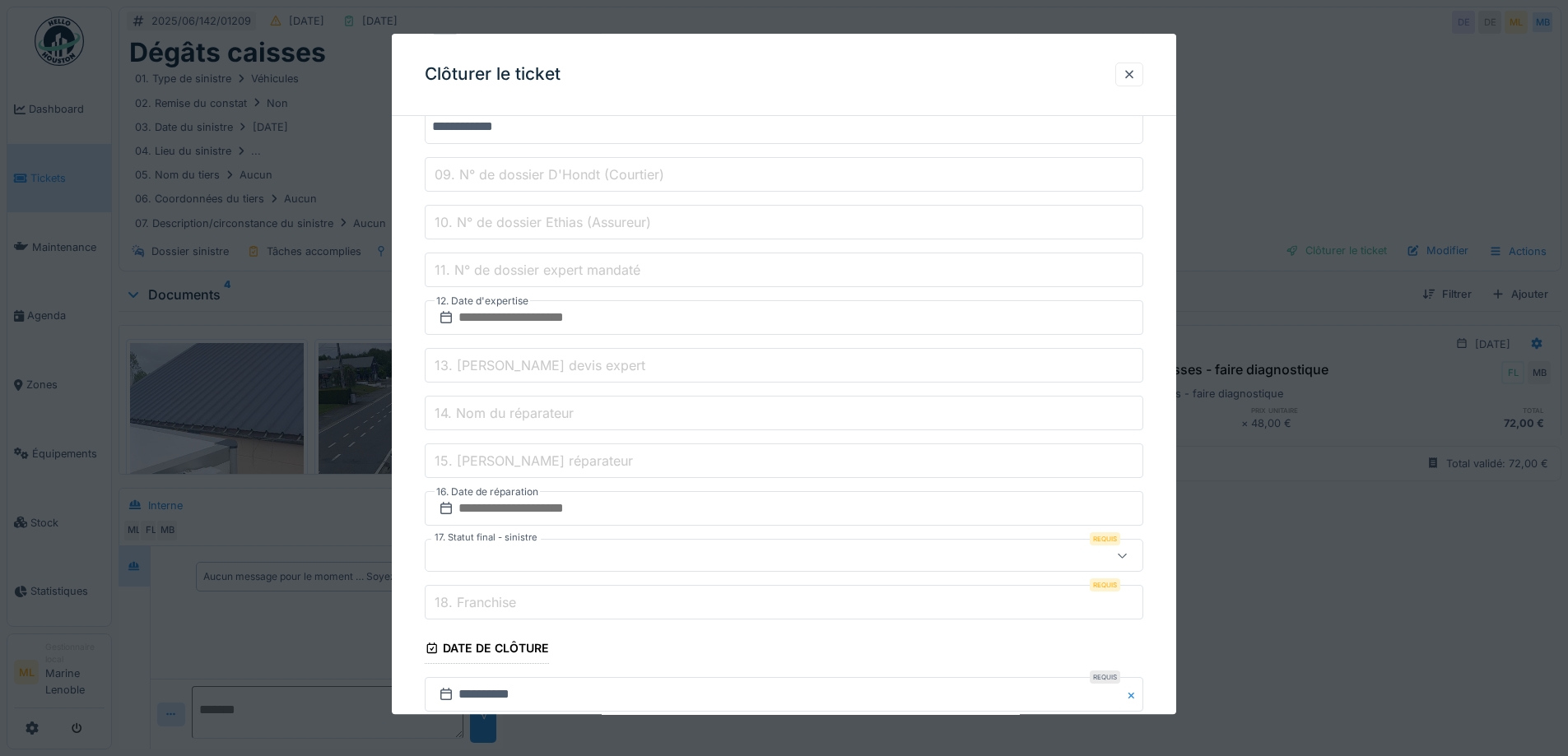
scroll to position [12, 0]
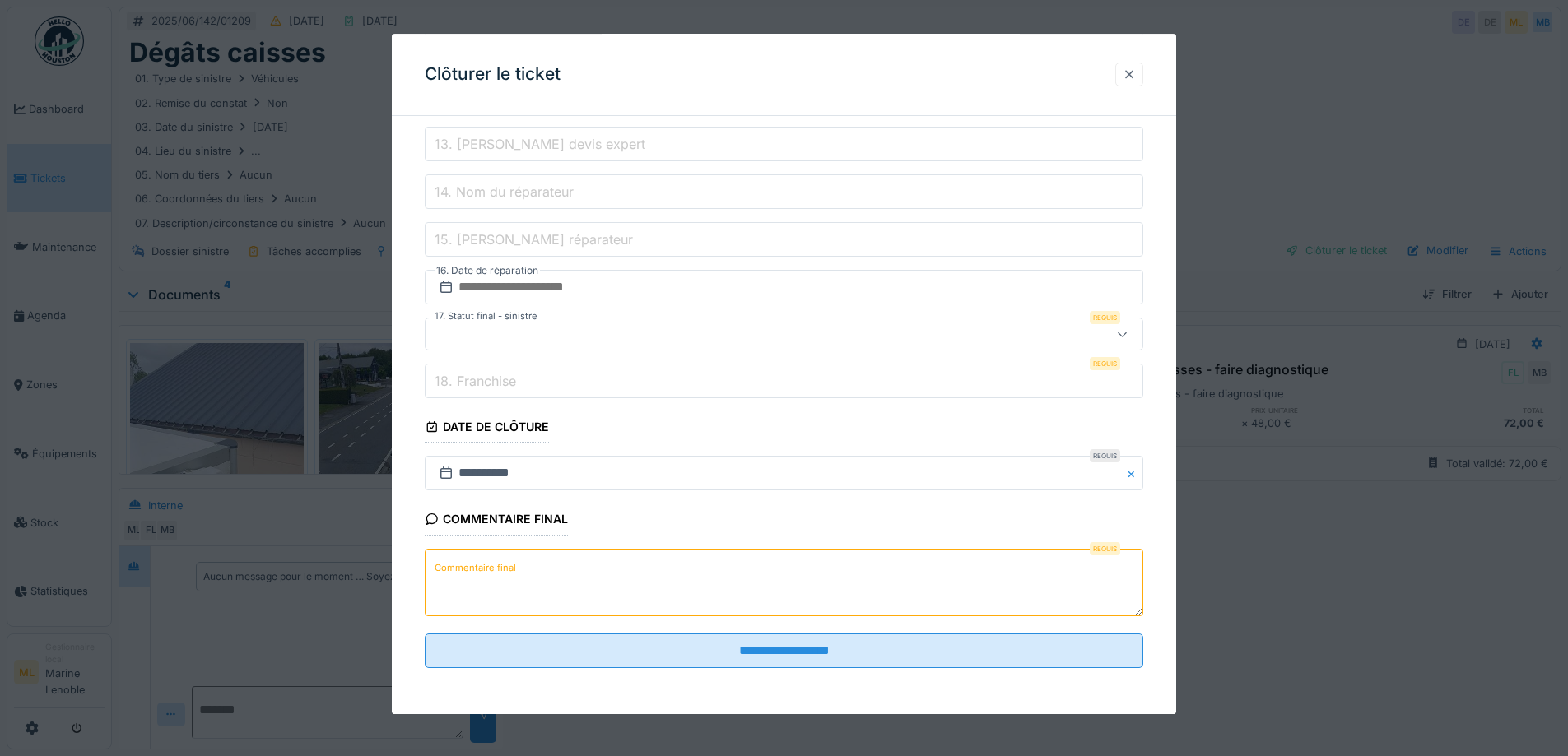
click at [1136, 76] on div at bounding box center [1129, 74] width 13 height 15
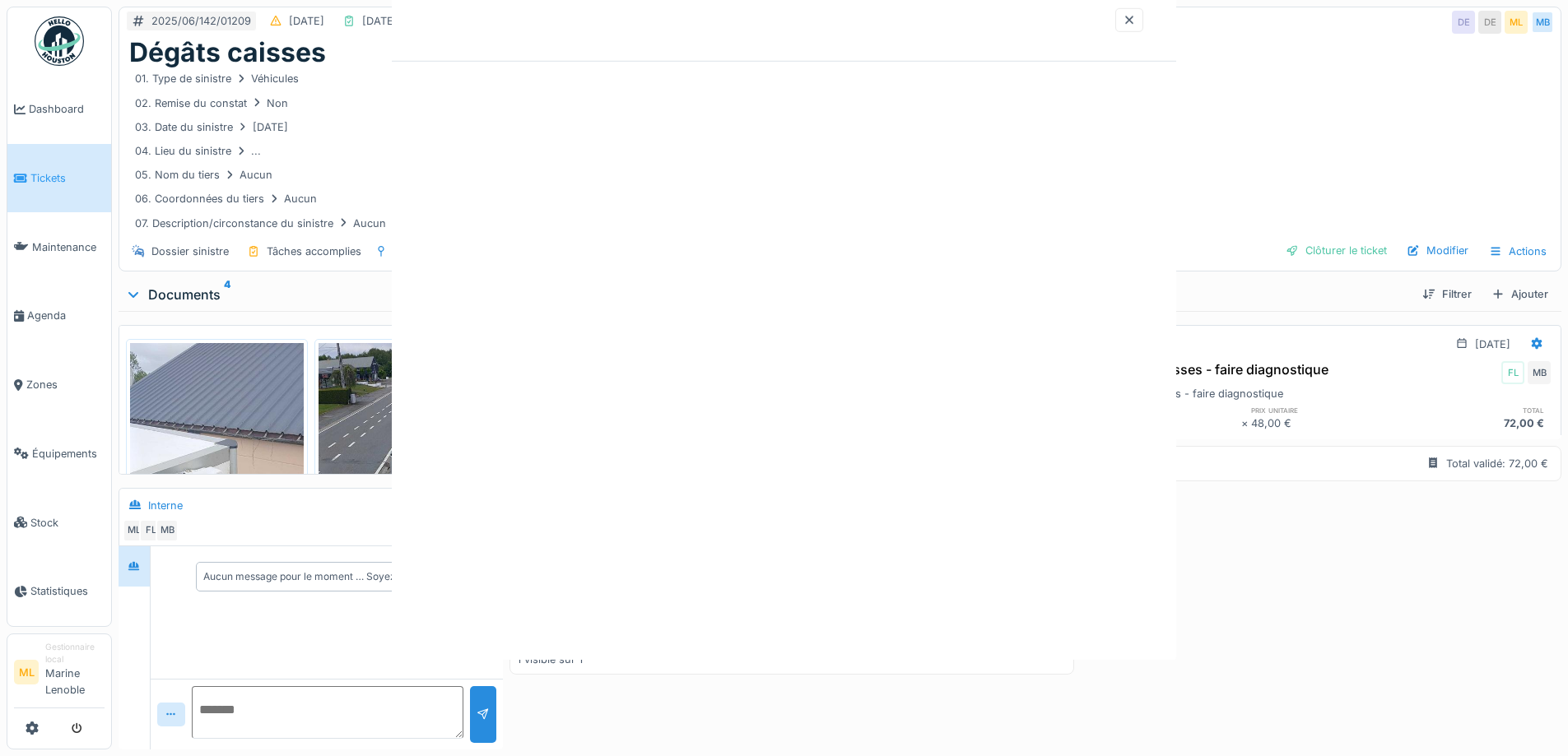
scroll to position [0, 0]
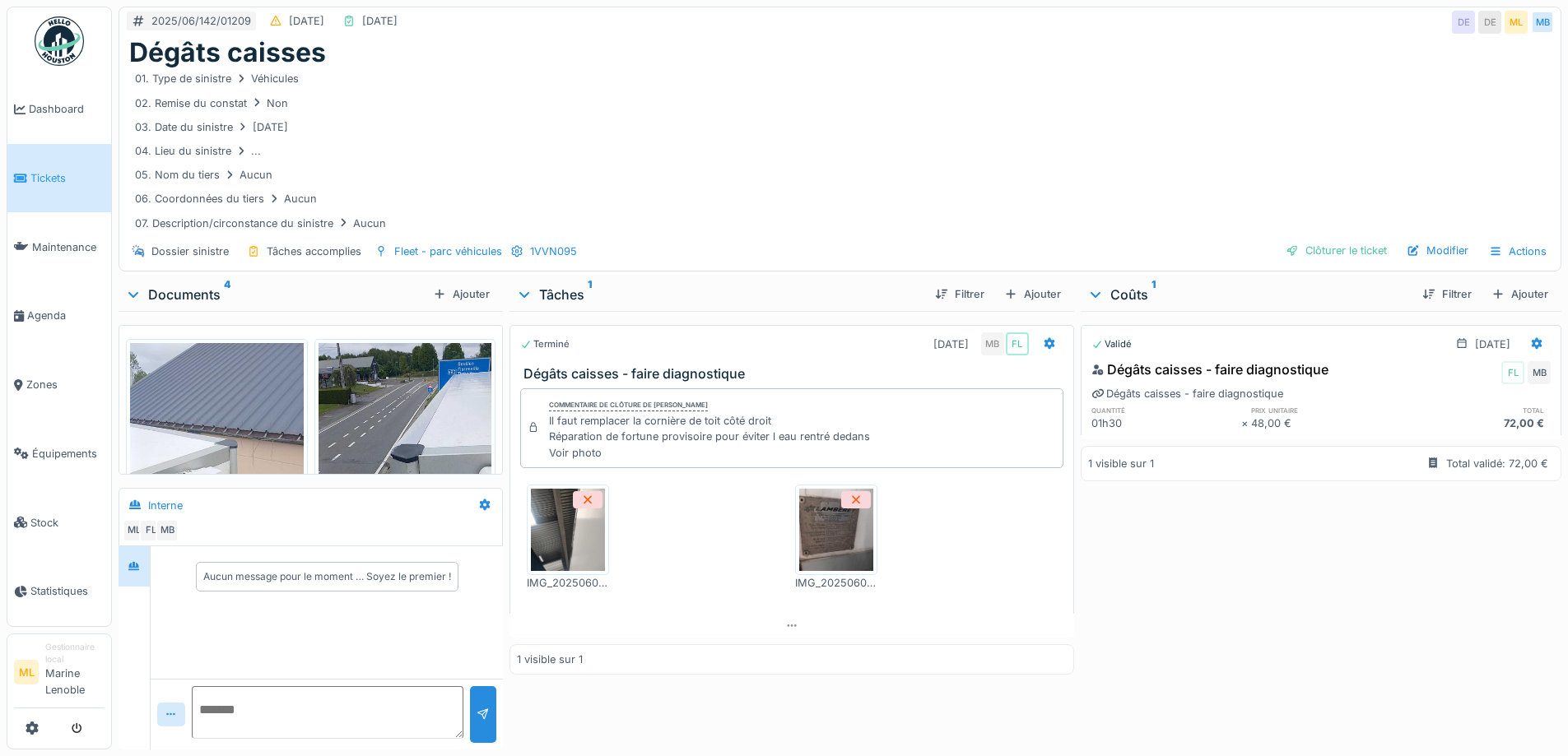
click at [47, 175] on span "Tickets" at bounding box center [68, 178] width 74 height 15
